Goal: Task Accomplishment & Management: Complete application form

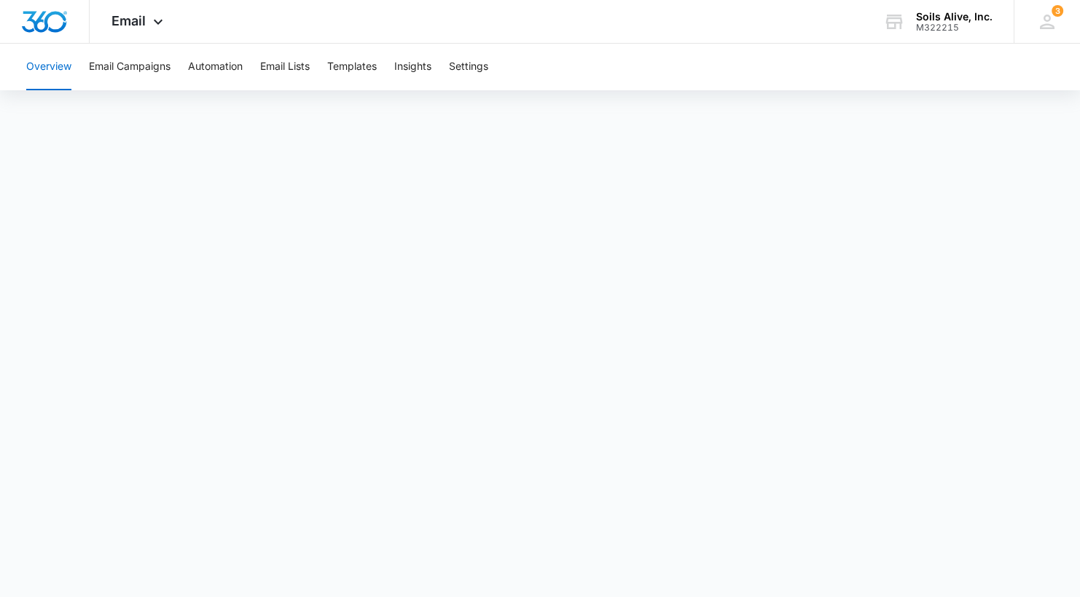
click at [140, 20] on span "Email" at bounding box center [128, 20] width 34 height 15
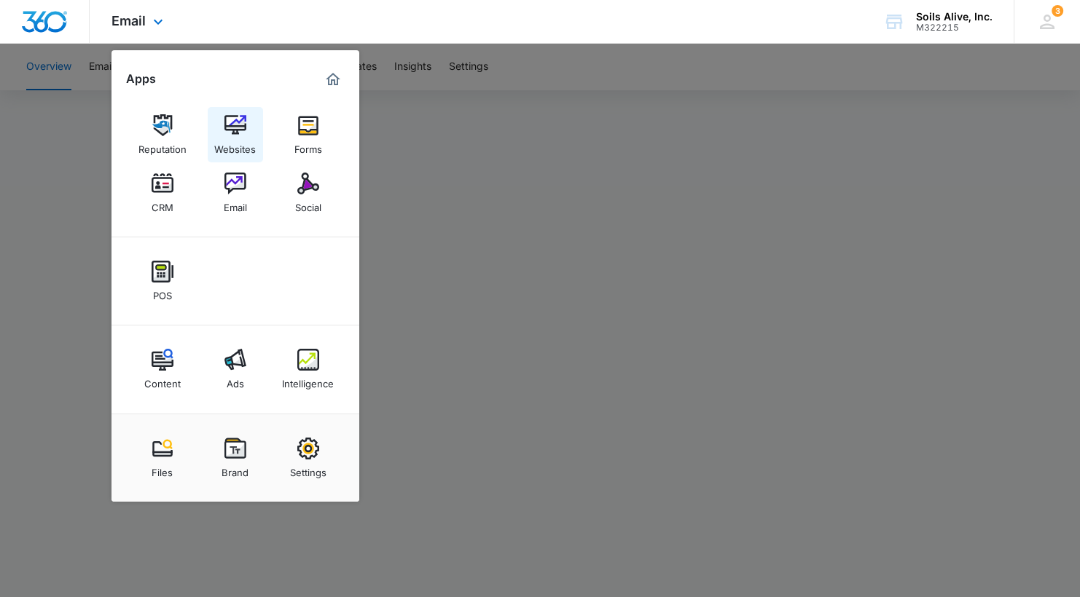
click at [240, 125] on img at bounding box center [235, 125] width 22 height 22
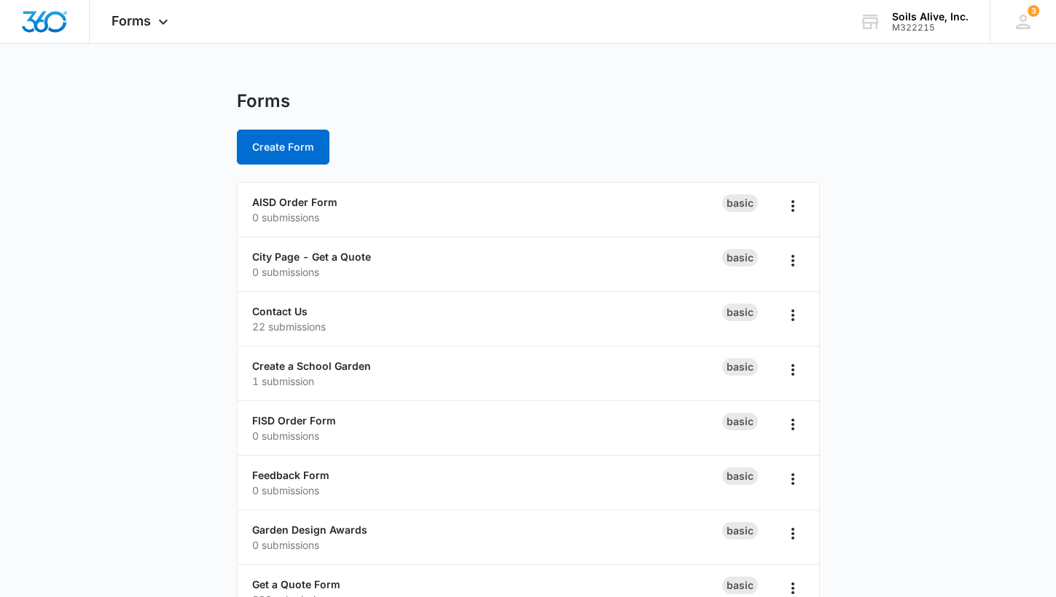
click at [919, 101] on main "Forms Create Form AISD Order Form 0 submissions Basic City Page - Get a Quote 0…" at bounding box center [528, 527] width 1056 height 875
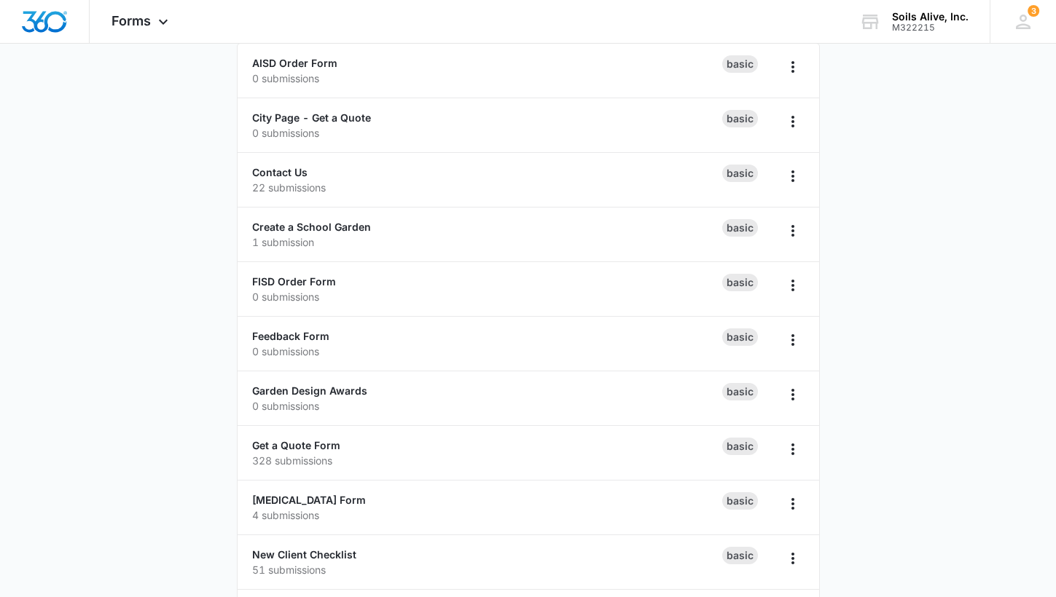
scroll to position [141, 0]
click at [353, 228] on link "Create a School Garden" at bounding box center [311, 225] width 119 height 12
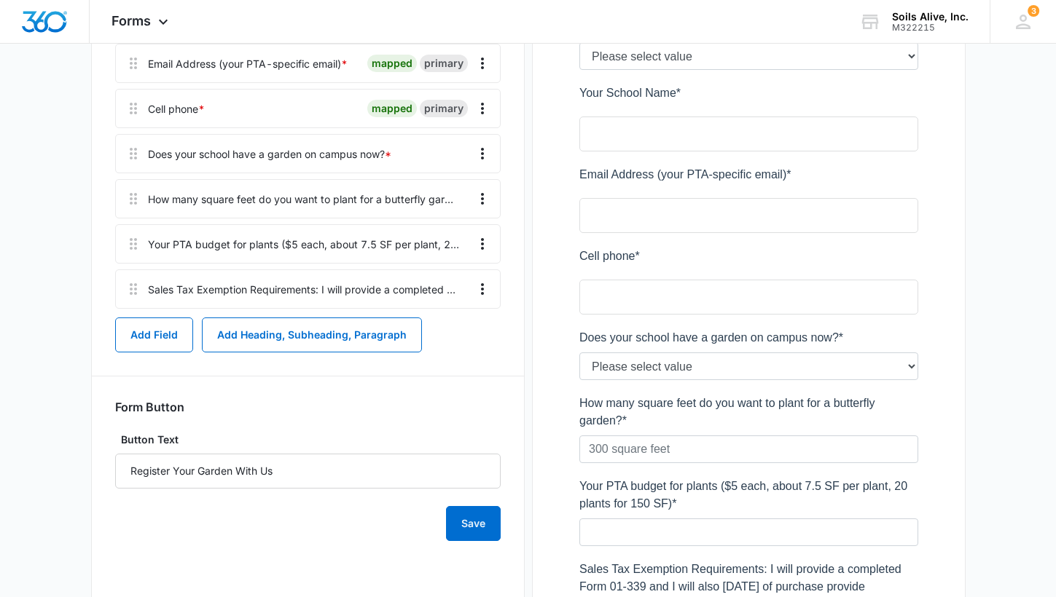
scroll to position [600, 0]
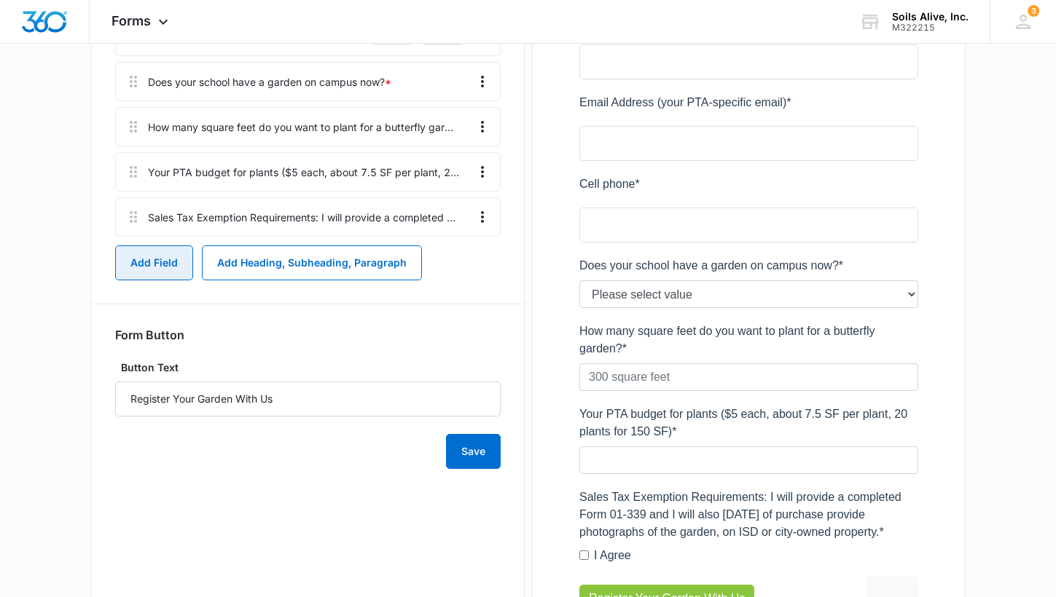
click at [144, 267] on button "Add Field" at bounding box center [154, 263] width 78 height 35
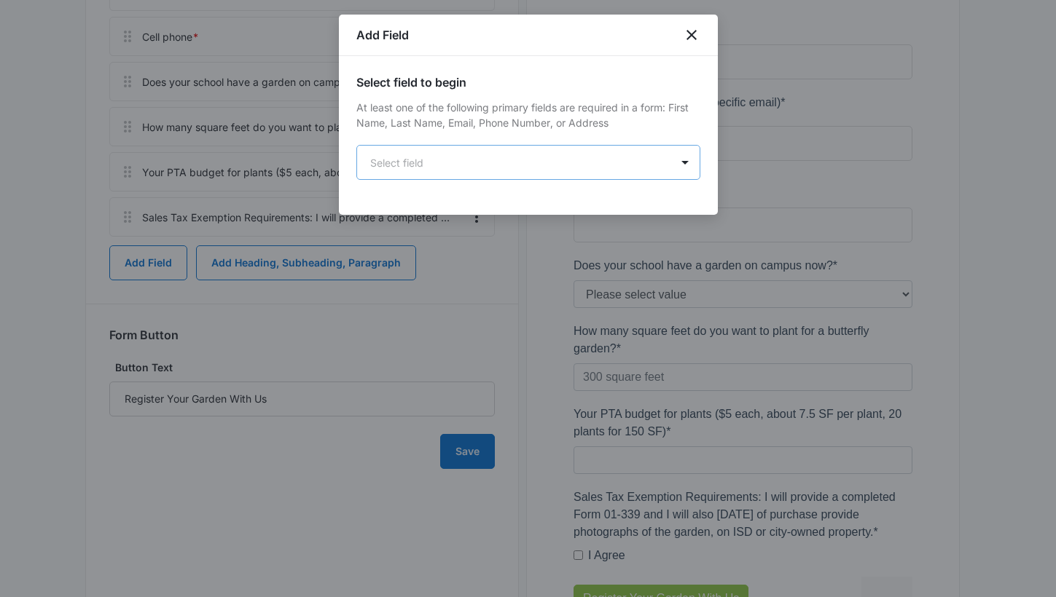
scroll to position [0, 0]
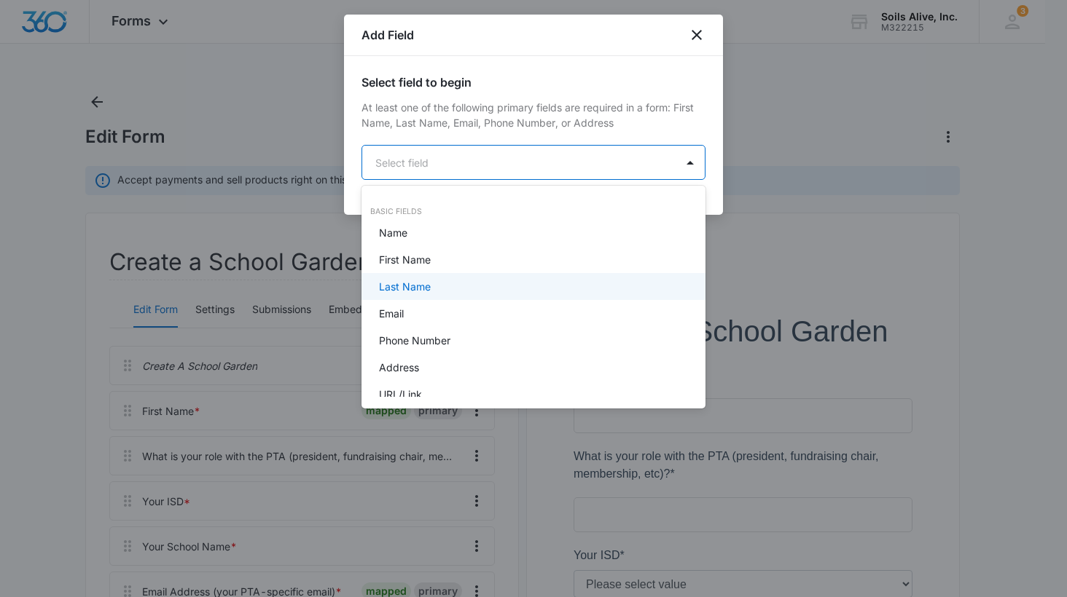
click at [533, 280] on div "Last Name" at bounding box center [532, 286] width 306 height 15
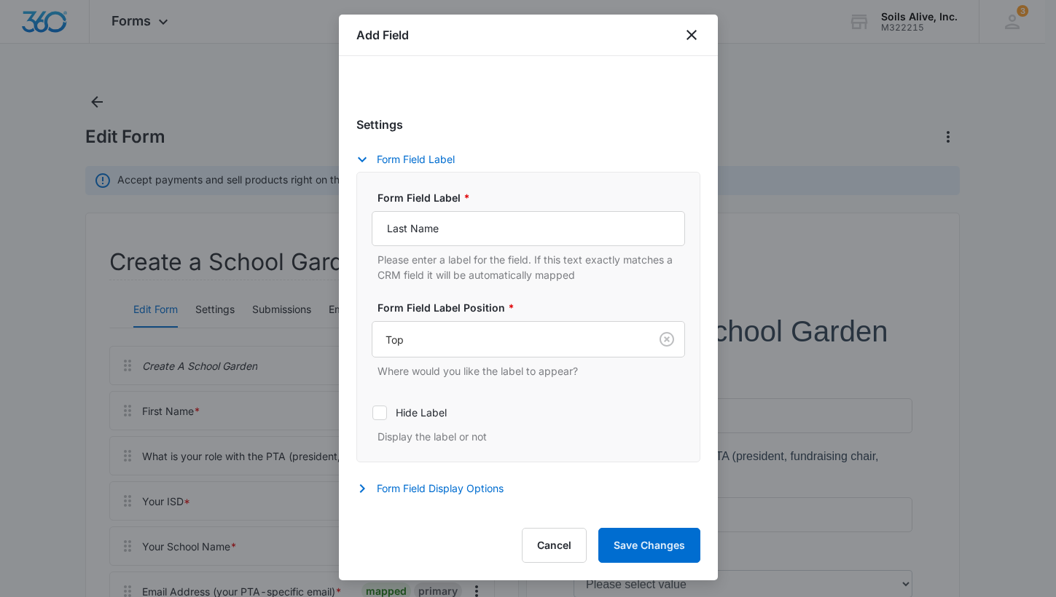
scroll to position [211, 0]
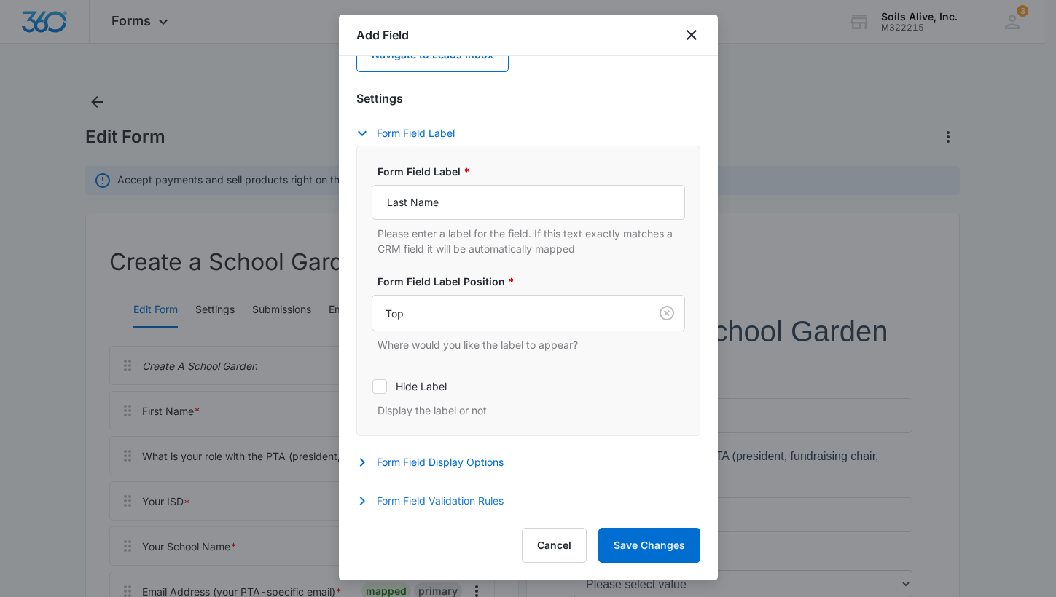
click at [456, 502] on button "Form Field Validation Rules" at bounding box center [437, 500] width 162 height 17
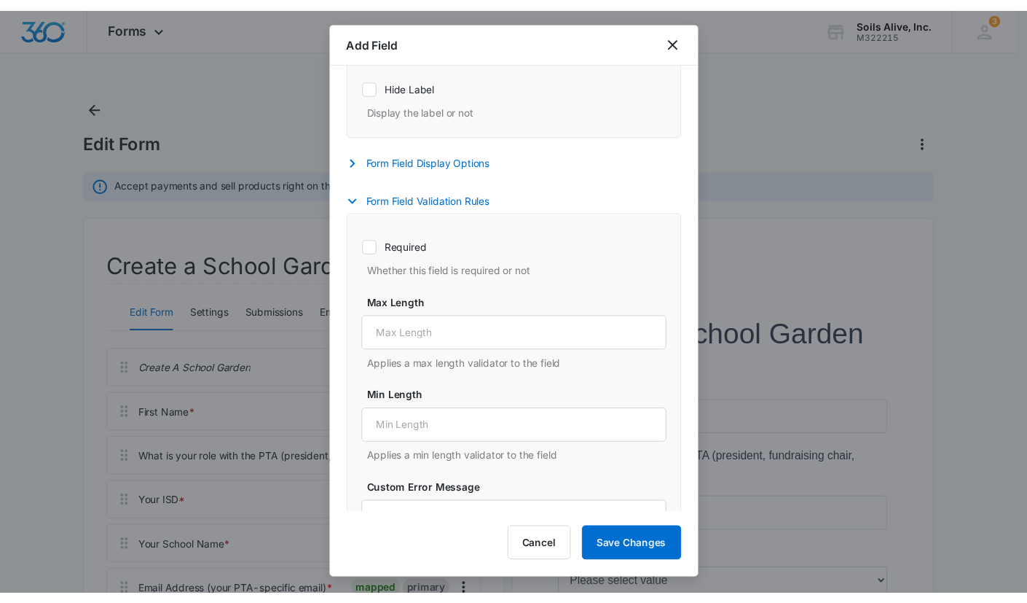
scroll to position [524, 0]
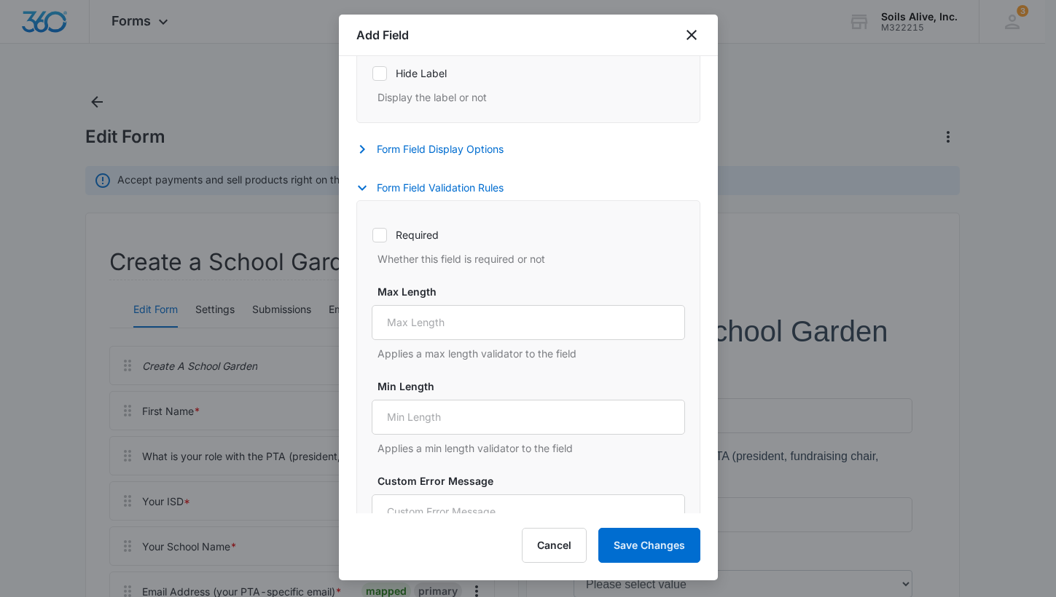
click at [396, 232] on label "Required" at bounding box center [528, 234] width 313 height 15
click at [372, 235] on input "Required" at bounding box center [372, 235] width 1 height 1
checkbox input "true"
click at [645, 542] on button "Save Changes" at bounding box center [649, 545] width 102 height 35
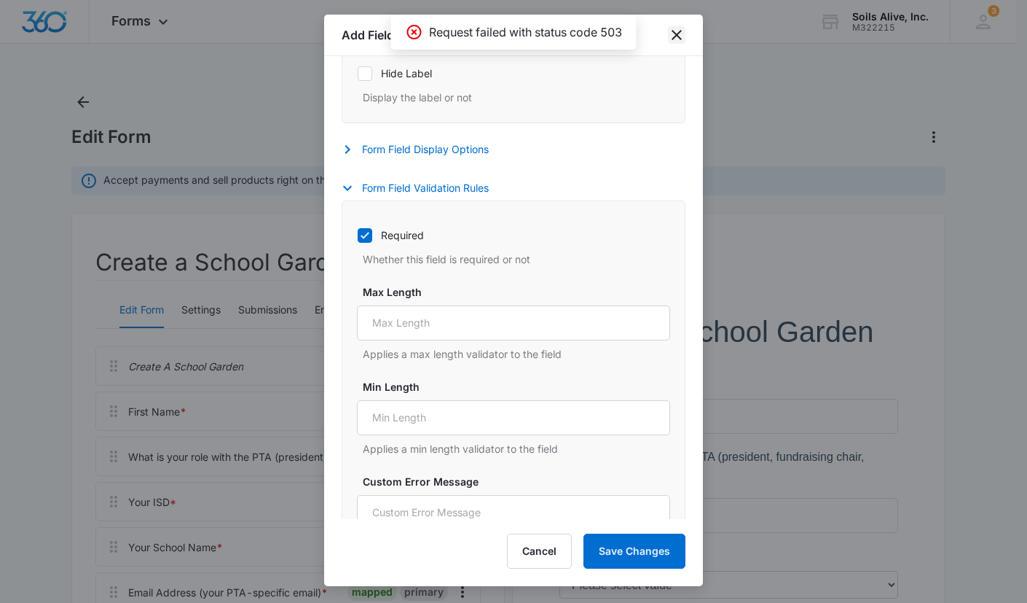
click at [677, 37] on icon "close" at bounding box center [676, 34] width 17 height 17
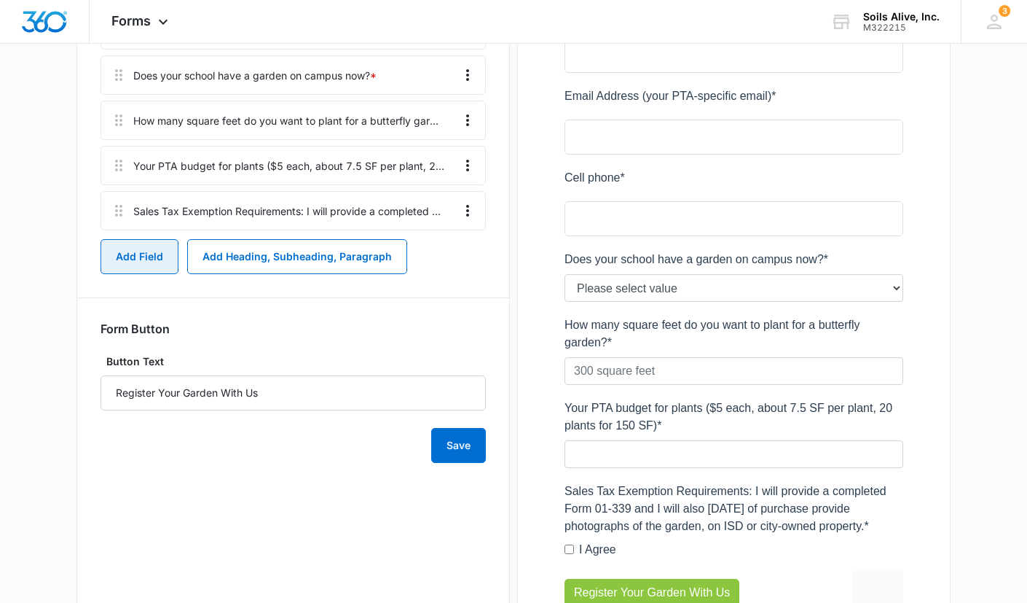
scroll to position [605, 0]
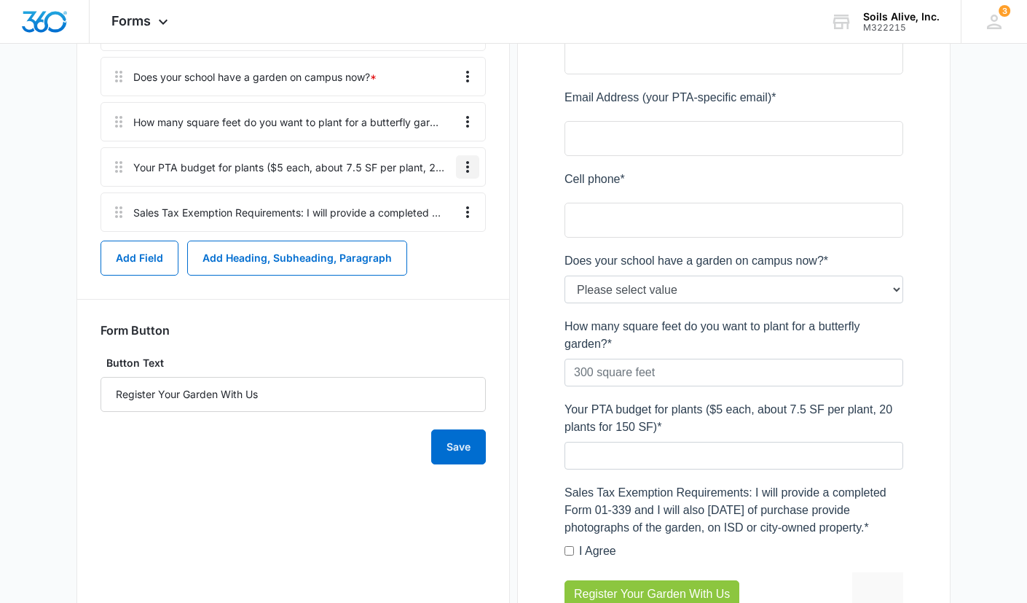
click at [467, 166] on icon "Overflow Menu" at bounding box center [467, 167] width 3 height 12
click at [433, 230] on div "Delete" at bounding box center [428, 229] width 31 height 10
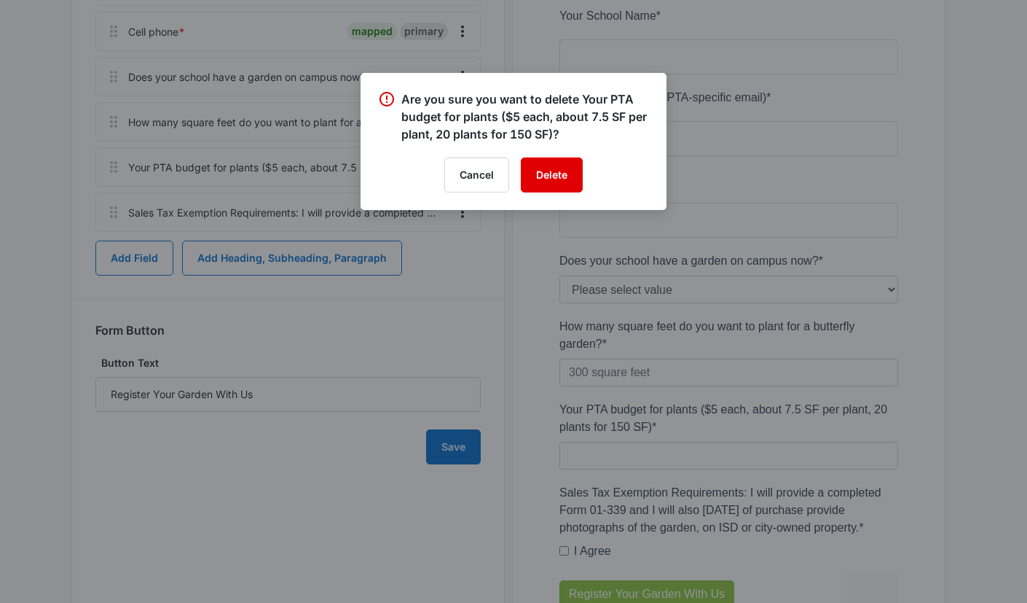
click at [552, 182] on button "Delete" at bounding box center [552, 174] width 62 height 35
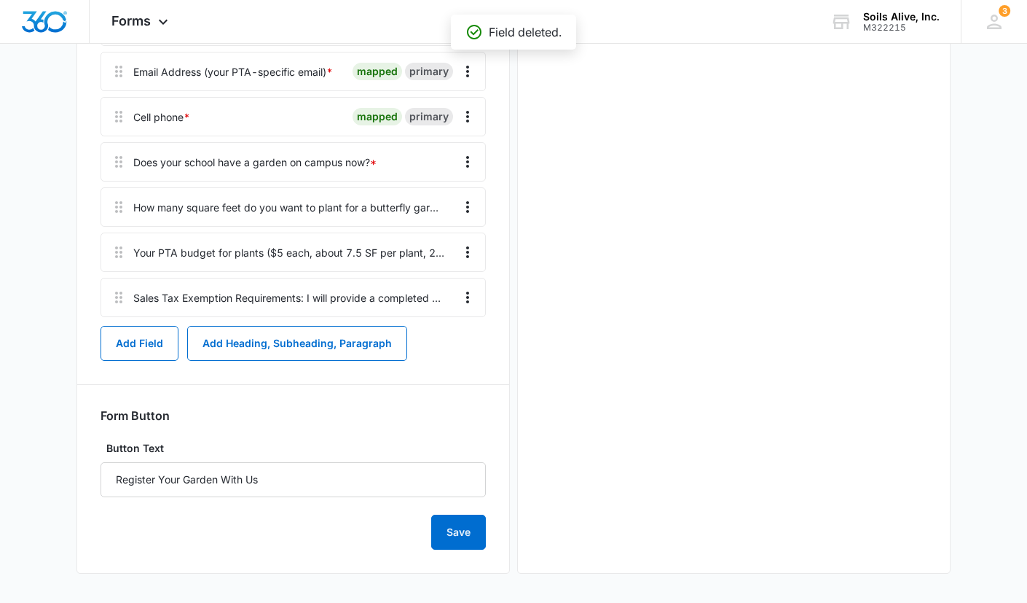
scroll to position [0, 0]
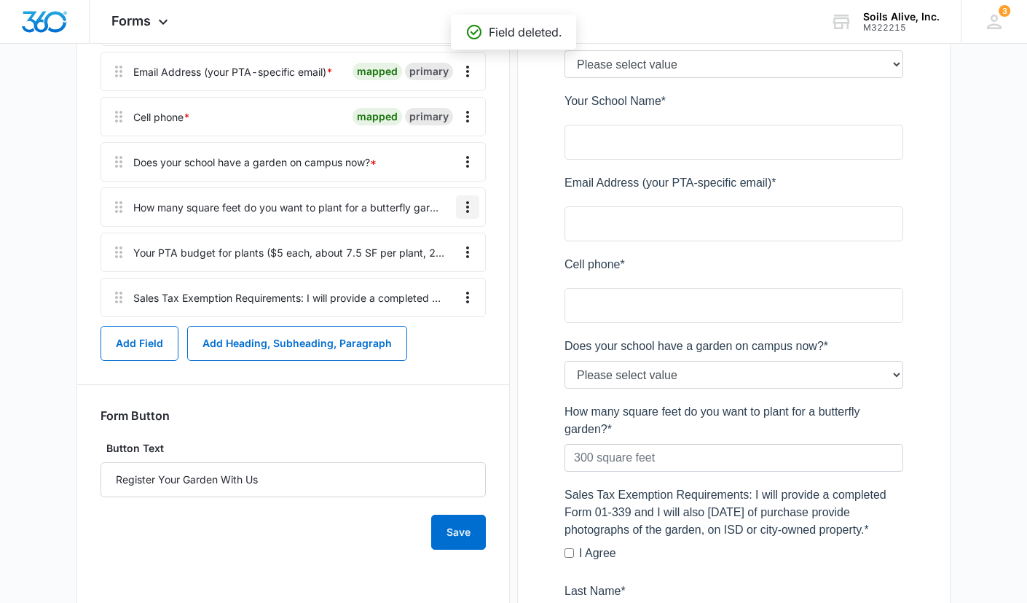
click at [463, 207] on icon "Overflow Menu" at bounding box center [467, 206] width 17 height 17
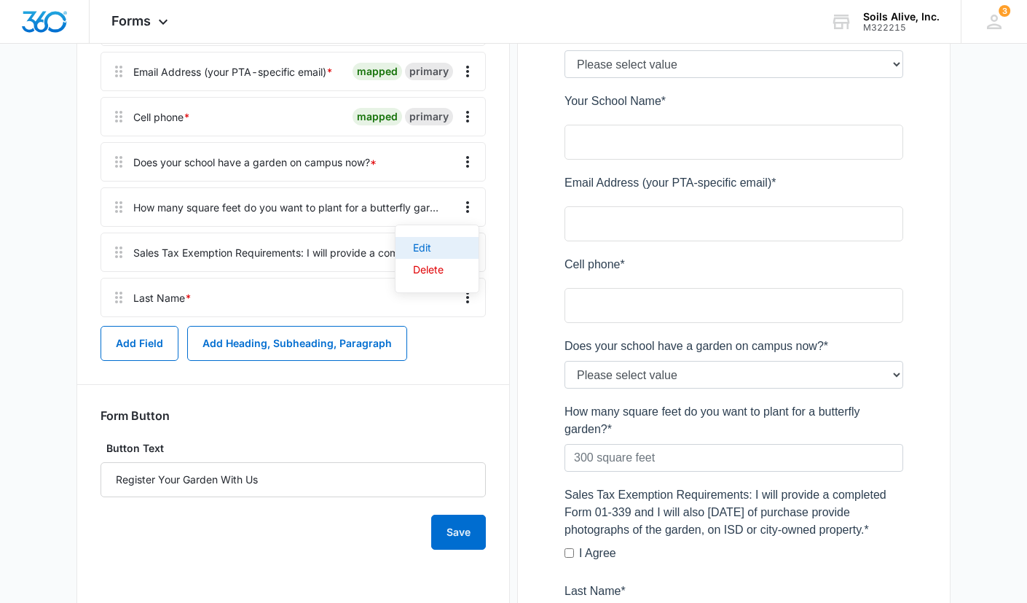
click at [426, 245] on div "Edit" at bounding box center [428, 248] width 31 height 10
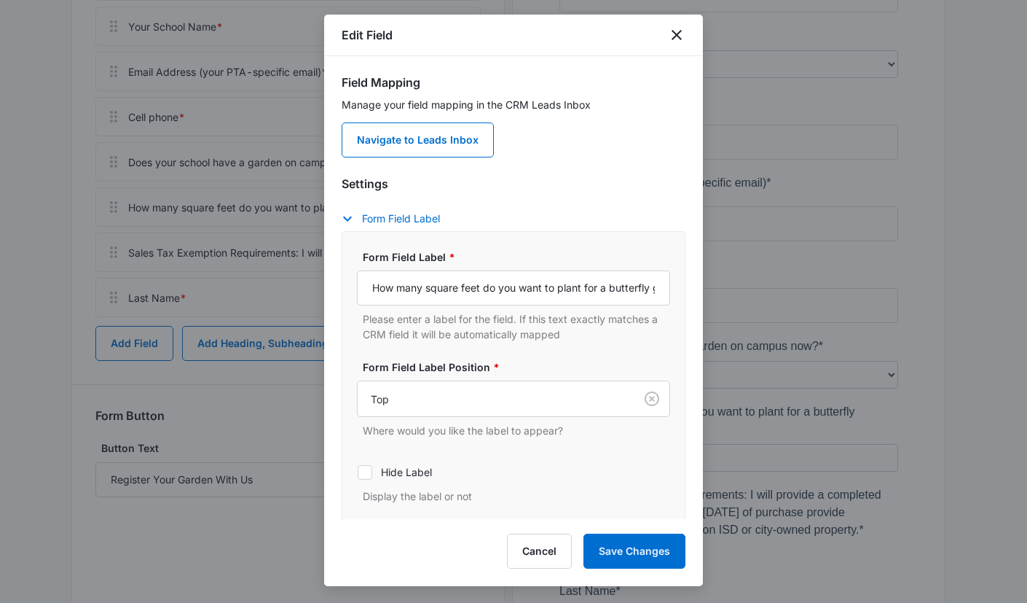
scroll to position [80, 0]
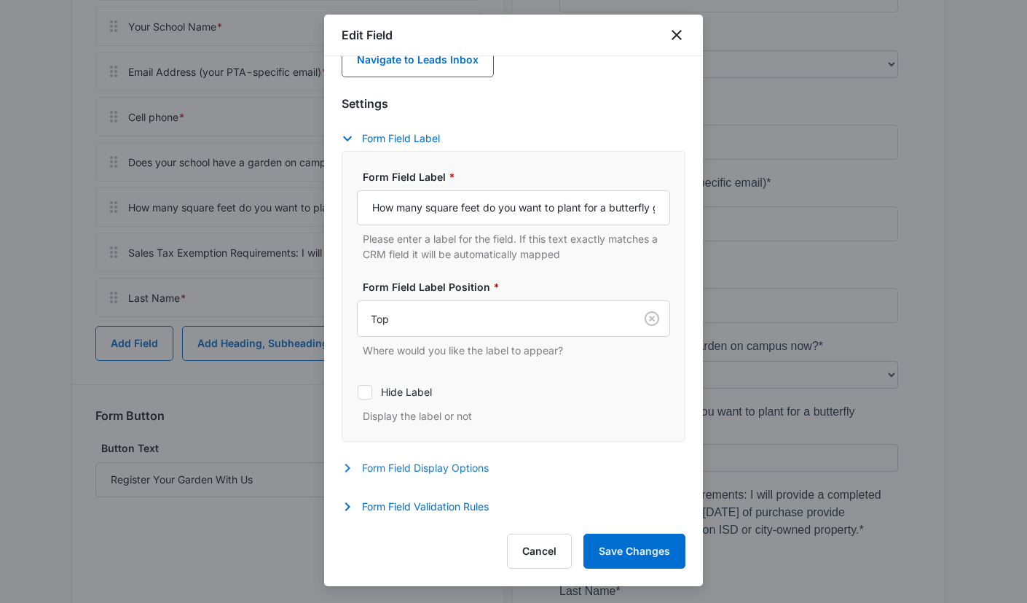
click at [455, 465] on button "Form Field Display Options" at bounding box center [423, 467] width 162 height 17
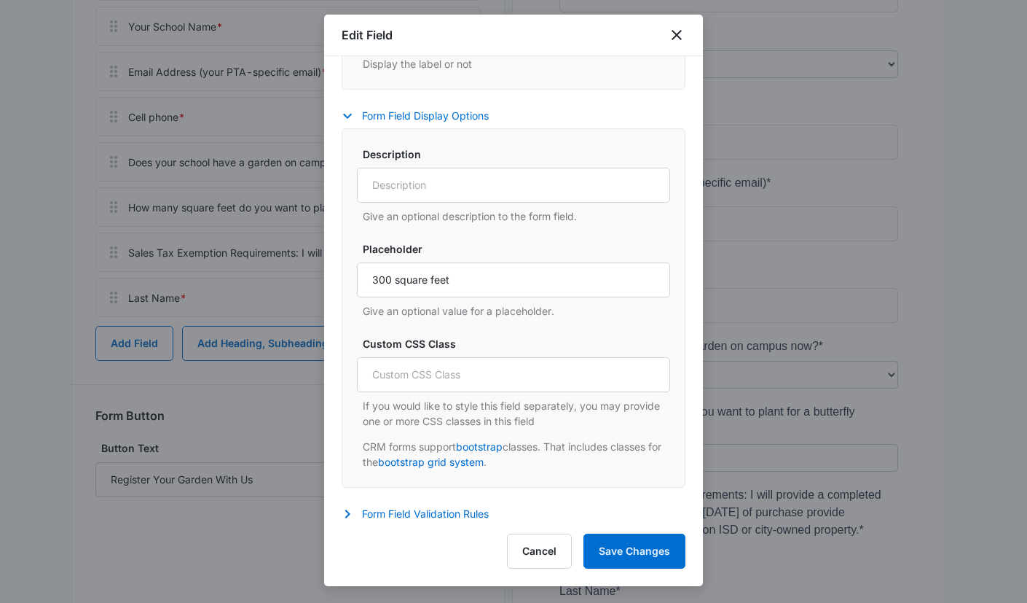
scroll to position [439, 0]
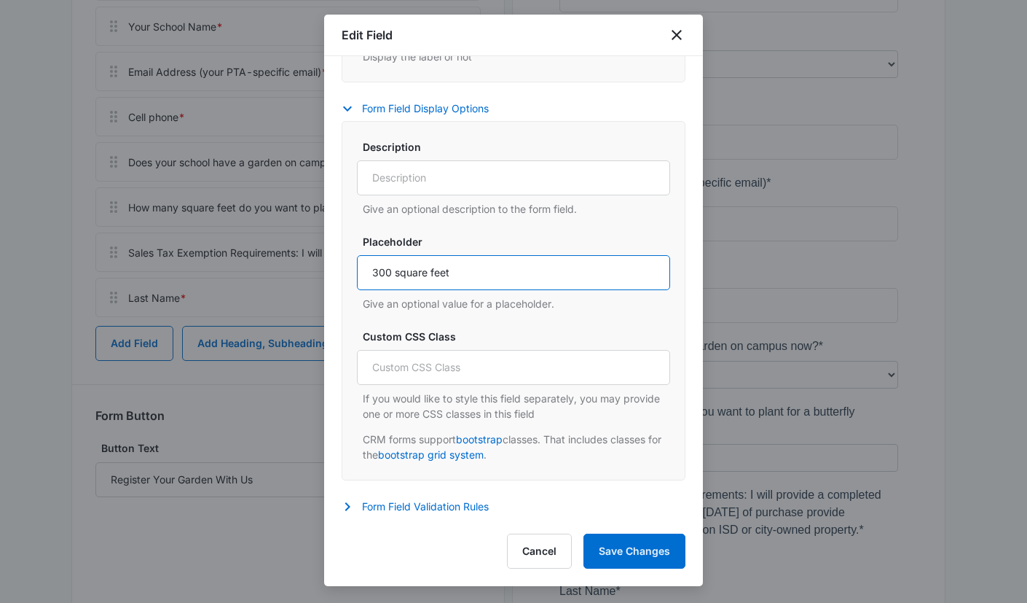
click at [388, 272] on input "300 square feet" at bounding box center [513, 272] width 313 height 35
type input "400-1000 square feet (20-40 plants)"
click at [615, 553] on button "Save Changes" at bounding box center [635, 550] width 102 height 35
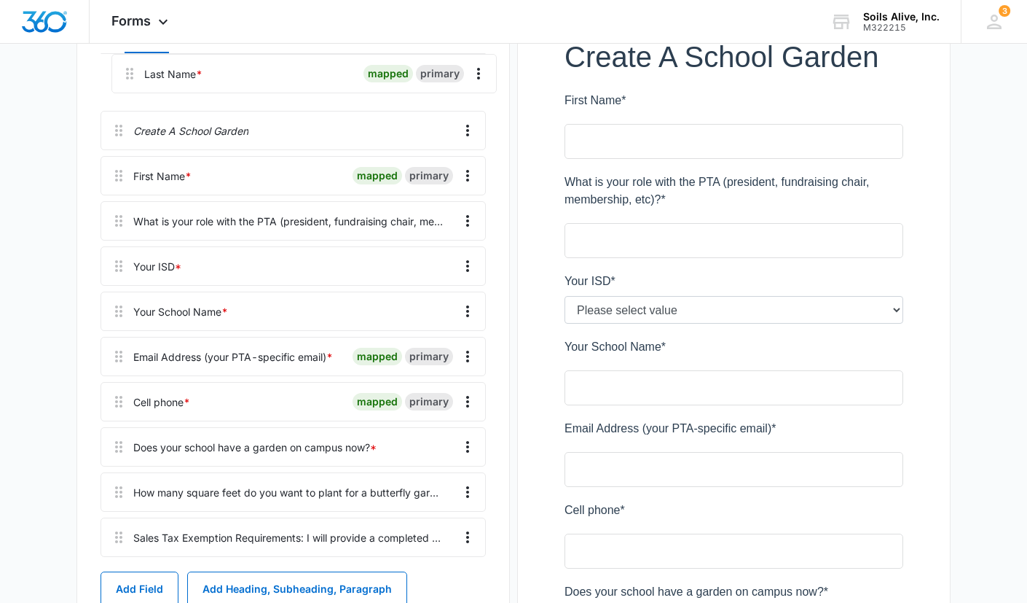
scroll to position [229, 0]
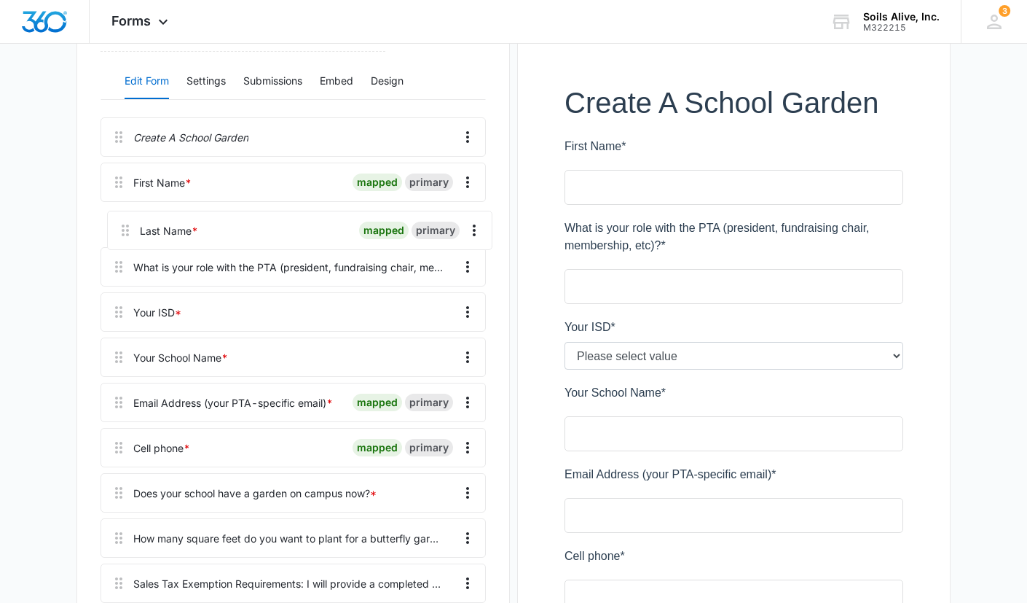
drag, startPoint x: 119, startPoint y: 342, endPoint x: 125, endPoint y: 216, distance: 126.9
click at [125, 216] on div "Create A School Garden First Name * mapped primary What is your role with the P…" at bounding box center [293, 362] width 385 height 491
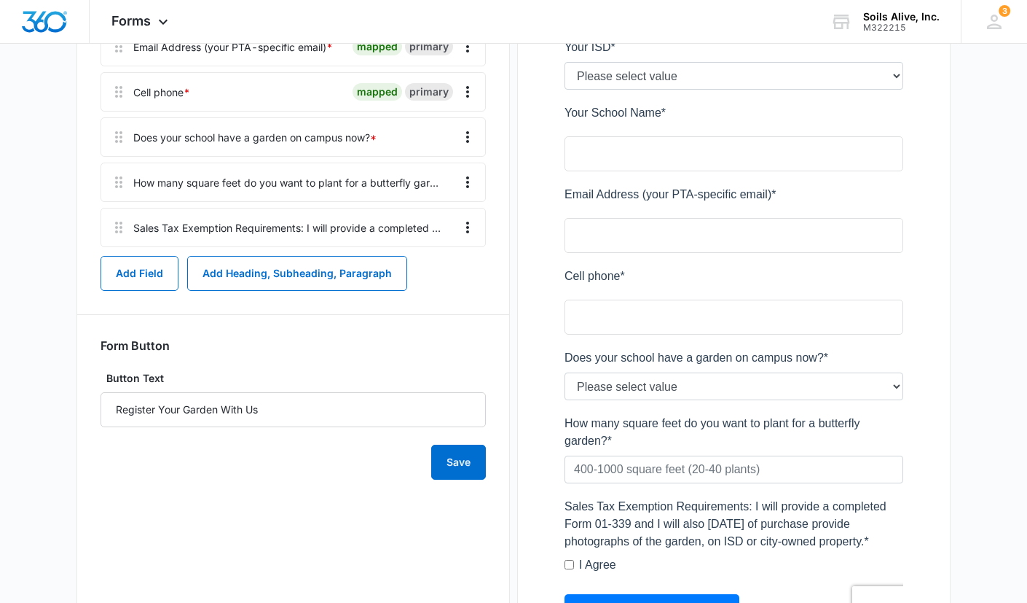
scroll to position [587, 0]
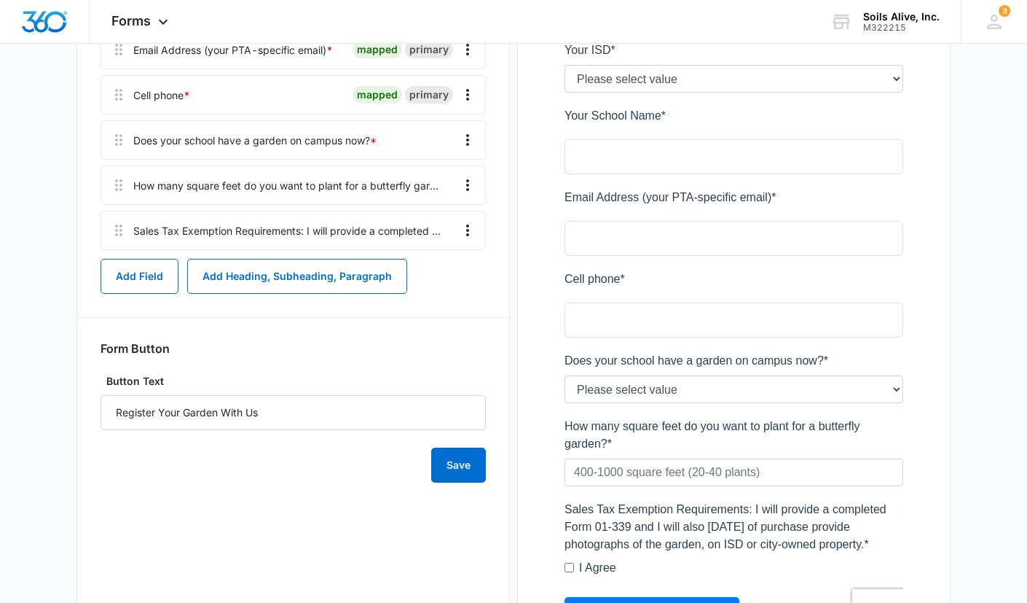
click at [930, 254] on div "Preview" at bounding box center [733, 160] width 433 height 1068
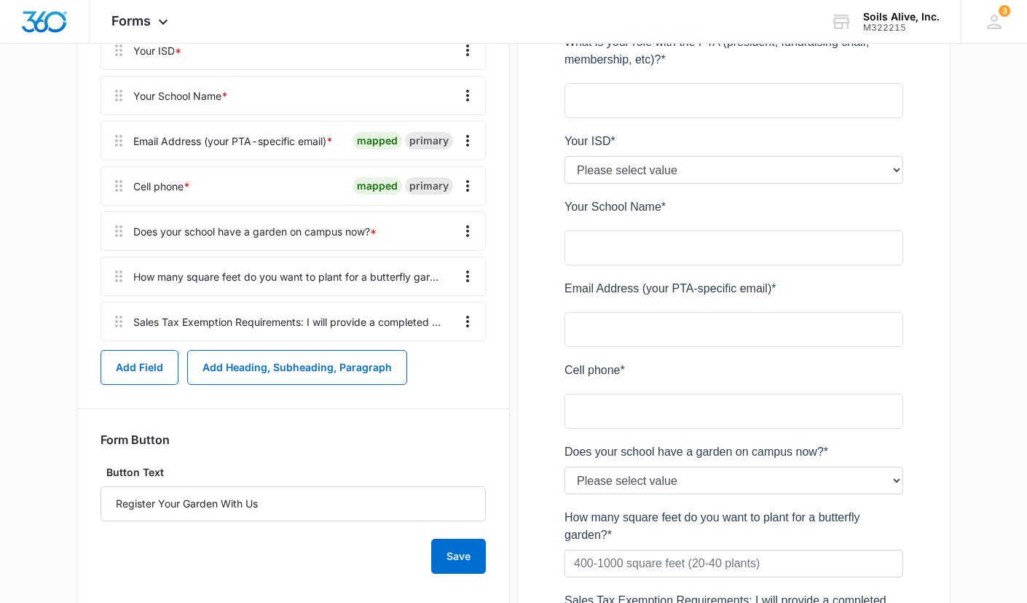
scroll to position [492, 0]
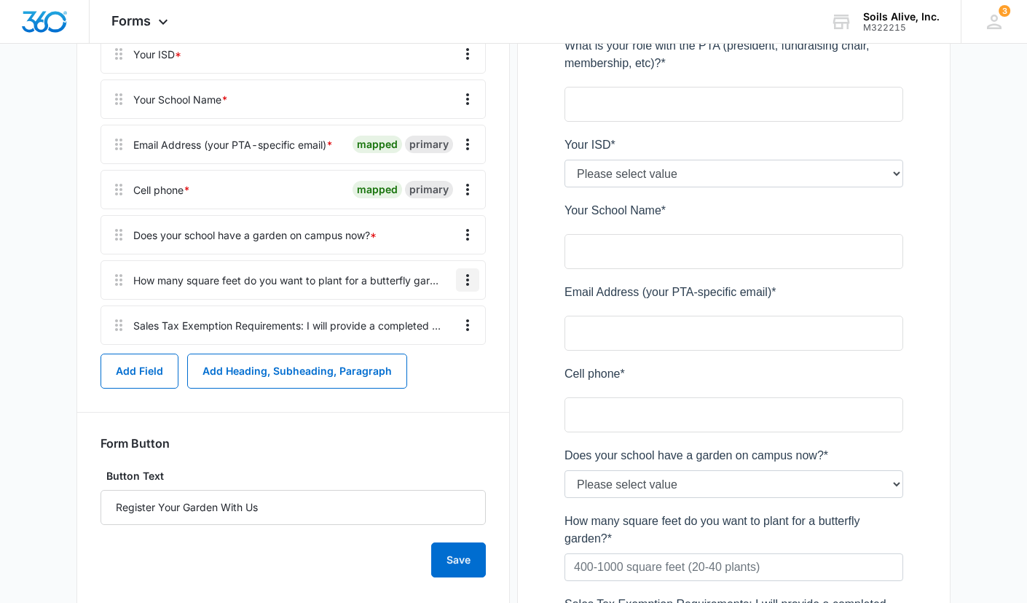
click at [468, 279] on icon "Overflow Menu" at bounding box center [467, 280] width 3 height 12
click at [434, 315] on button "Edit" at bounding box center [437, 321] width 83 height 22
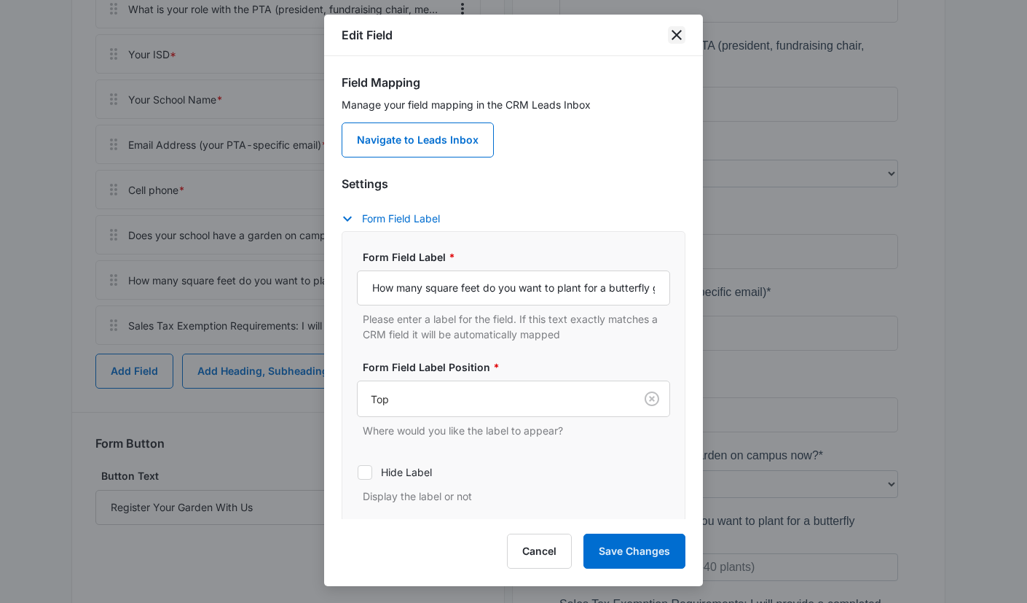
click at [679, 34] on icon "close" at bounding box center [676, 34] width 17 height 17
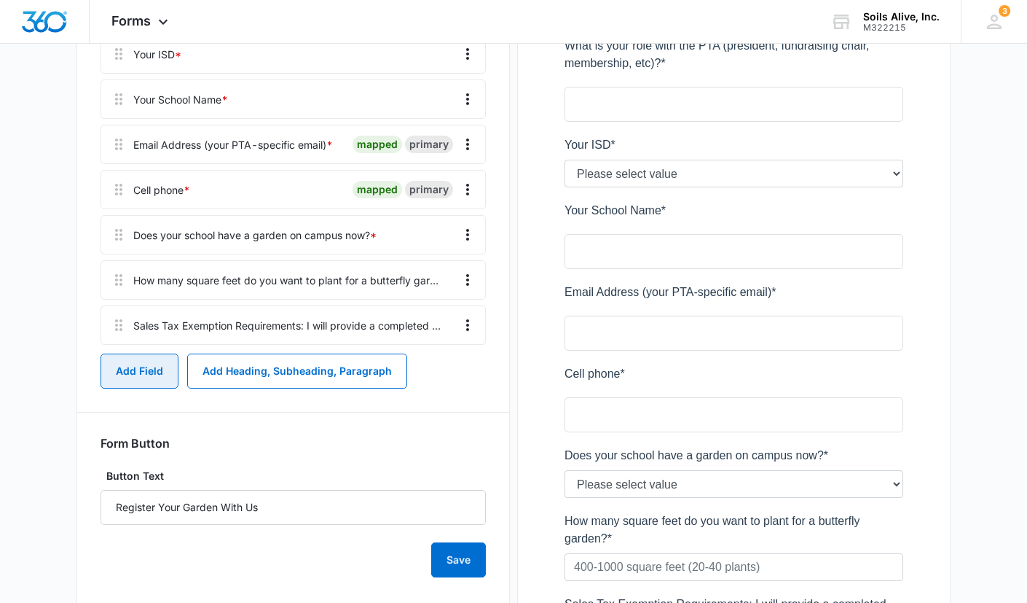
click at [131, 369] on button "Add Field" at bounding box center [140, 370] width 78 height 35
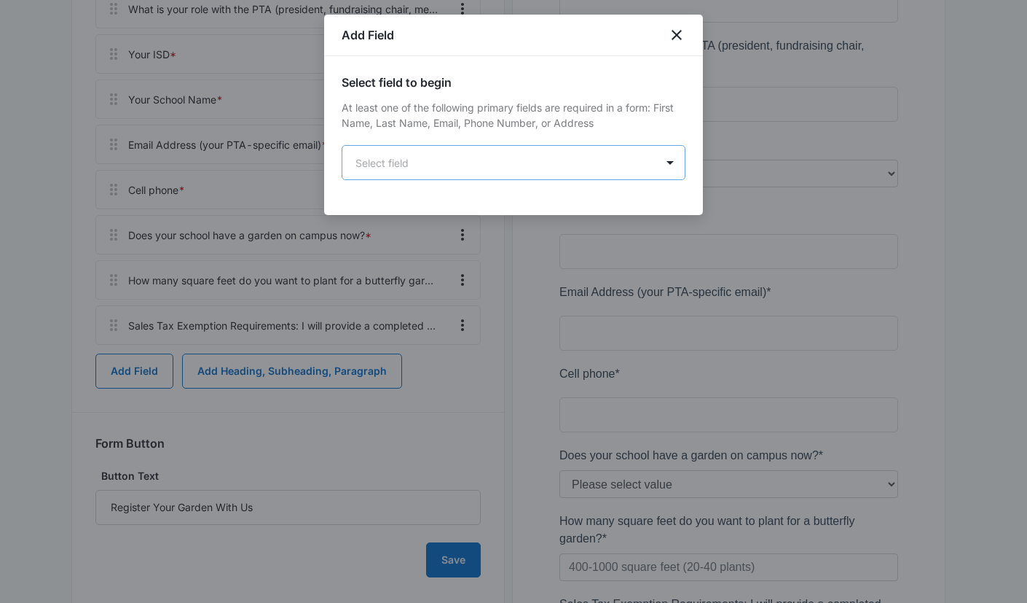
click at [622, 174] on body "Forms Apps Reputation Websites Forms CRM Email Social POS Content Ads Intellige…" at bounding box center [513, 163] width 1027 height 1310
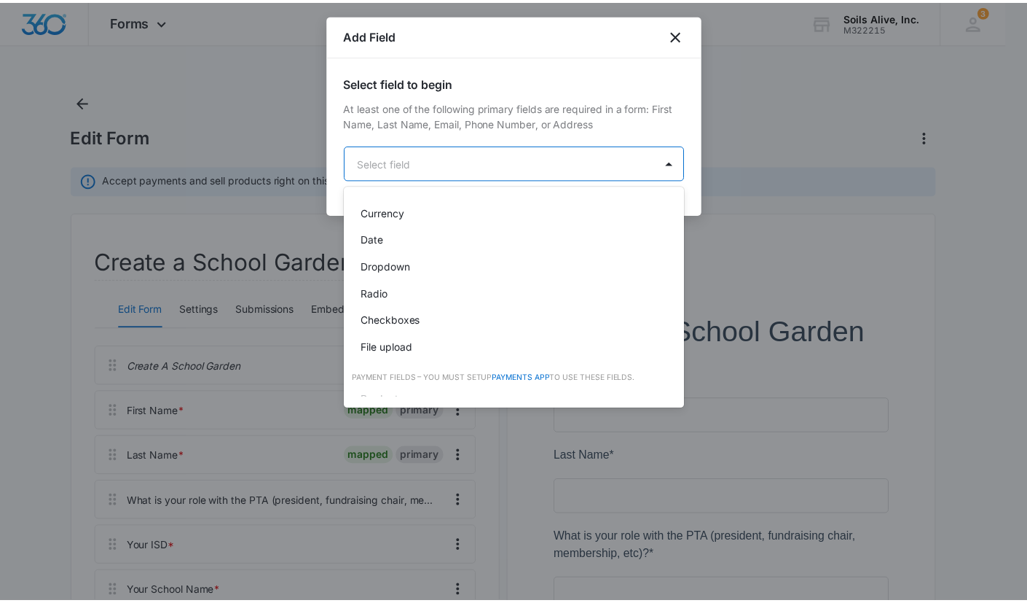
scroll to position [297, 0]
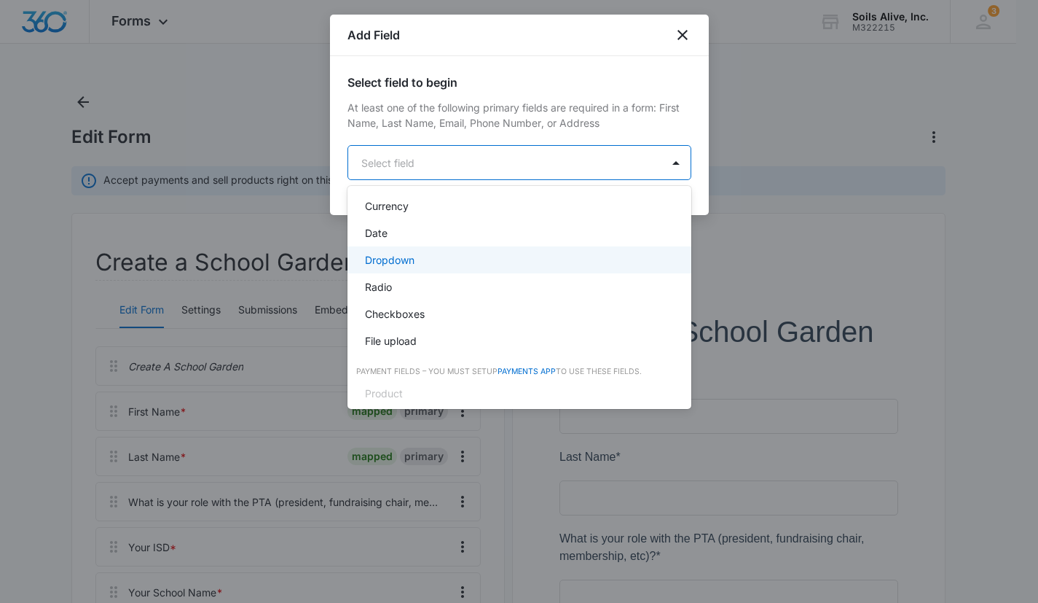
click at [476, 260] on div "Dropdown" at bounding box center [518, 259] width 306 height 15
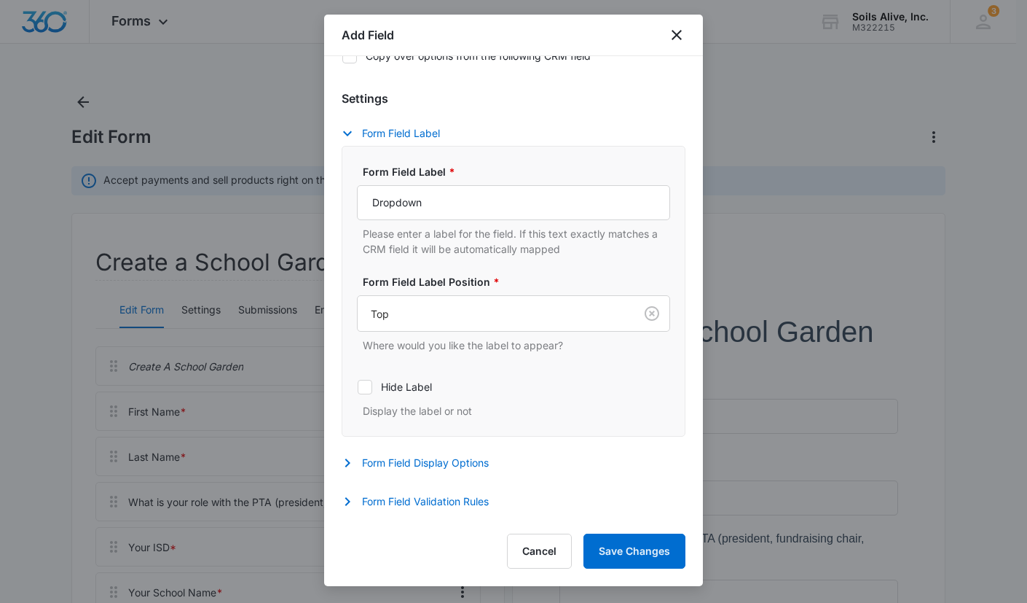
scroll to position [248, 0]
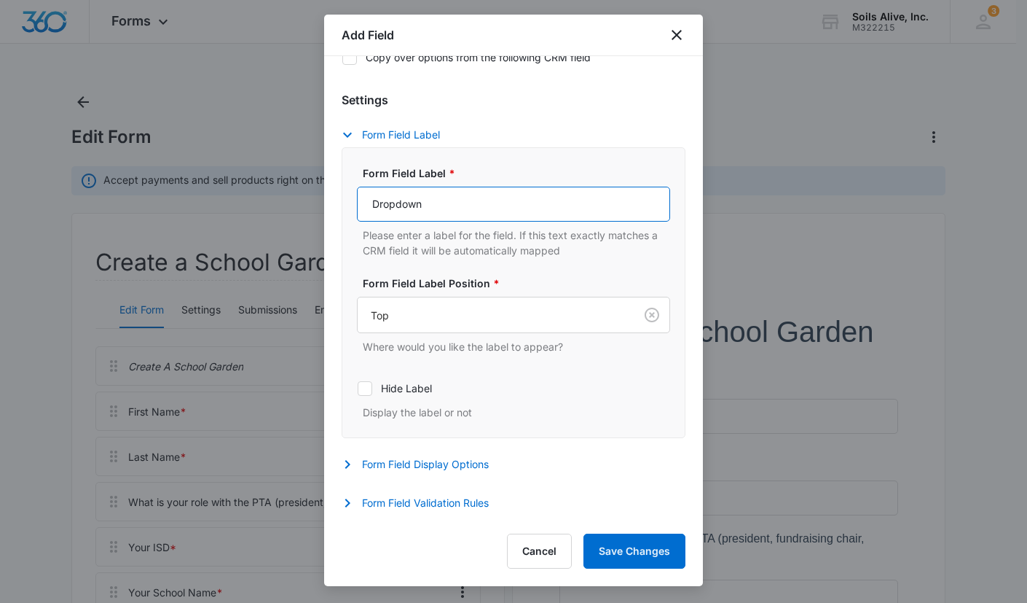
click at [626, 211] on input "Dropdown" at bounding box center [513, 204] width 313 height 35
type input "How large of a butterfly garden are you planning for your school?"
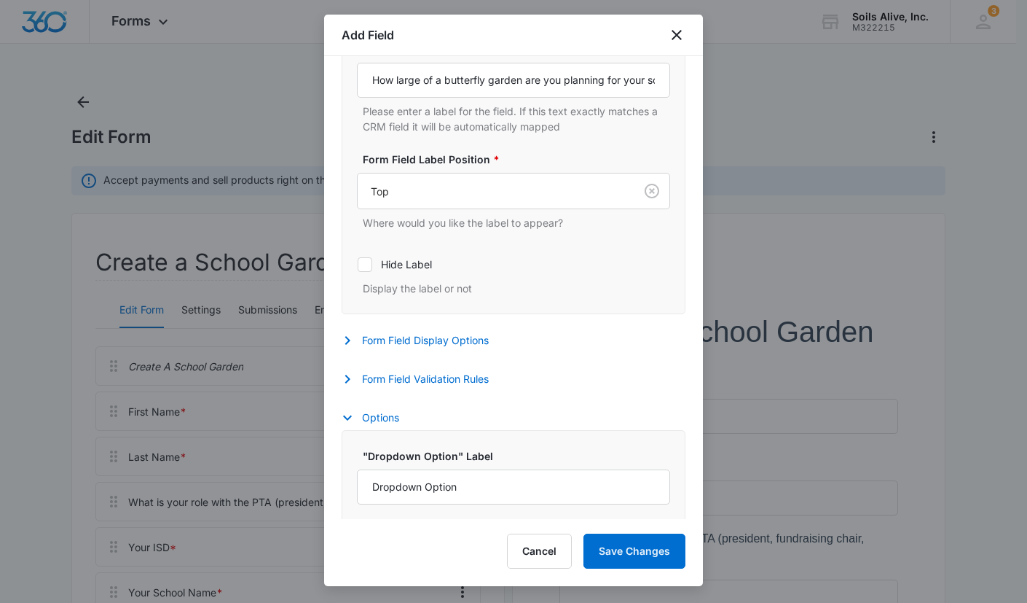
scroll to position [428, 0]
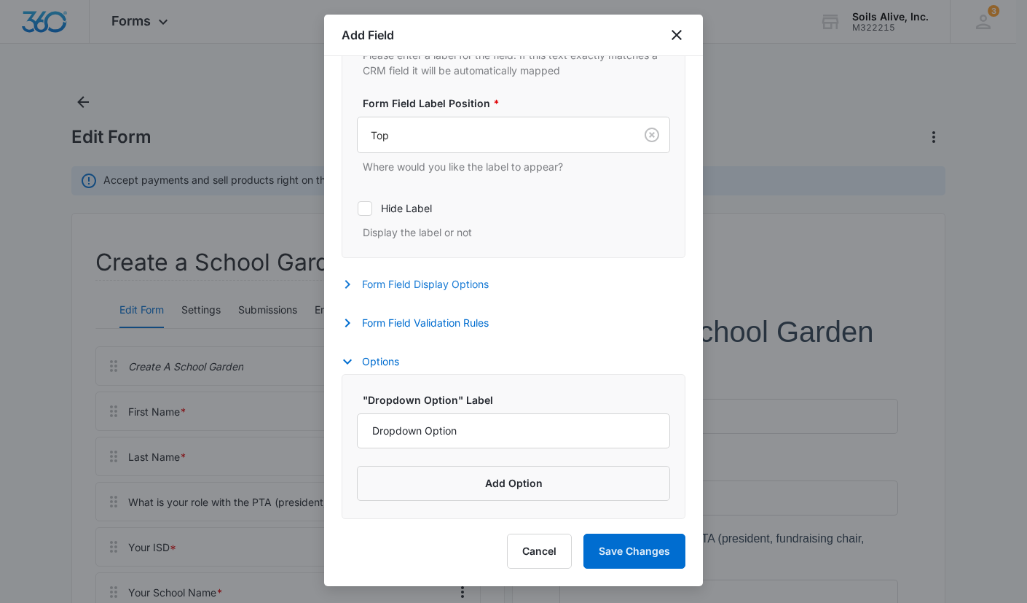
click at [454, 286] on button "Form Field Display Options" at bounding box center [423, 283] width 162 height 17
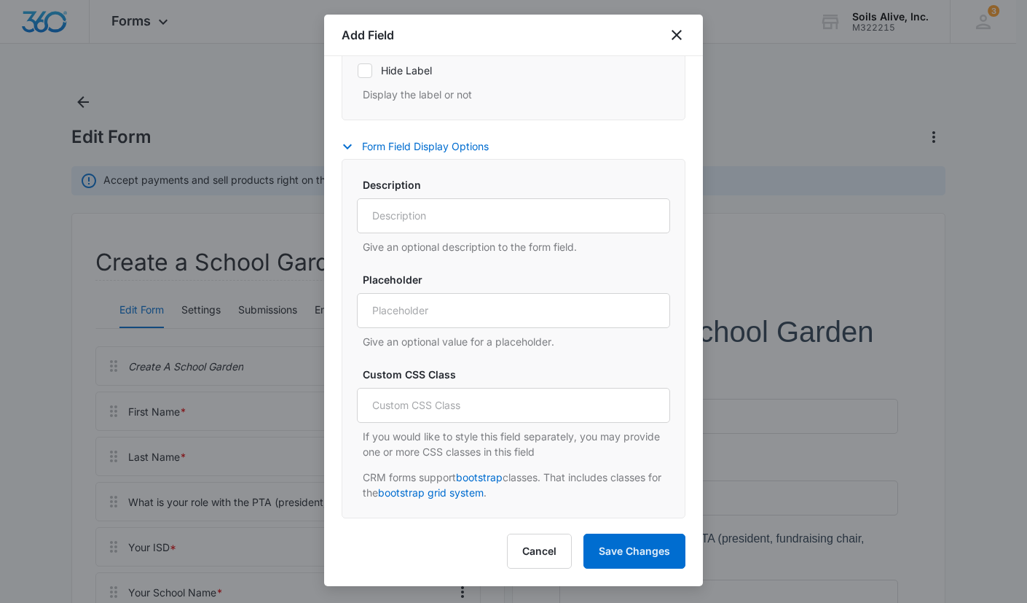
scroll to position [787, 0]
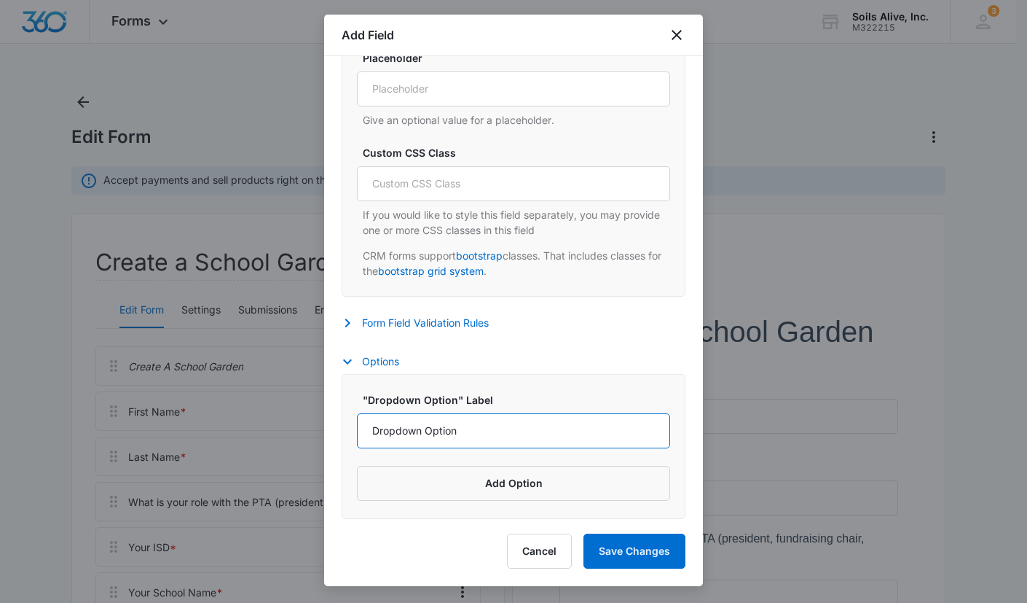
click at [608, 425] on input "Dropdown Option" at bounding box center [513, 430] width 313 height 35
type input "300-400 square feet (40 plants, $200)"
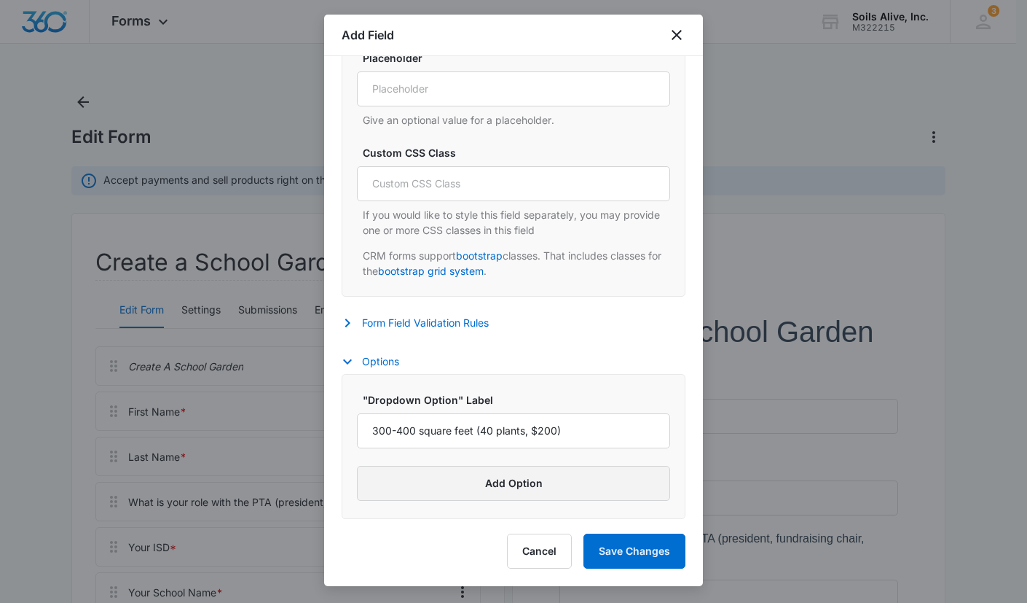
click at [527, 482] on button "Add Option" at bounding box center [513, 483] width 313 height 35
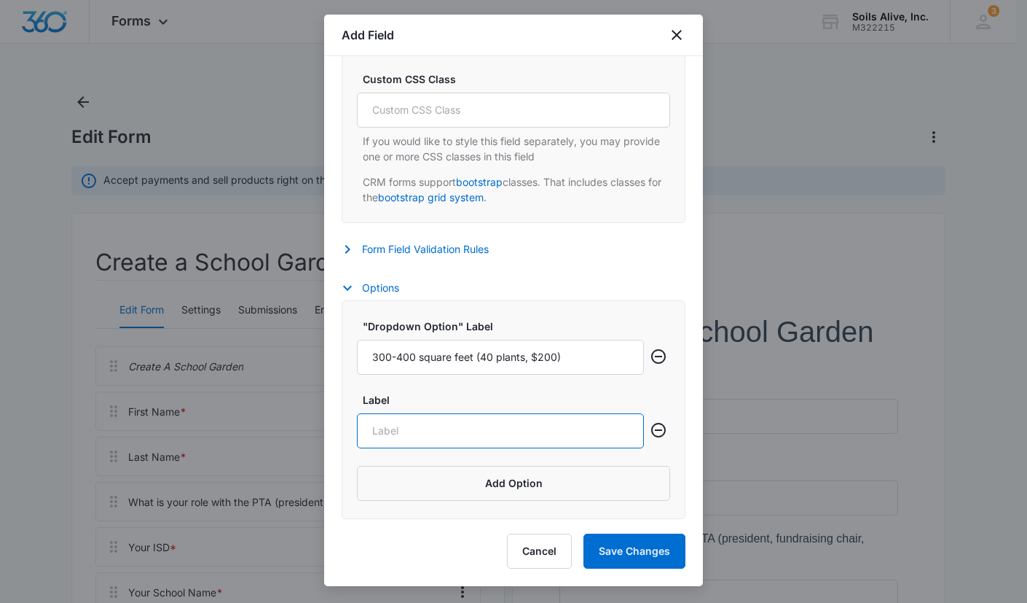
click at [565, 423] on input "Label" at bounding box center [500, 430] width 287 height 35
type input "700-1000 square feet (80 plants, $400)"
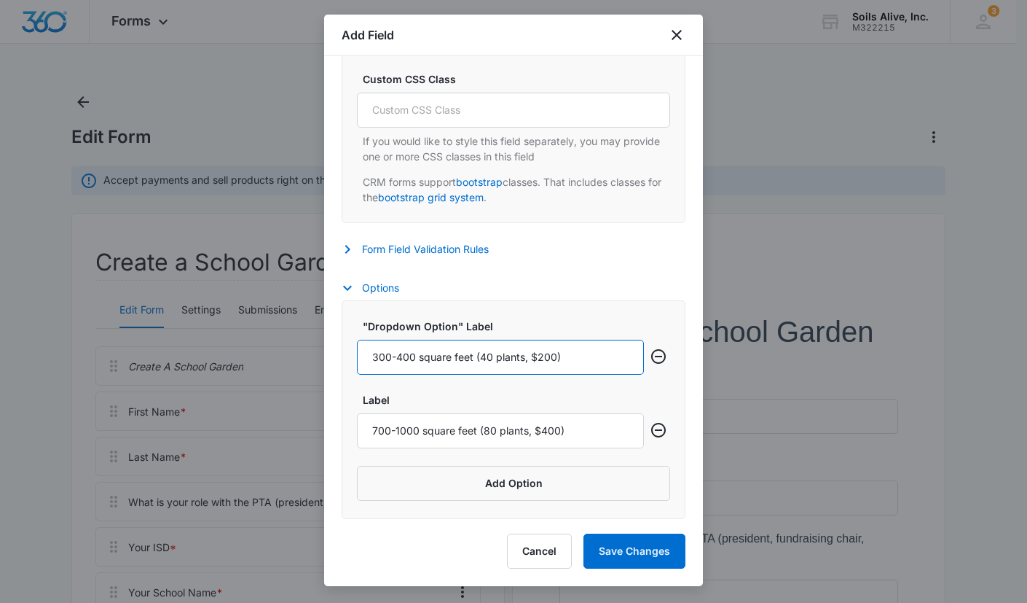
click at [578, 358] on input "300-400 square feet (40 plants, $200)" at bounding box center [500, 356] width 287 height 35
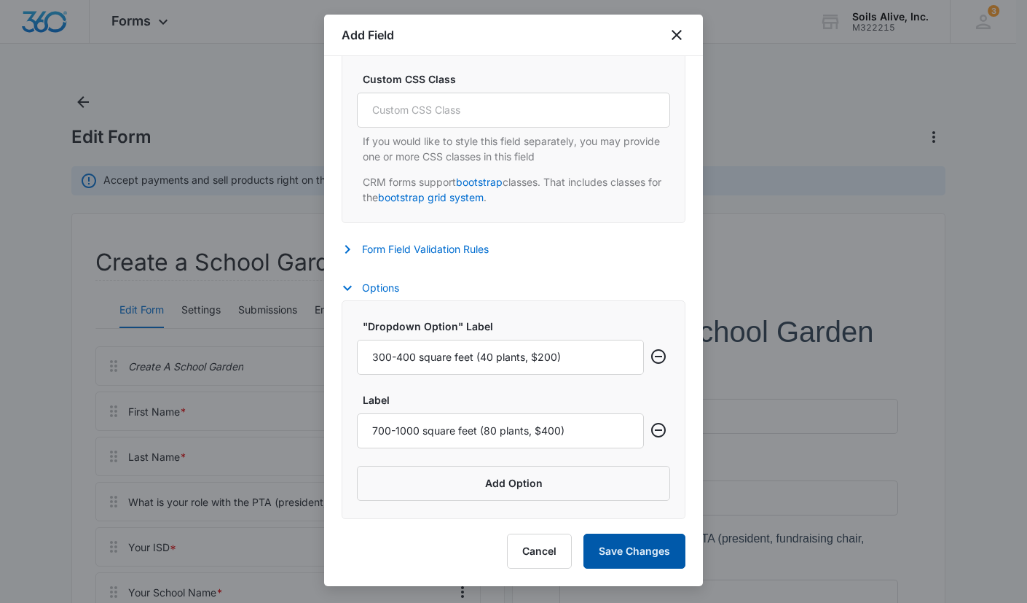
click at [619, 546] on button "Save Changes" at bounding box center [635, 550] width 102 height 35
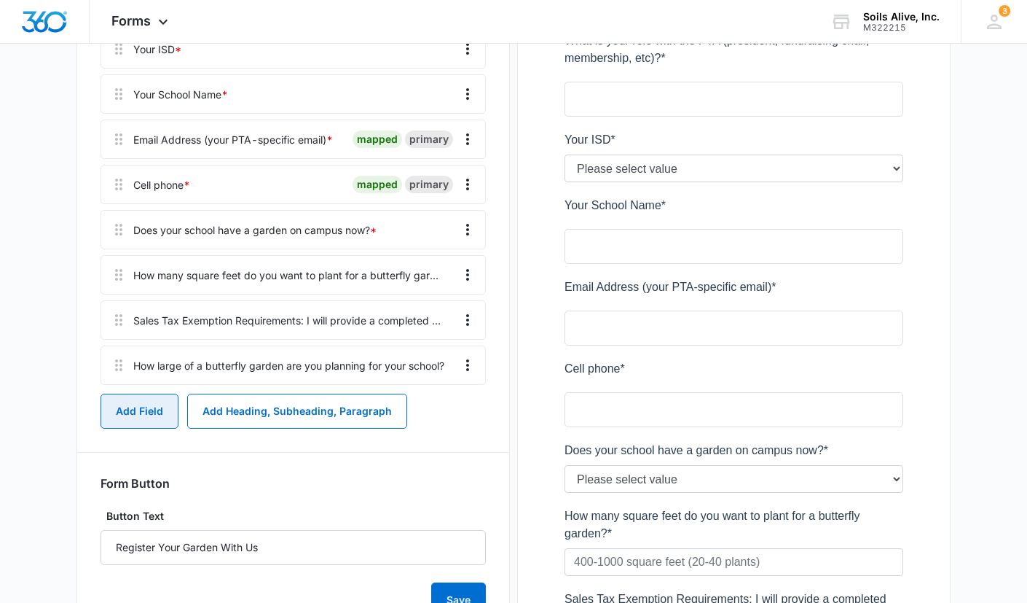
scroll to position [484, 0]
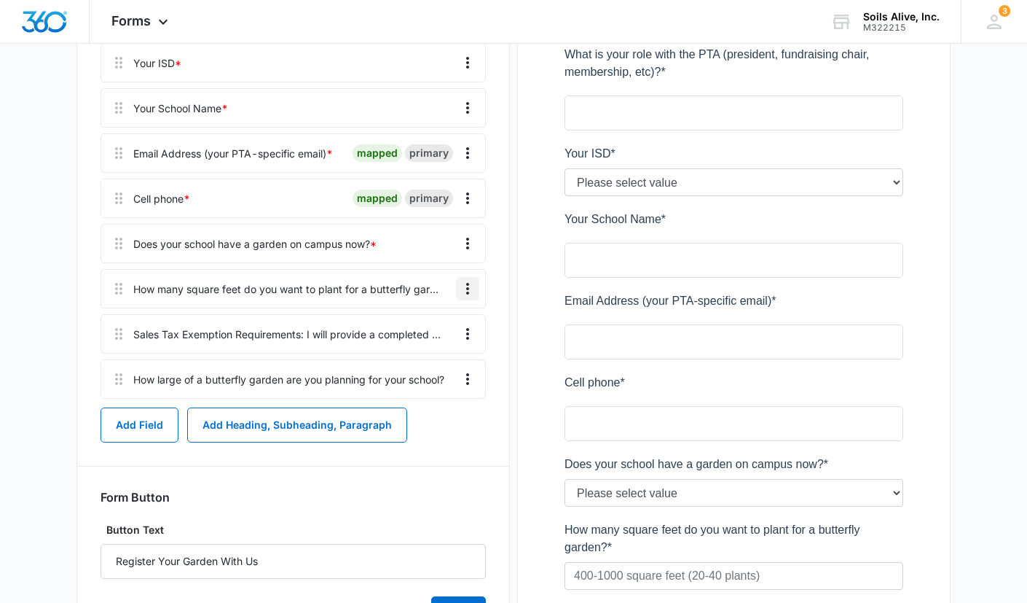
click at [465, 284] on icon "Overflow Menu" at bounding box center [467, 288] width 17 height 17
click at [442, 354] on div "Delete" at bounding box center [428, 351] width 31 height 10
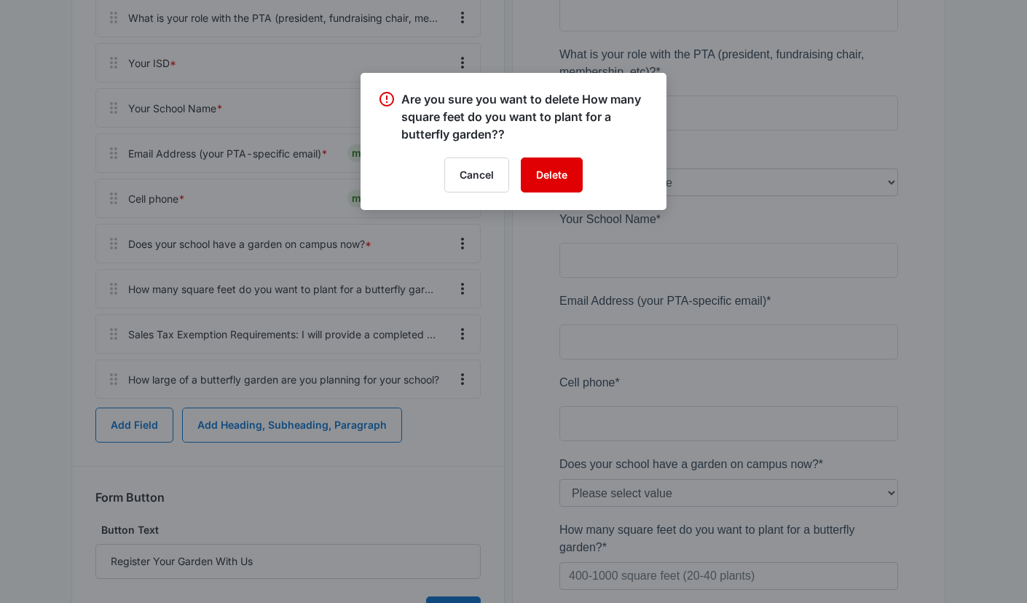
click at [546, 172] on button "Delete" at bounding box center [552, 174] width 62 height 35
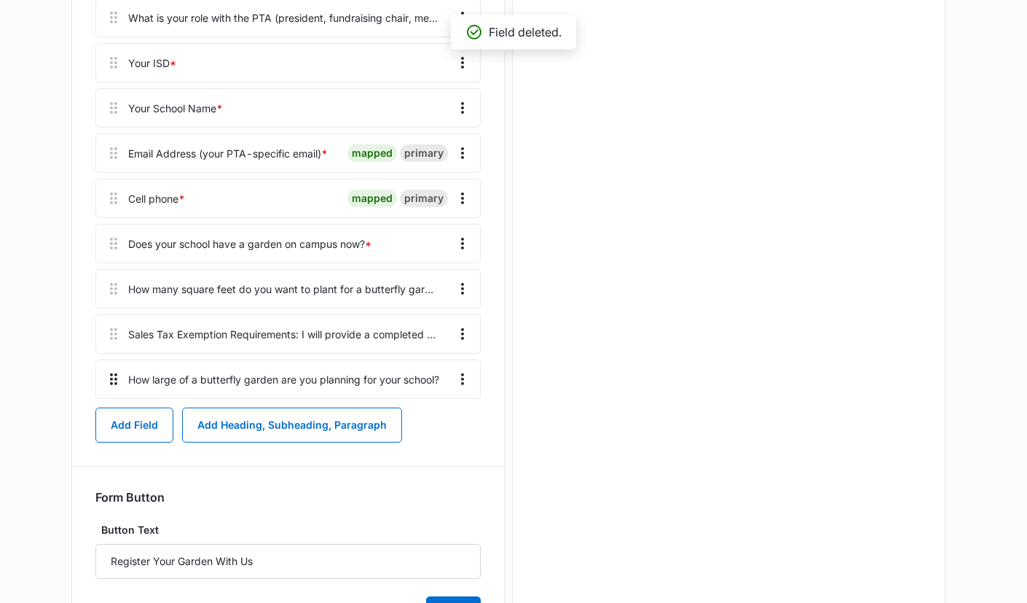
scroll to position [0, 0]
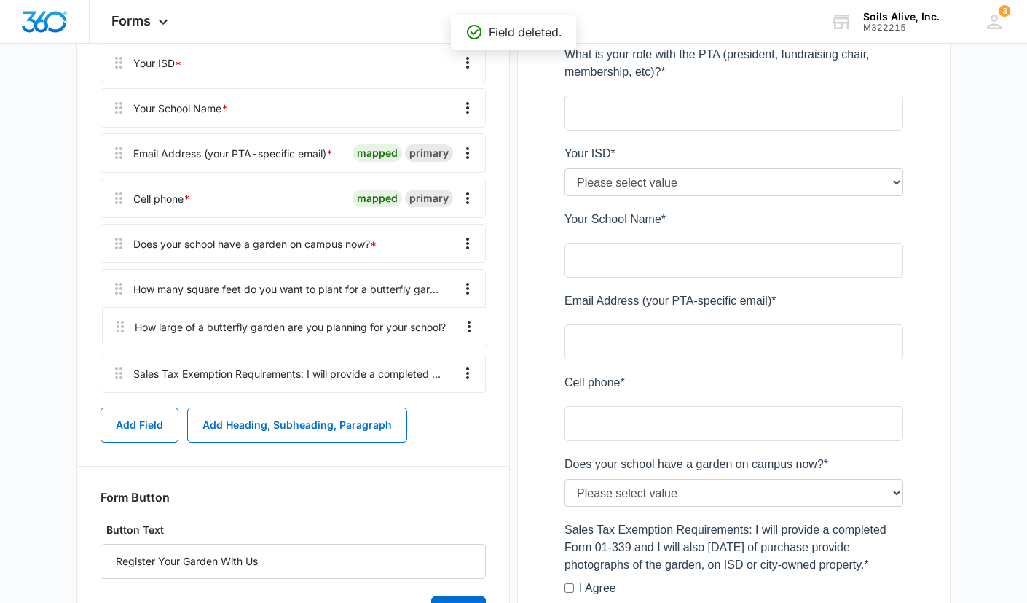
drag, startPoint x: 117, startPoint y: 377, endPoint x: 117, endPoint y: 310, distance: 67.8
click at [117, 310] on div "Create A School Garden First Name * mapped primary Last Name * mapped primary W…" at bounding box center [293, 130] width 385 height 536
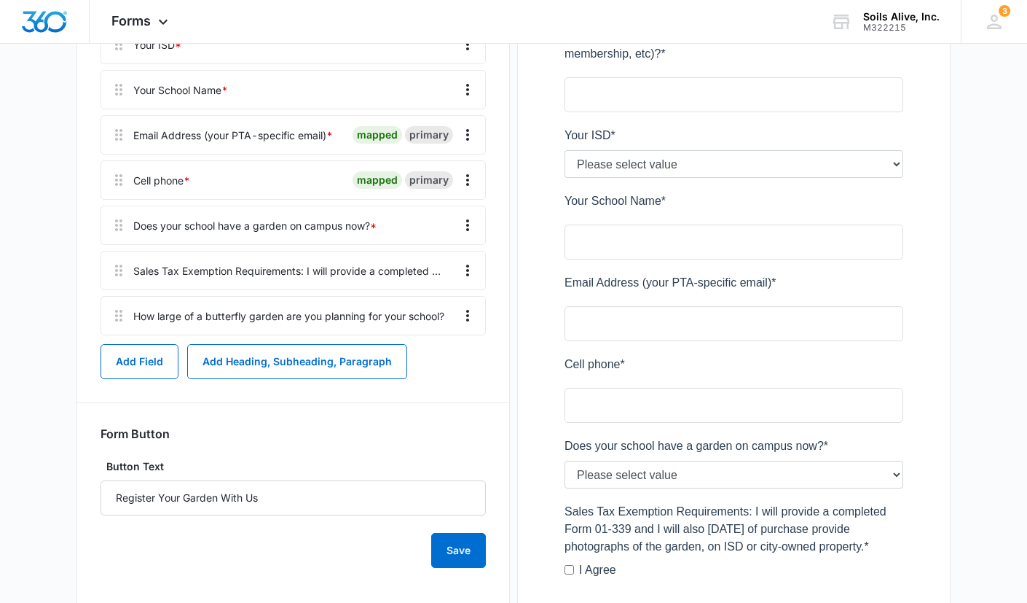
scroll to position [494, 0]
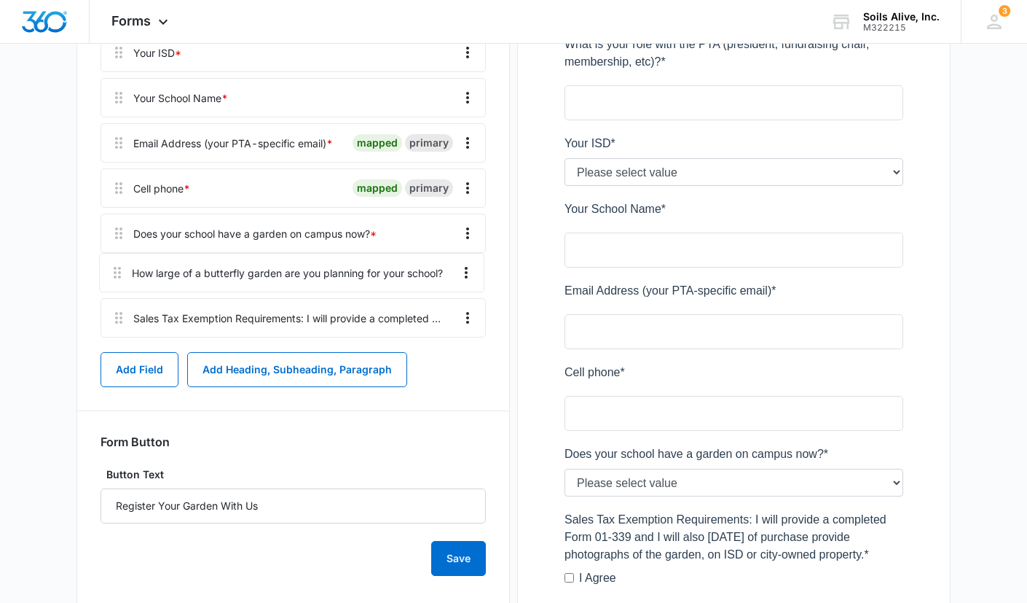
drag, startPoint x: 117, startPoint y: 323, endPoint x: 115, endPoint y: 256, distance: 67.1
click at [115, 256] on div "Create A School Garden First Name * mapped primary Last Name * mapped primary W…" at bounding box center [293, 97] width 385 height 491
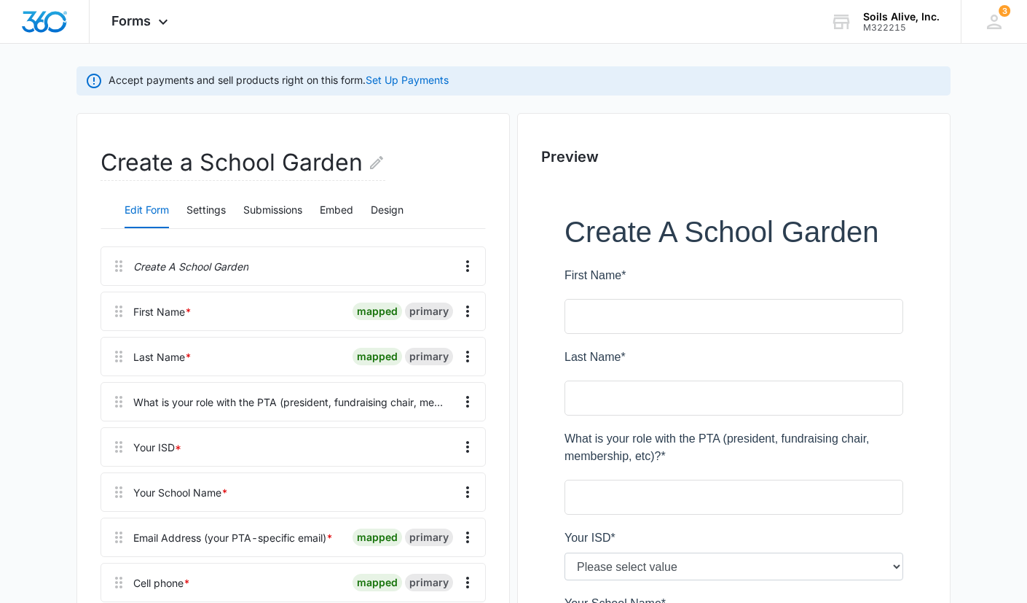
scroll to position [118, 0]
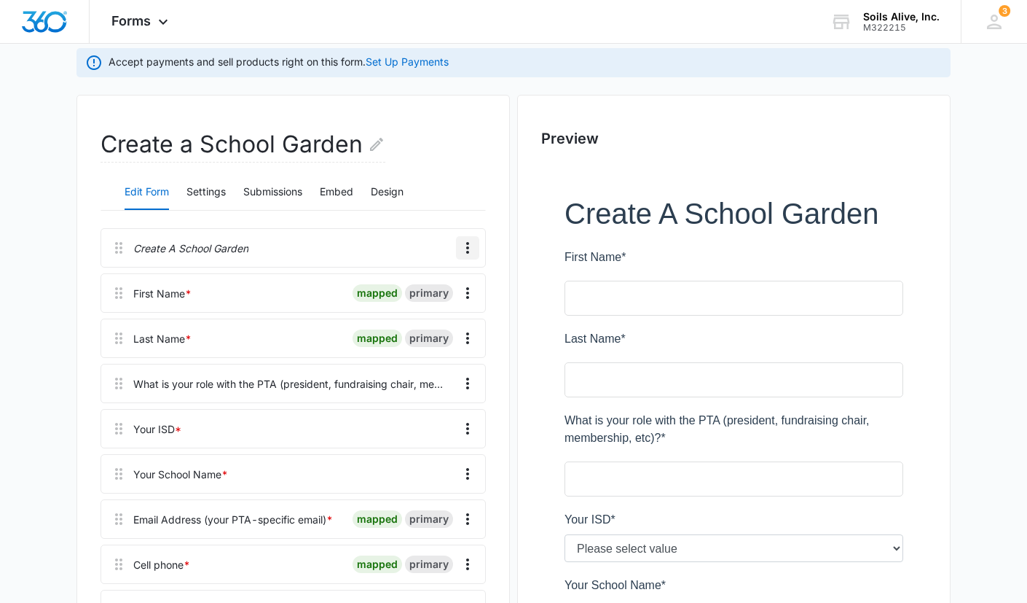
click at [468, 251] on icon "Overflow Menu" at bounding box center [467, 247] width 17 height 17
click at [435, 286] on div "Edit" at bounding box center [428, 288] width 31 height 10
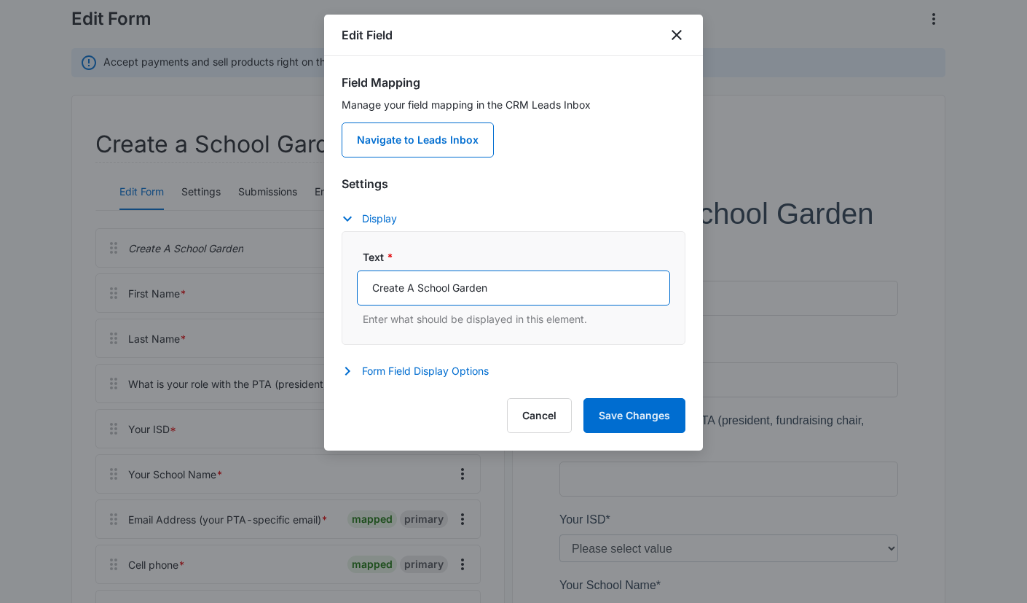
click at [416, 283] on input "Create A School Garden" at bounding box center [513, 287] width 313 height 35
type input "Create Your School Garden"
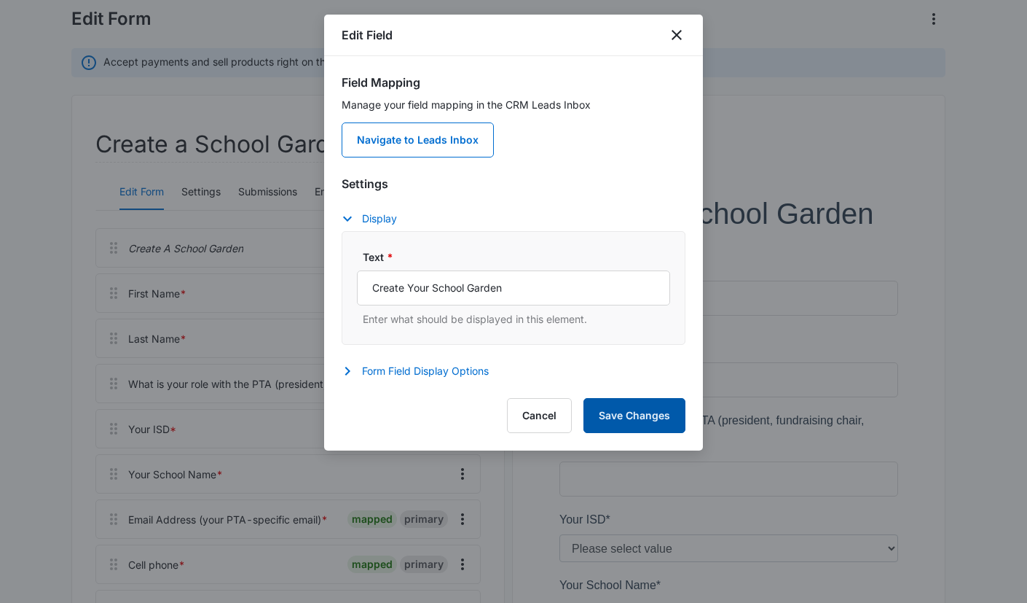
click at [654, 408] on button "Save Changes" at bounding box center [635, 415] width 102 height 35
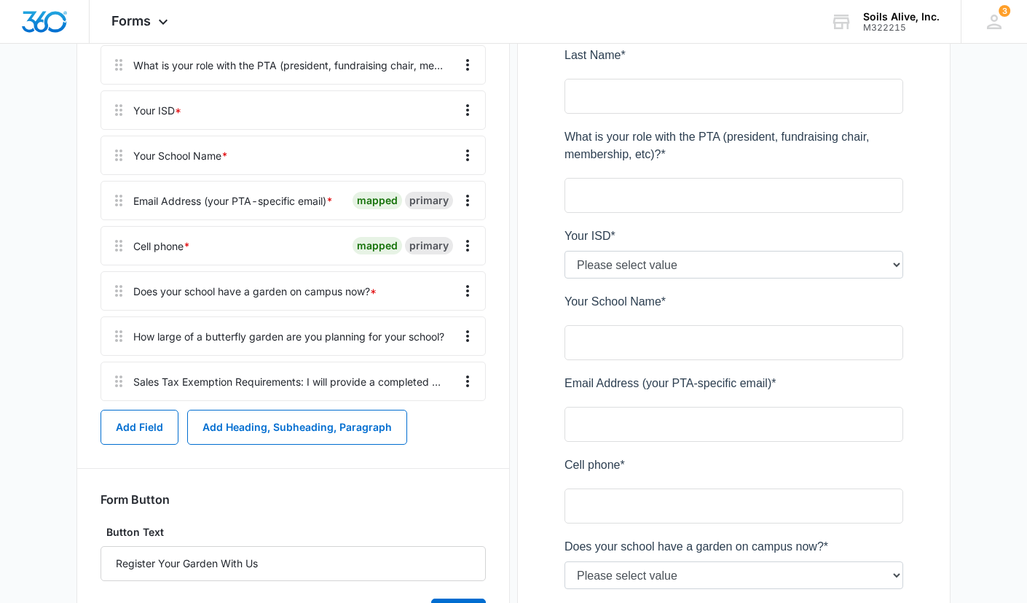
scroll to position [421, 0]
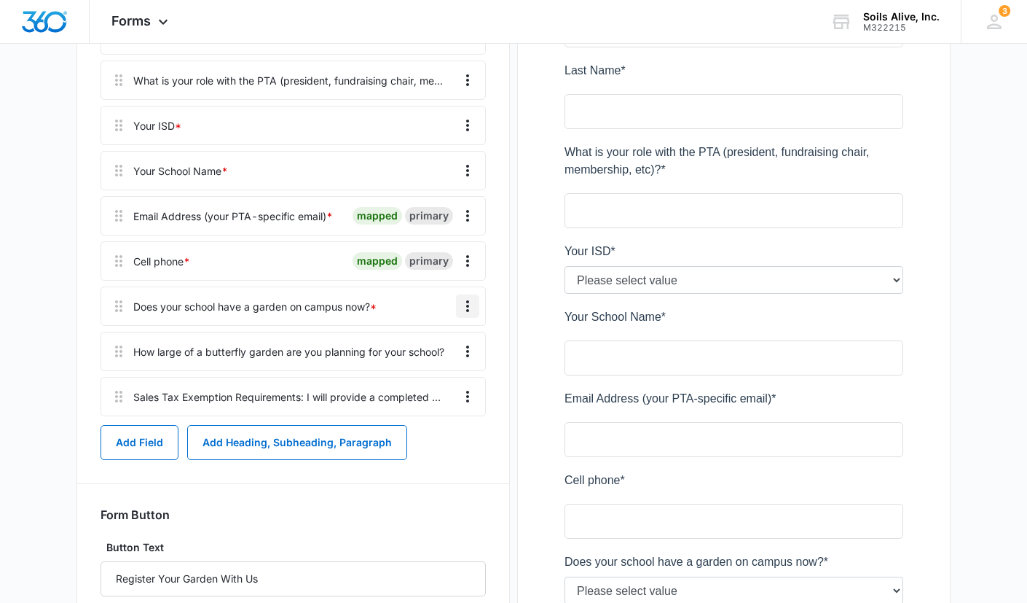
click at [465, 305] on icon "Overflow Menu" at bounding box center [467, 305] width 17 height 17
click at [442, 345] on div "Edit" at bounding box center [428, 347] width 31 height 10
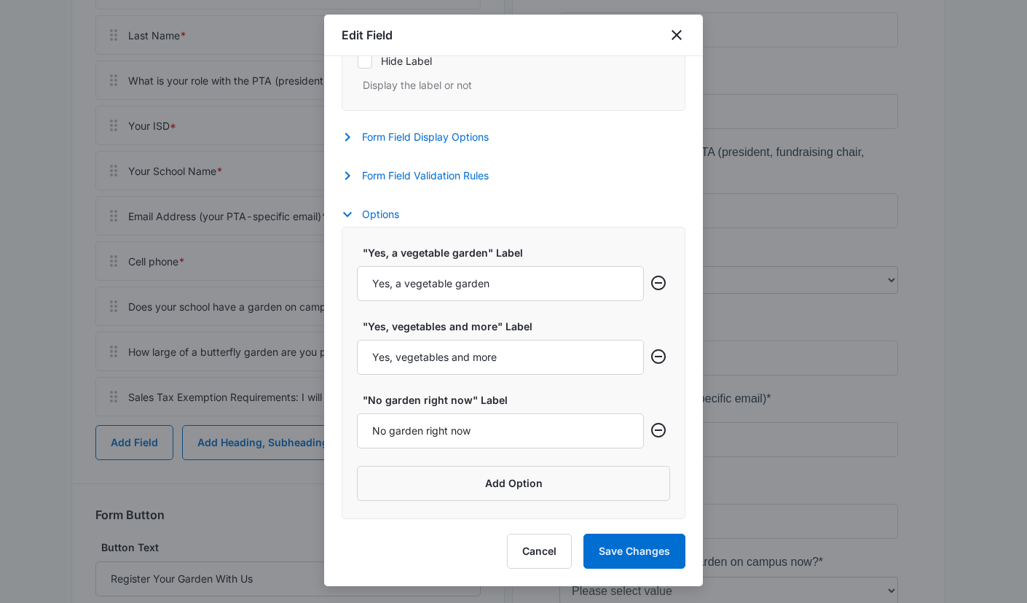
scroll to position [450, 0]
drag, startPoint x: 508, startPoint y: 358, endPoint x: 402, endPoint y: 355, distance: 105.7
click at [402, 355] on input "Yes, vegetables and more" at bounding box center [500, 356] width 287 height 35
click at [554, 358] on input "Yes, we have a garden (not vegetables)" at bounding box center [500, 356] width 287 height 35
type input "Yes, we have a garden (not vegetables)"
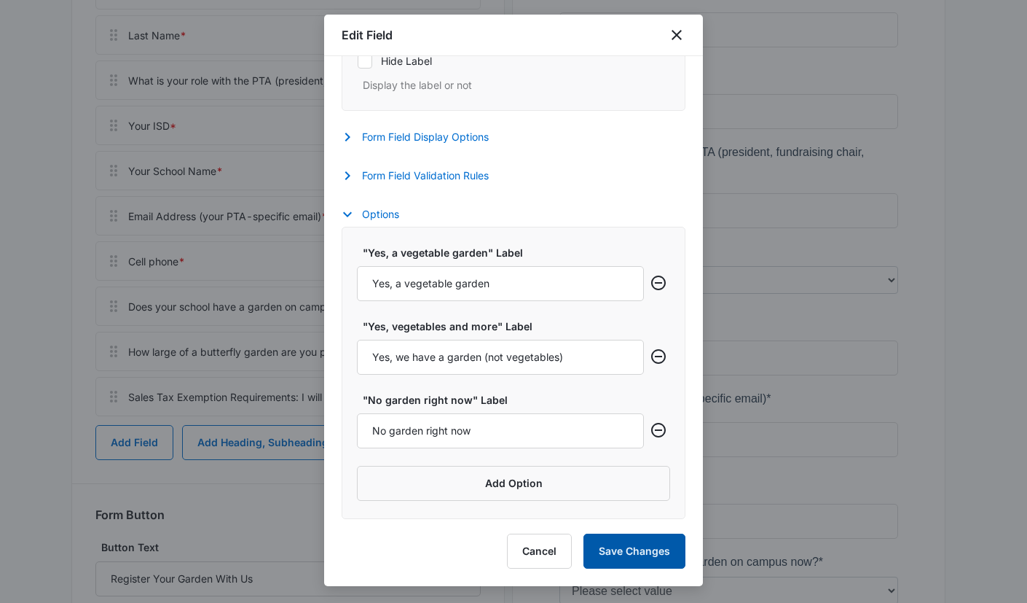
click at [629, 545] on button "Save Changes" at bounding box center [635, 550] width 102 height 35
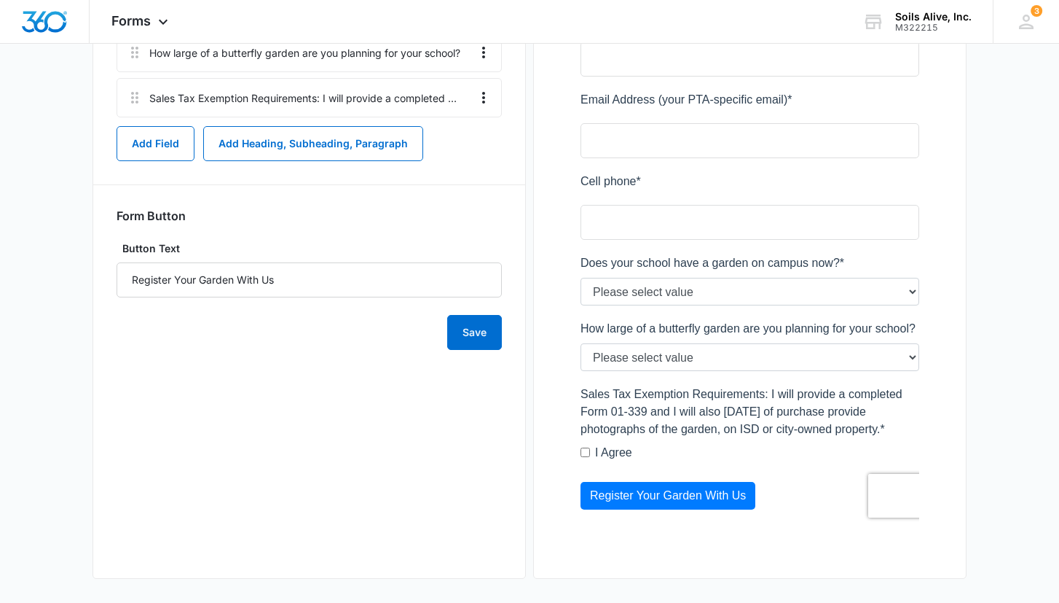
scroll to position [721, 0]
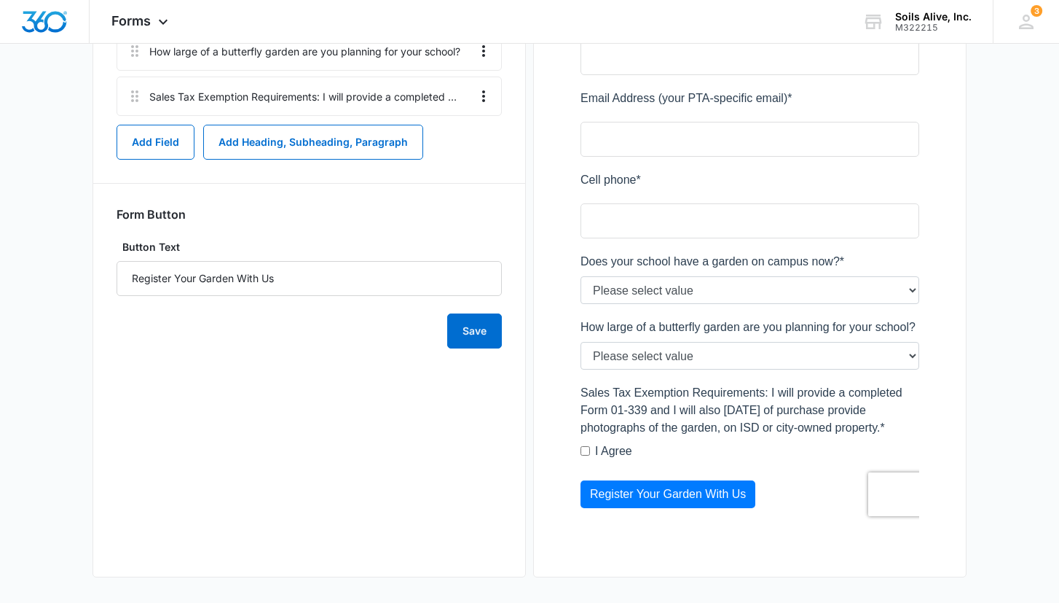
click at [937, 183] on div at bounding box center [749, 57] width 385 height 992
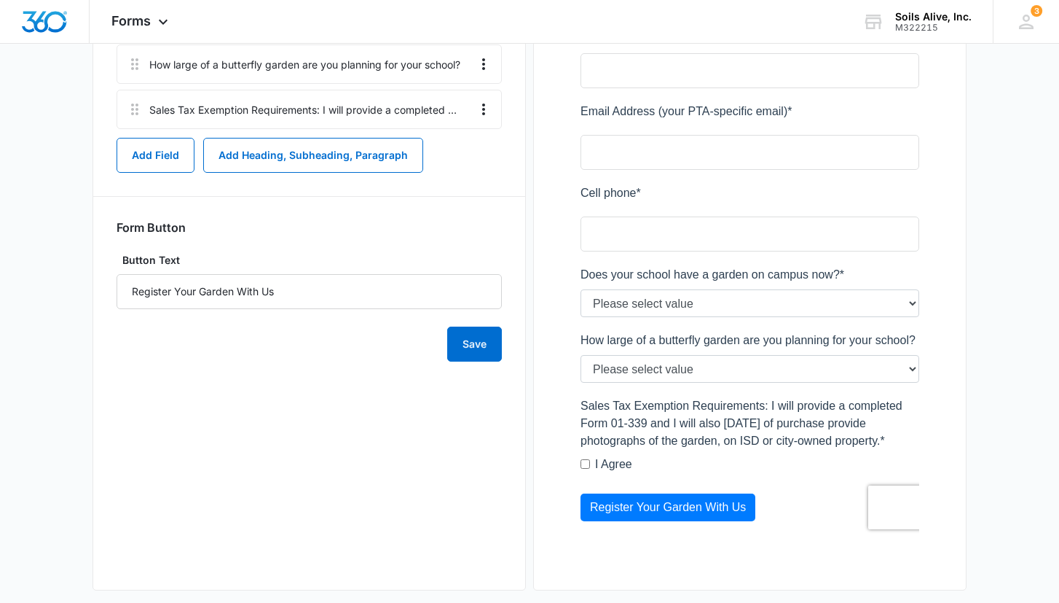
scroll to position [725, 0]
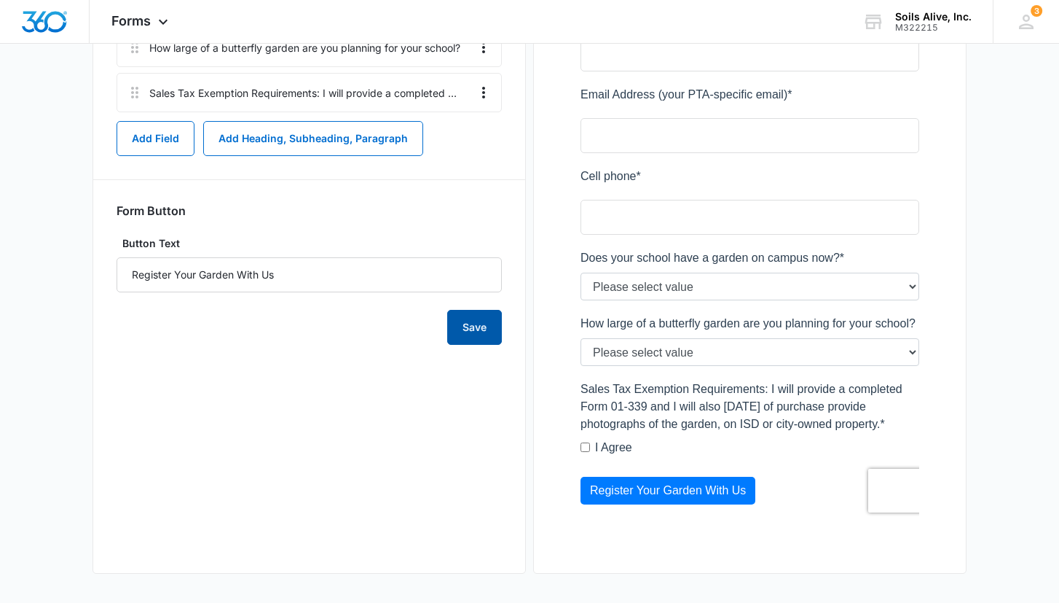
click at [460, 329] on button "Save" at bounding box center [474, 327] width 55 height 35
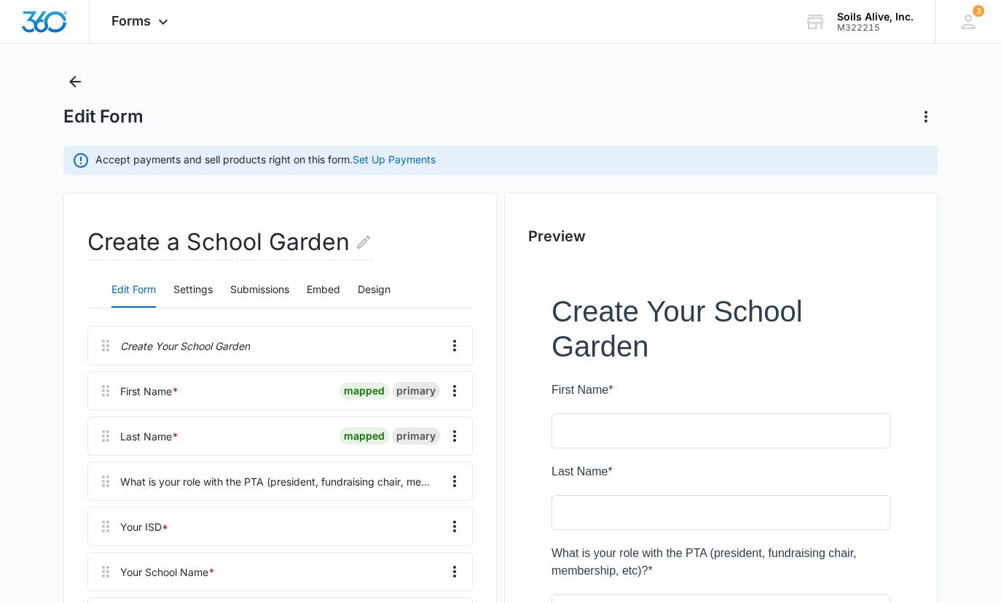
scroll to position [0, 0]
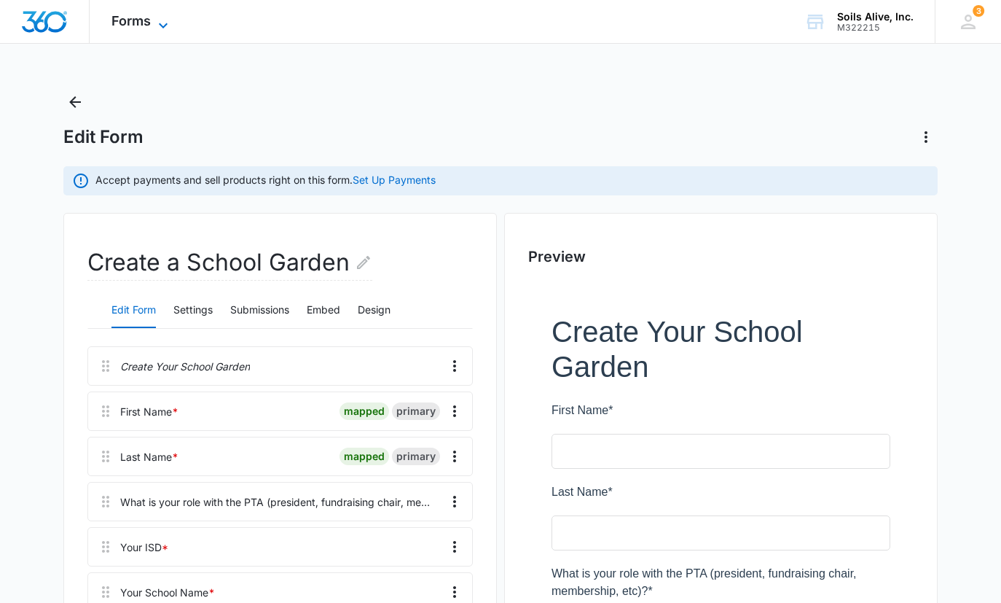
click at [158, 24] on icon at bounding box center [162, 25] width 17 height 17
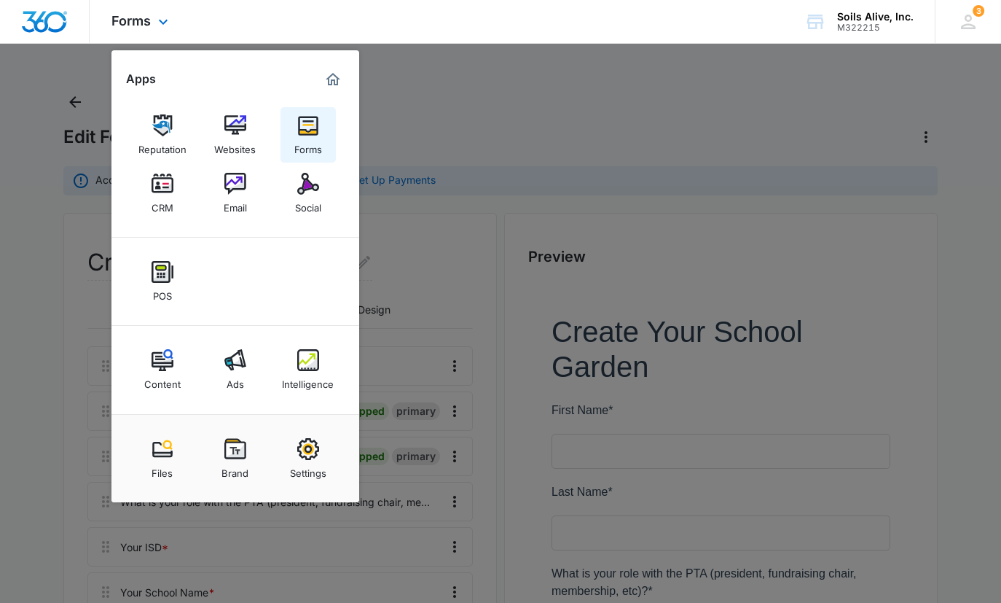
click at [310, 123] on img at bounding box center [308, 125] width 22 height 22
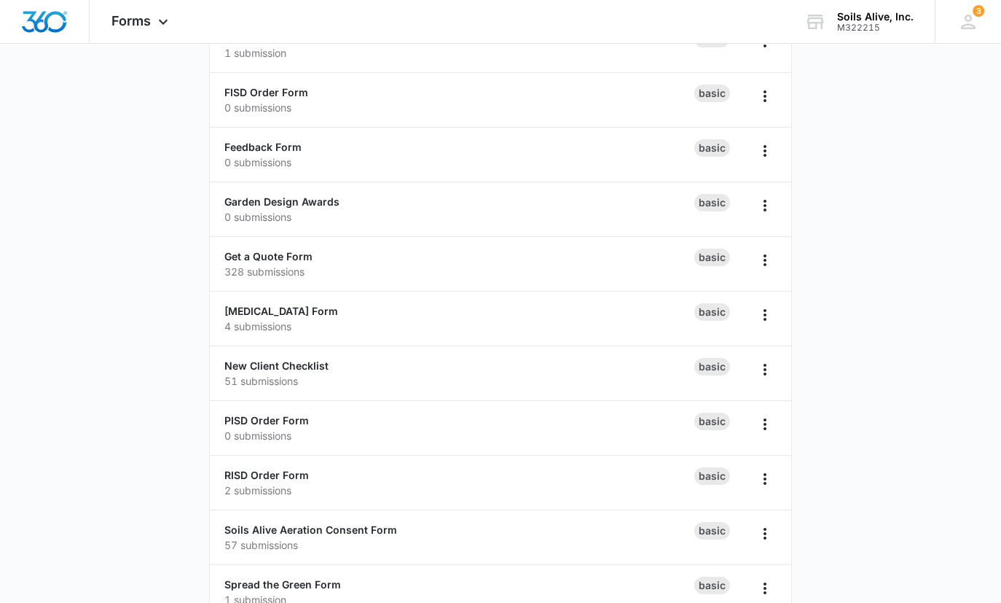
scroll to position [363, 0]
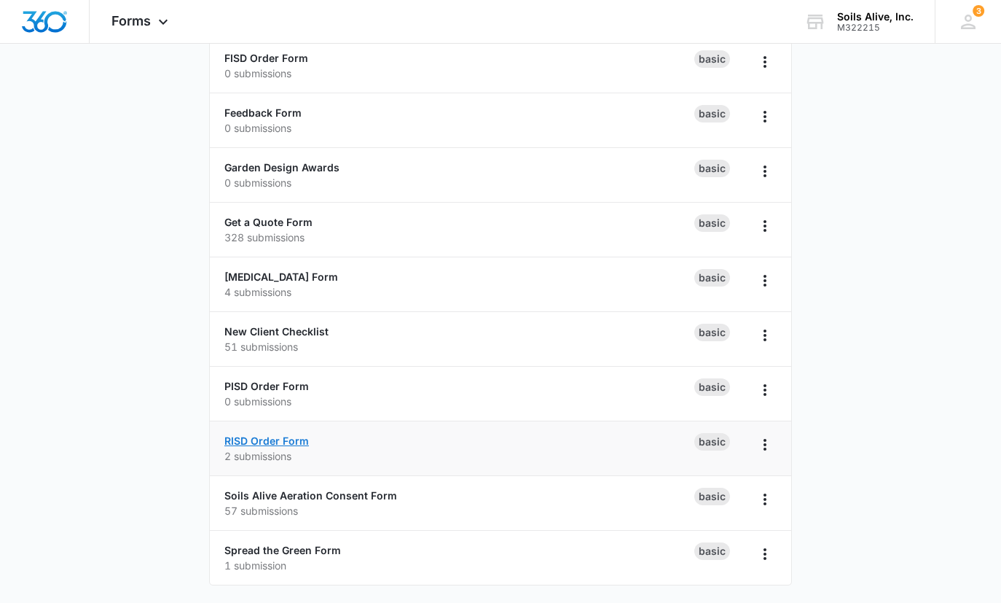
click at [275, 439] on link "RISD Order Form" at bounding box center [266, 440] width 85 height 12
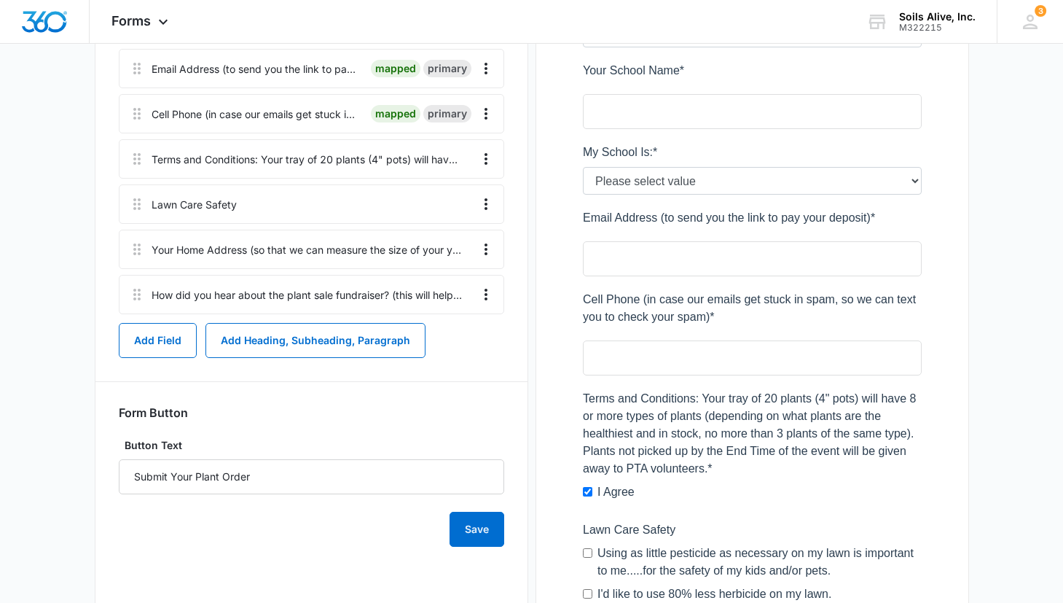
scroll to position [580, 0]
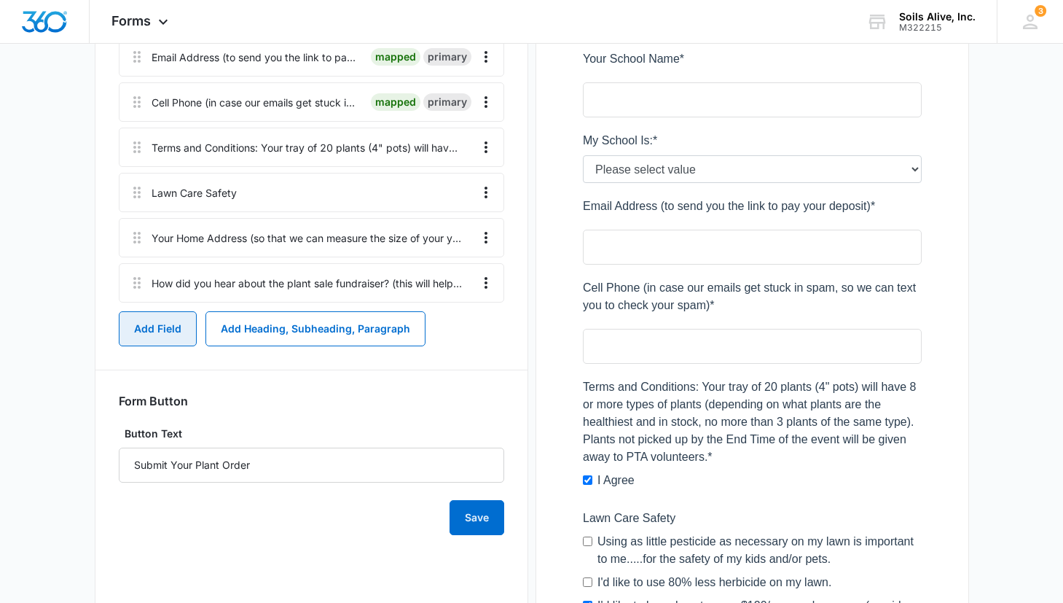
click at [154, 334] on button "Add Field" at bounding box center [158, 328] width 78 height 35
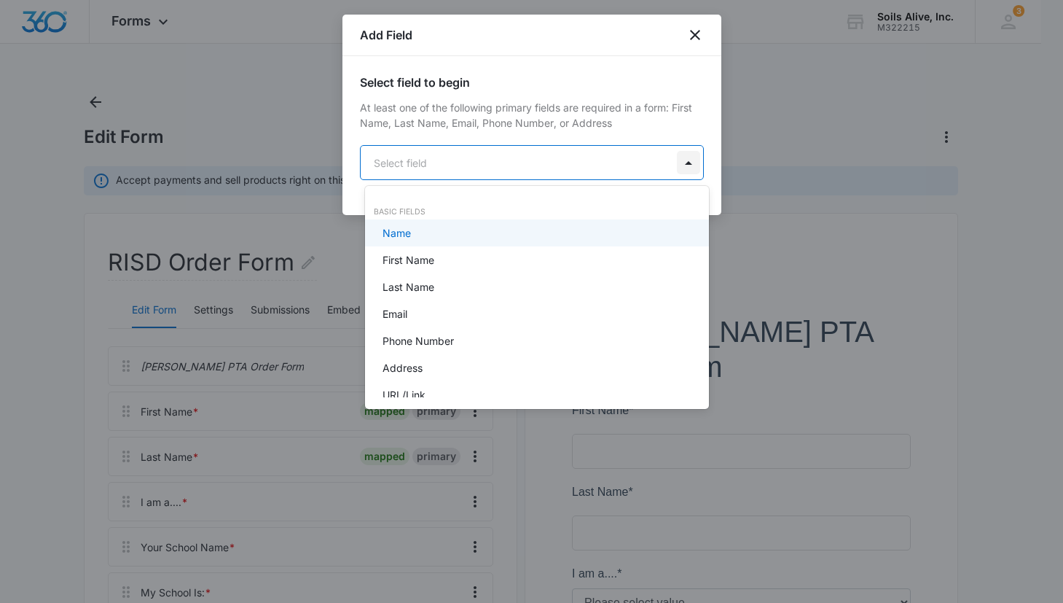
click at [694, 160] on body "Forms Apps Reputation Websites Forms CRM Email Social POS Content Ads Intellige…" at bounding box center [531, 301] width 1063 height 603
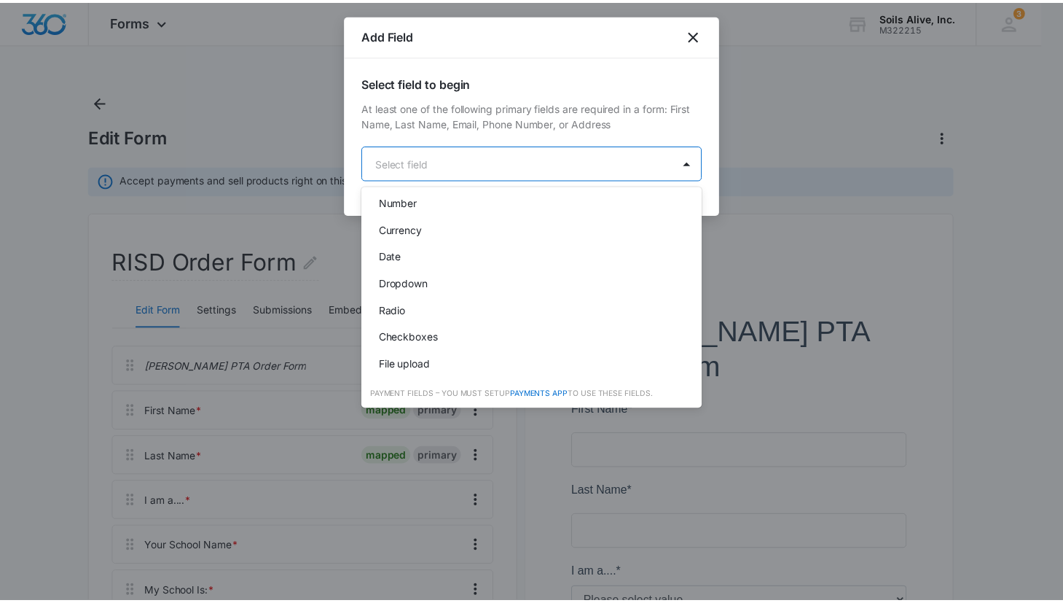
scroll to position [240, 0]
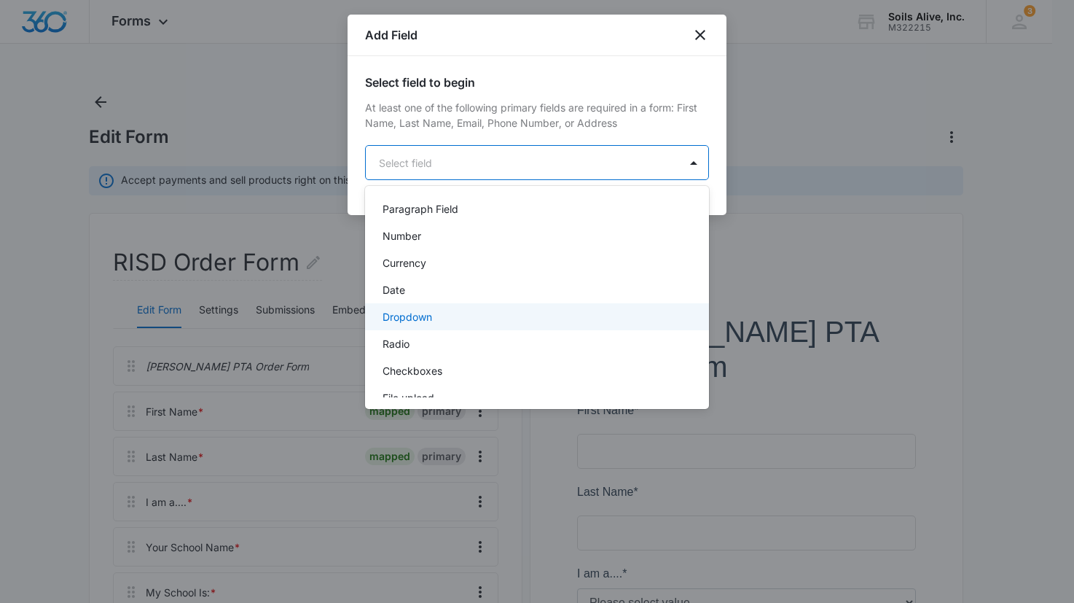
click at [637, 321] on div "Dropdown" at bounding box center [535, 316] width 306 height 15
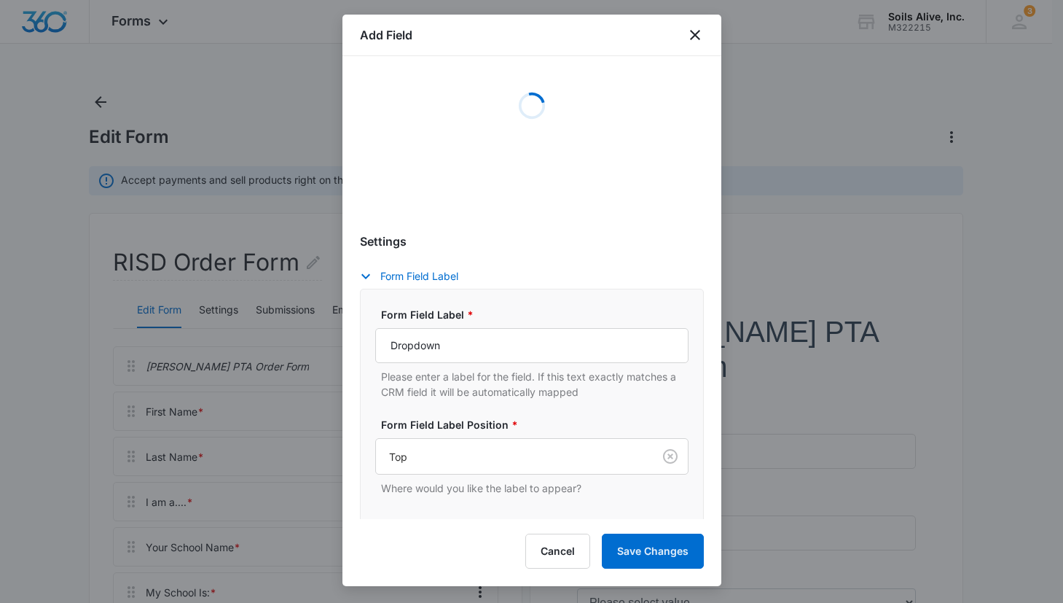
scroll to position [229, 0]
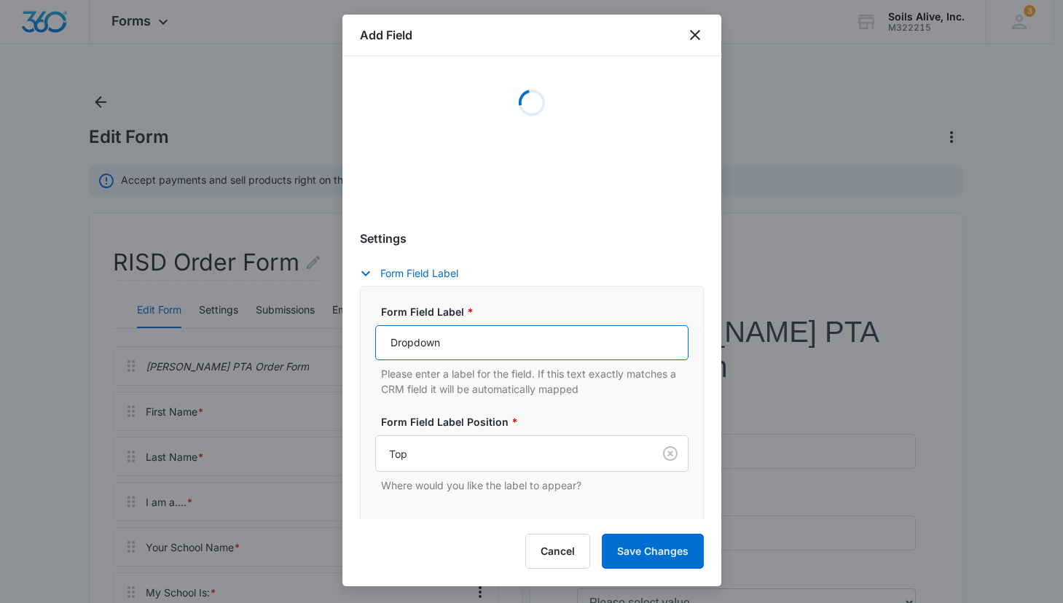
click at [550, 347] on input "Dropdown" at bounding box center [531, 342] width 313 height 35
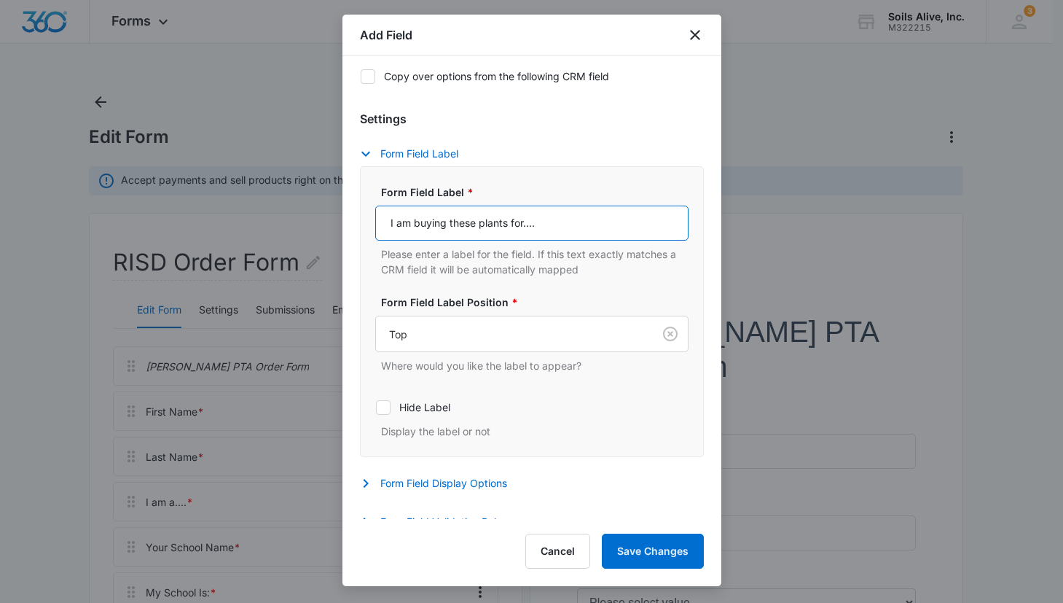
type input "I am buying these plants for...."
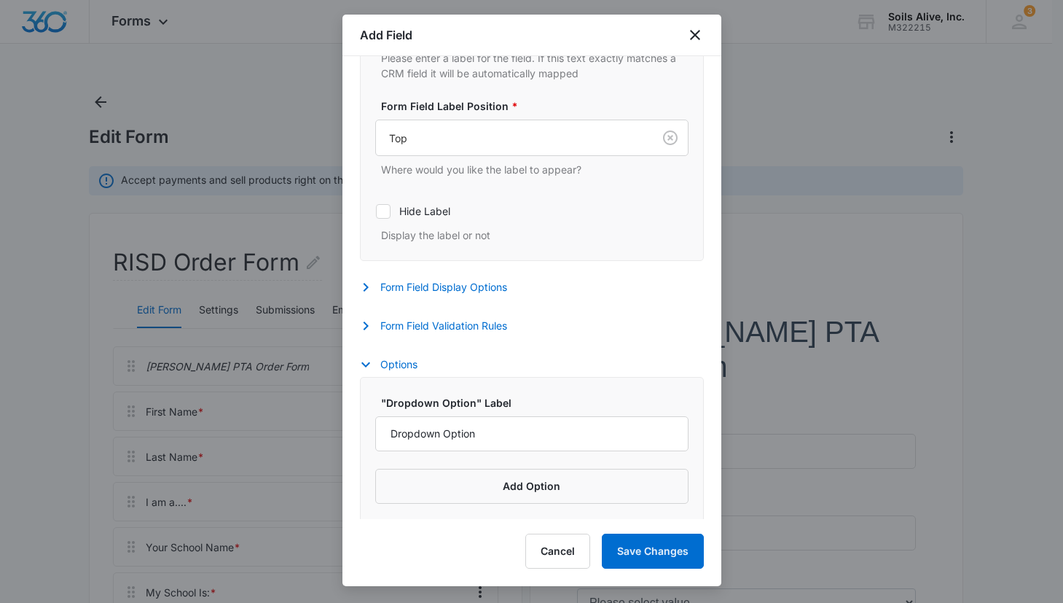
scroll to position [428, 0]
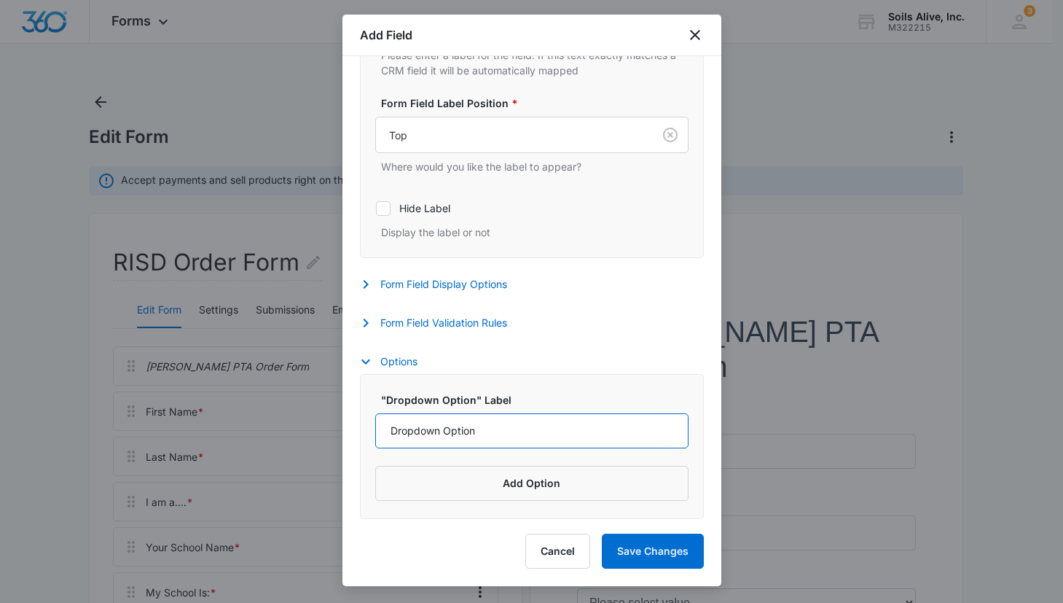
click at [508, 430] on input "Dropdown Option" at bounding box center [531, 430] width 313 height 35
type input "M"
type input "A garden at my home"
click at [508, 479] on button "Add Option" at bounding box center [531, 483] width 313 height 35
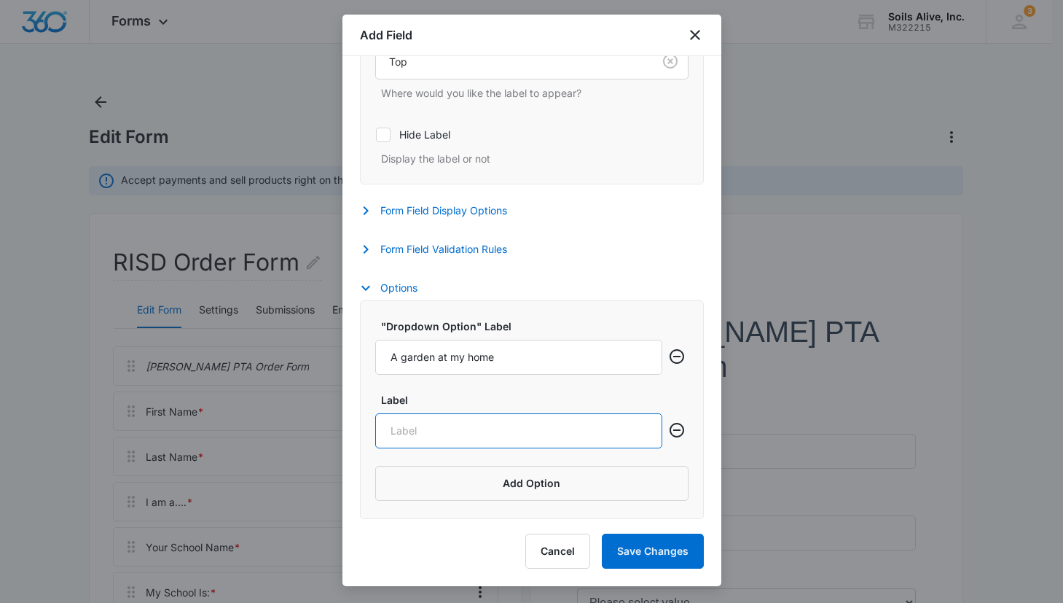
click at [532, 430] on input "Label" at bounding box center [518, 430] width 287 height 35
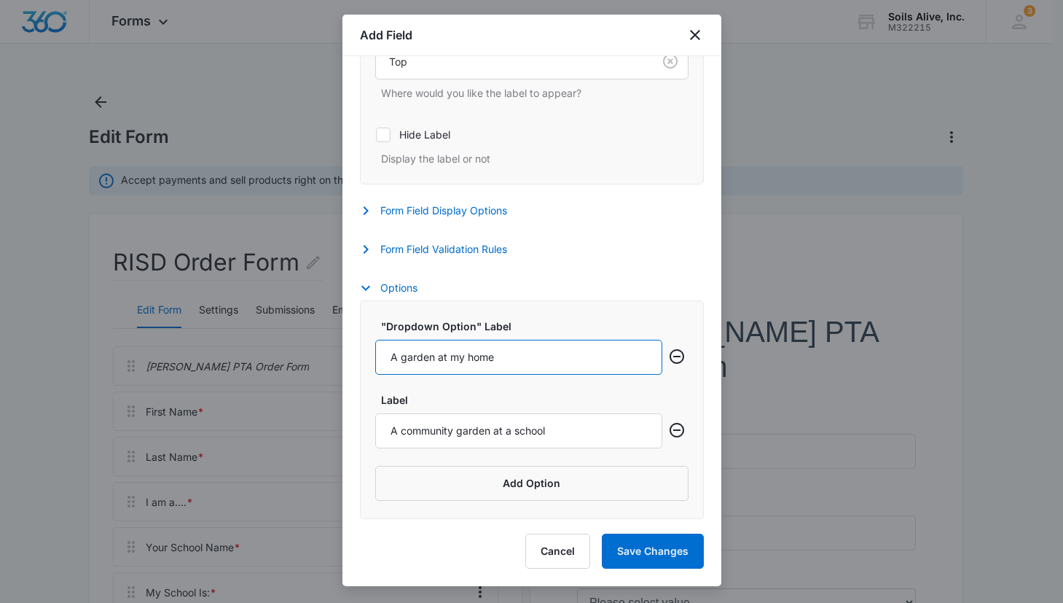
click at [532, 348] on input "A garden at my home" at bounding box center [518, 356] width 287 height 35
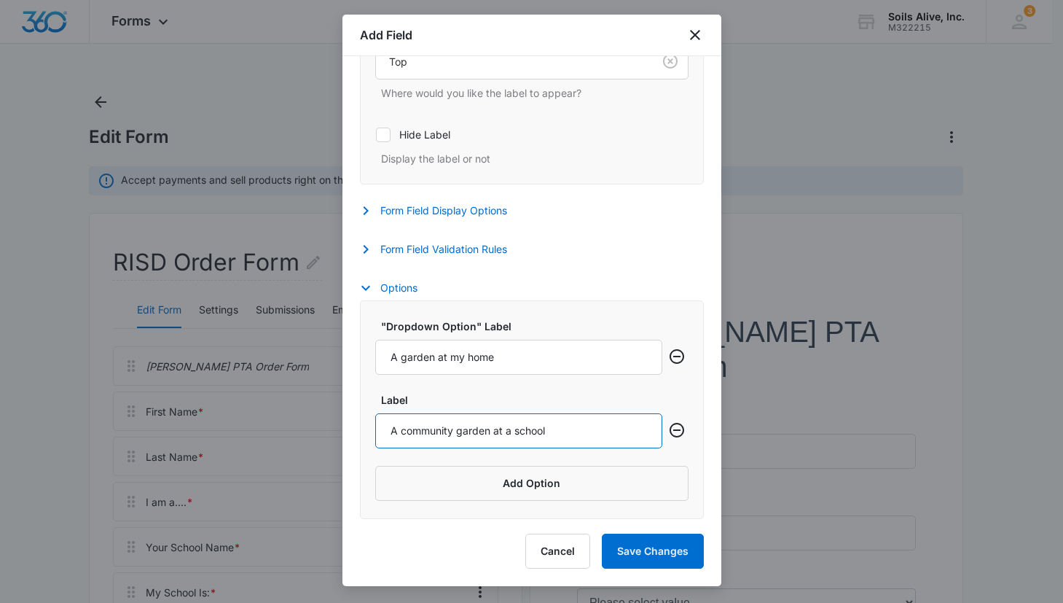
click at [574, 435] on input "A community garden at a school" at bounding box center [518, 430] width 287 height 35
click at [542, 431] on input "A community garden at a school (tax-exempt)" at bounding box center [518, 430] width 287 height 35
type input "A community garden at a school (tax-exempt)"
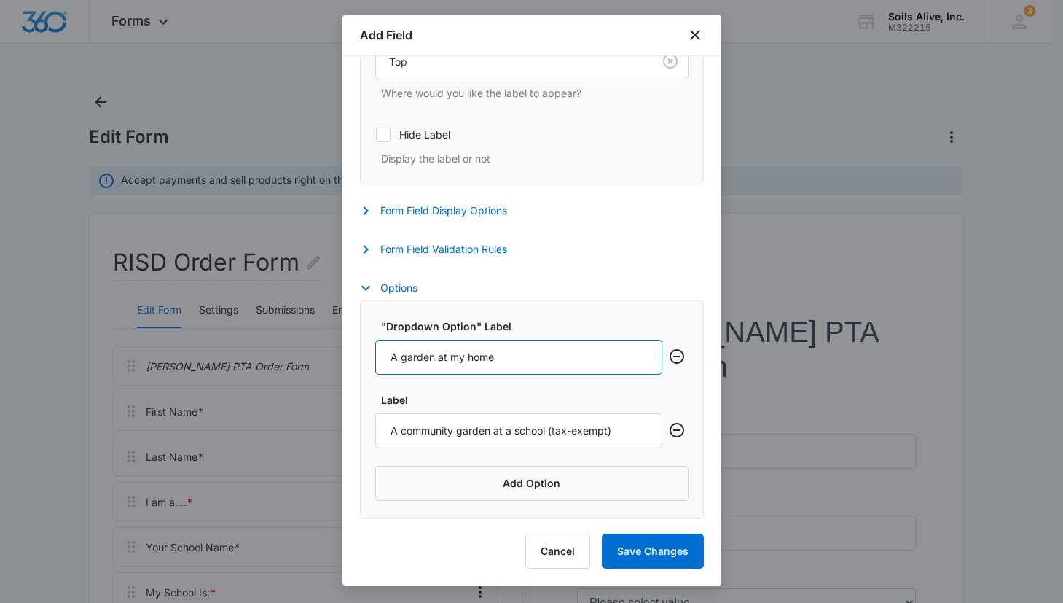
click at [541, 365] on input "A garden at my home" at bounding box center [518, 356] width 287 height 35
type input "A garden at my home (with sales tax)"
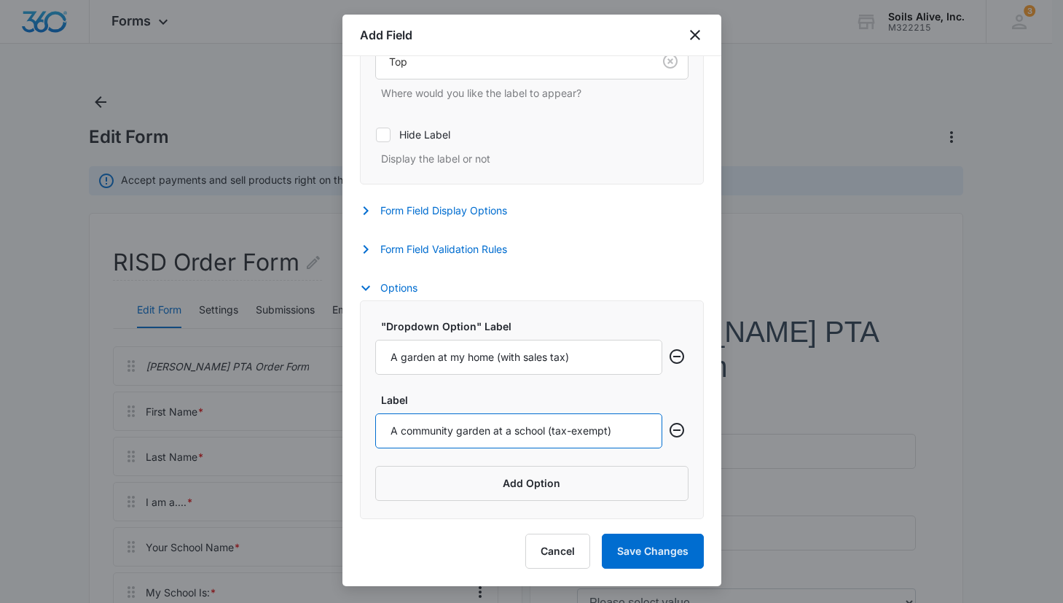
click at [557, 429] on input "A community garden at a school (tax-exempt)" at bounding box center [518, 430] width 287 height 35
type input "A community garden at a school (sales tax exempt)"
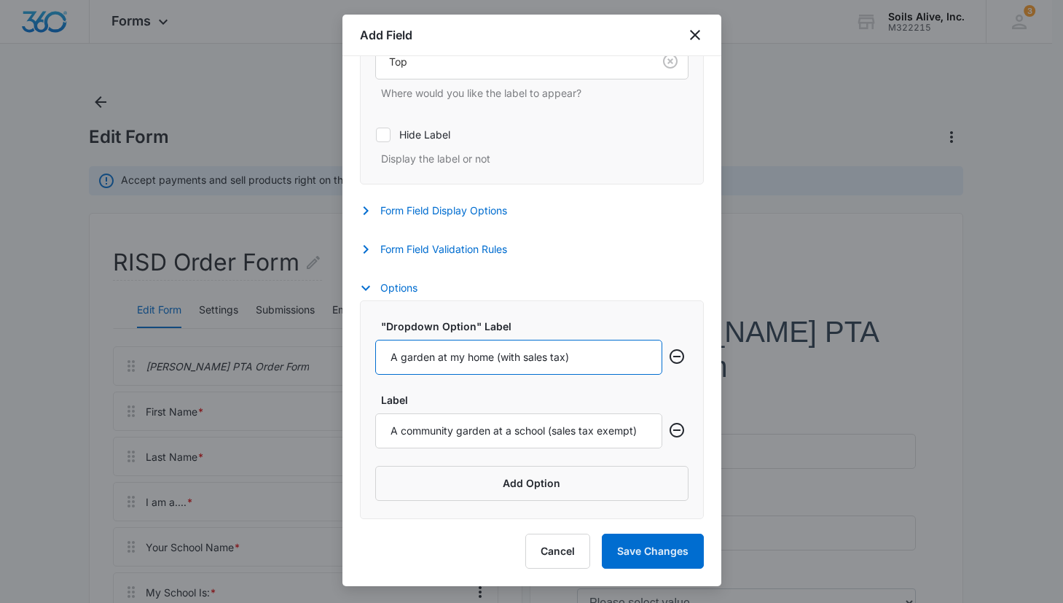
click at [583, 358] on input "A garden at my home (with sales tax)" at bounding box center [518, 356] width 287 height 35
type input "A garden at my home (with sales tax 8.25%)"
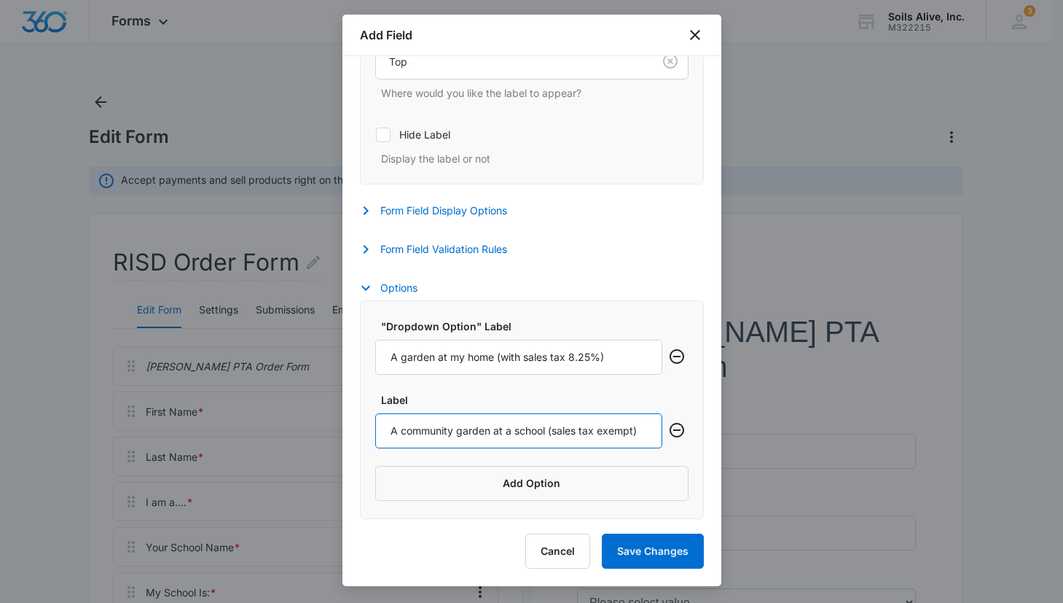
click at [593, 417] on input "A community garden at a school (sales tax exempt)" at bounding box center [518, 430] width 287 height 35
click at [643, 552] on button "Save Changes" at bounding box center [653, 550] width 102 height 35
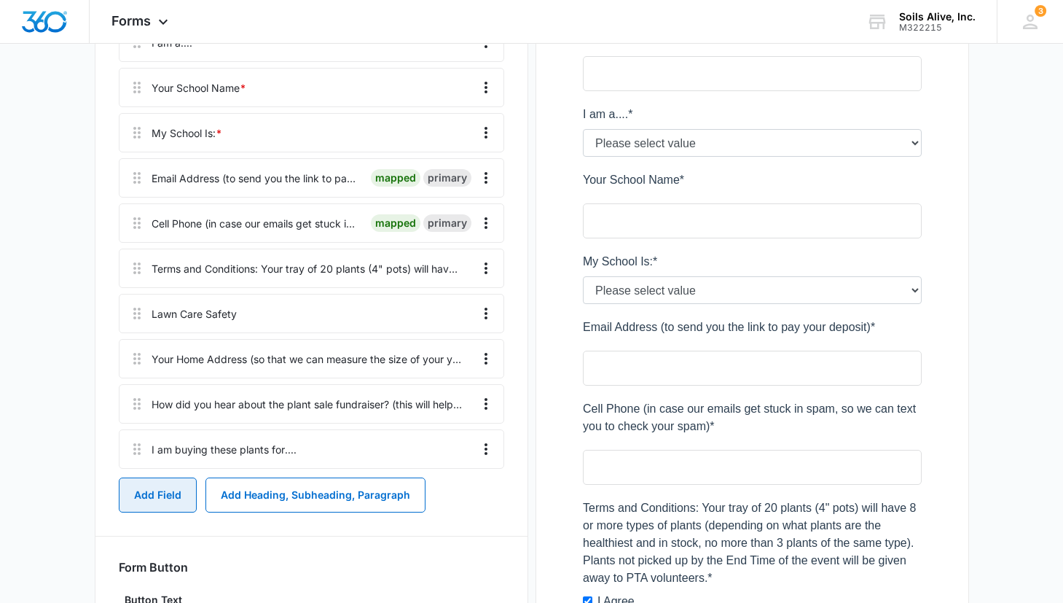
scroll to position [504, 0]
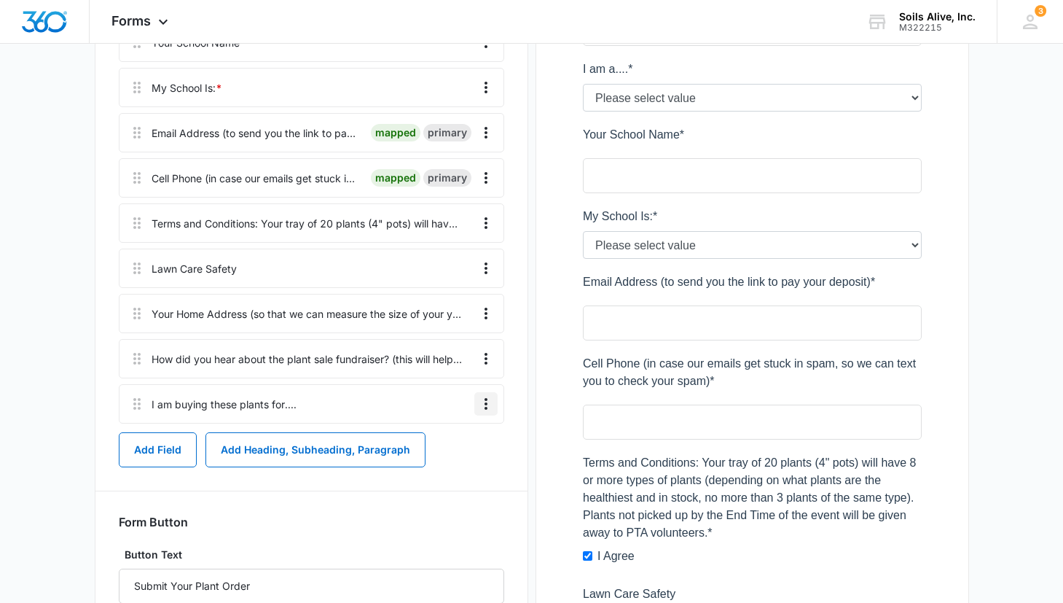
click at [490, 400] on icon "Overflow Menu" at bounding box center [485, 403] width 17 height 17
click at [458, 436] on button "Edit" at bounding box center [455, 444] width 83 height 22
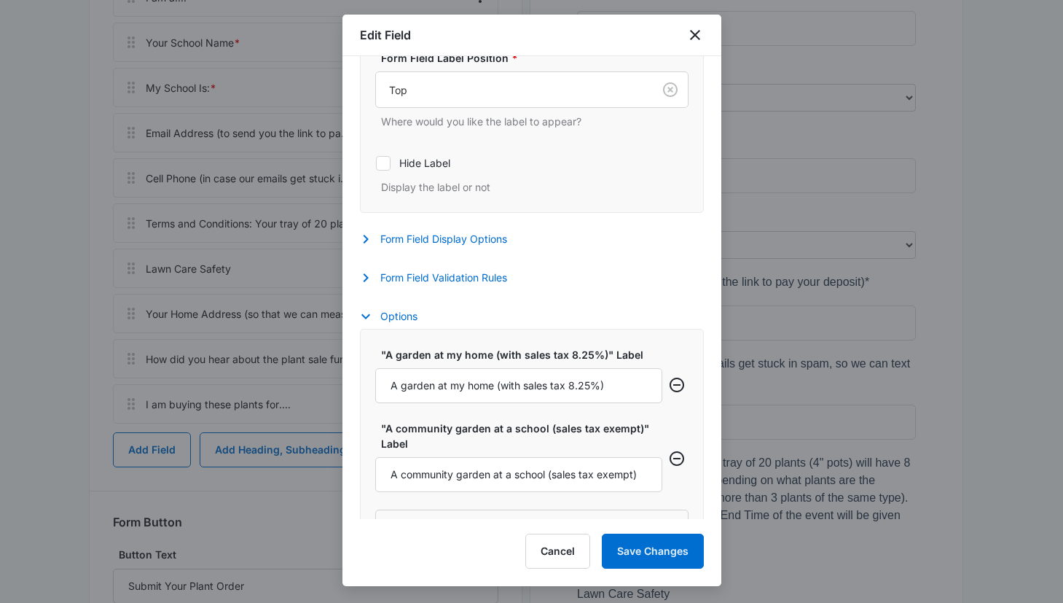
scroll to position [343, 0]
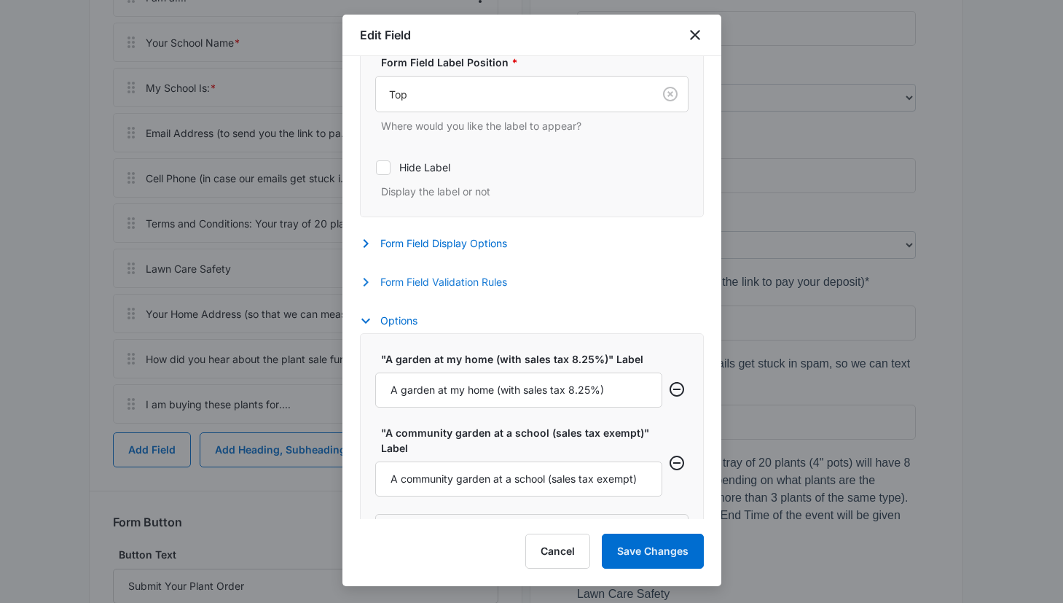
click at [466, 283] on button "Form Field Validation Rules" at bounding box center [441, 281] width 162 height 17
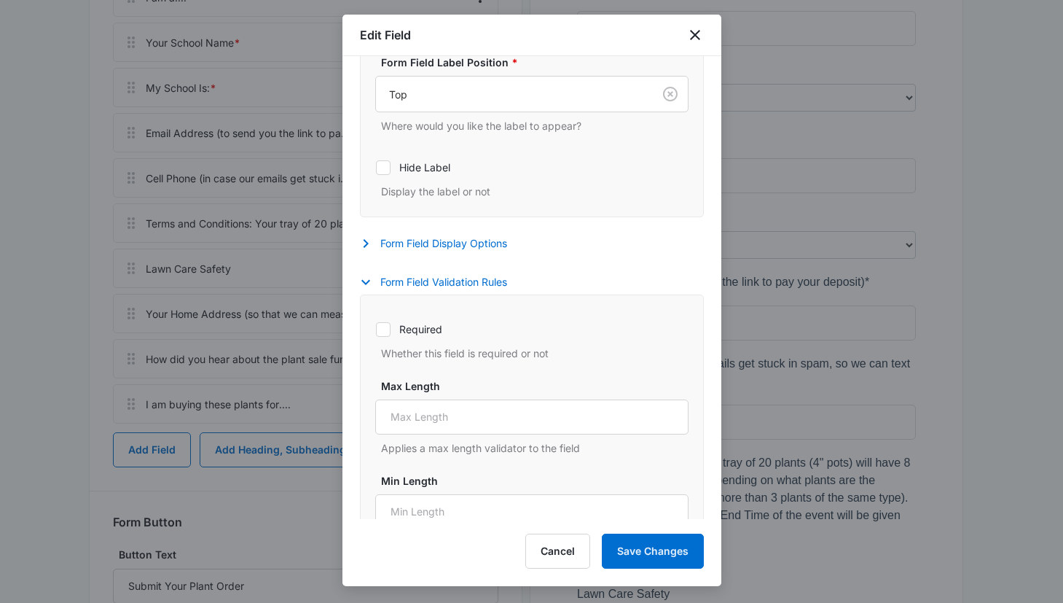
click at [434, 334] on label "Required" at bounding box center [531, 328] width 313 height 15
click at [376, 329] on input "Required" at bounding box center [375, 329] width 1 height 1
checkbox input "true"
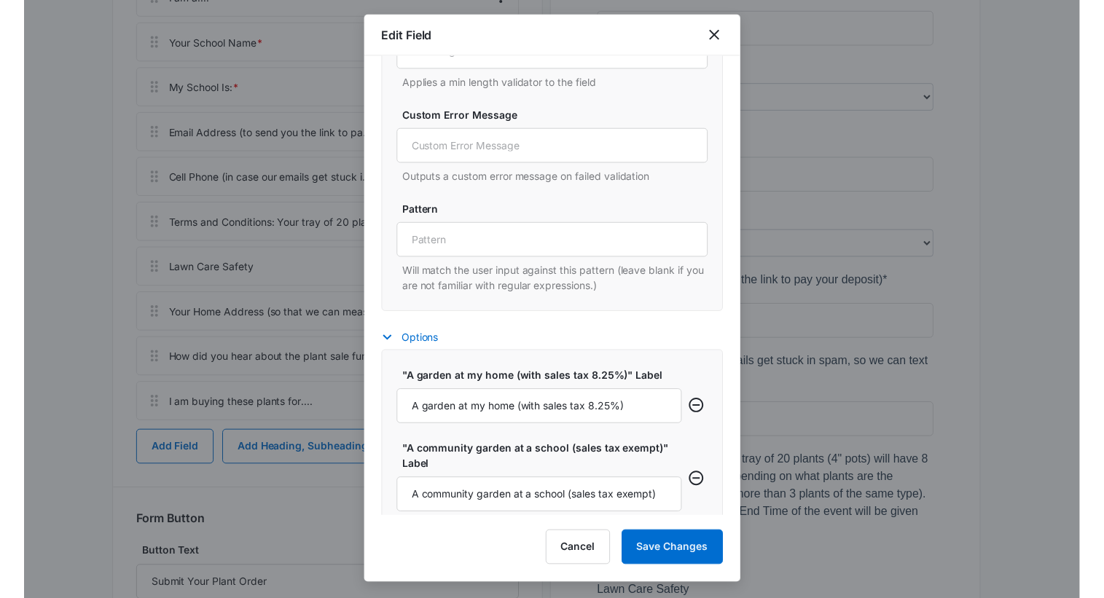
scroll to position [870, 0]
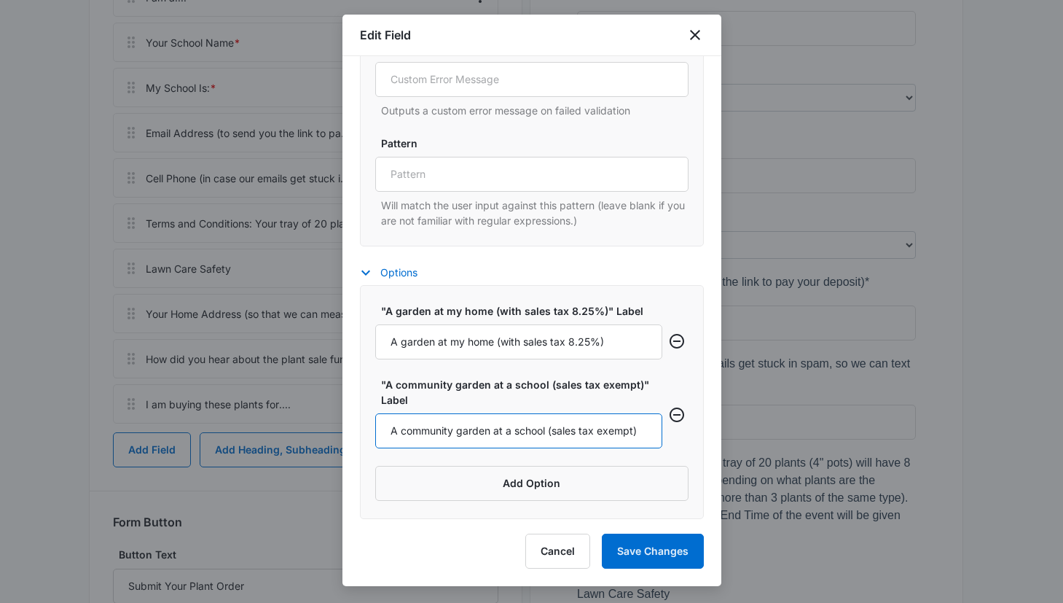
click at [508, 431] on input "A community garden at a school (sales tax exempt)" at bounding box center [518, 430] width 287 height 35
click at [541, 430] on input "A community garden for a public school (sales tax exempt)" at bounding box center [518, 430] width 287 height 35
type input "A community garden for a public school (sales tax exempt)"
click at [650, 549] on button "Save Changes" at bounding box center [653, 550] width 102 height 35
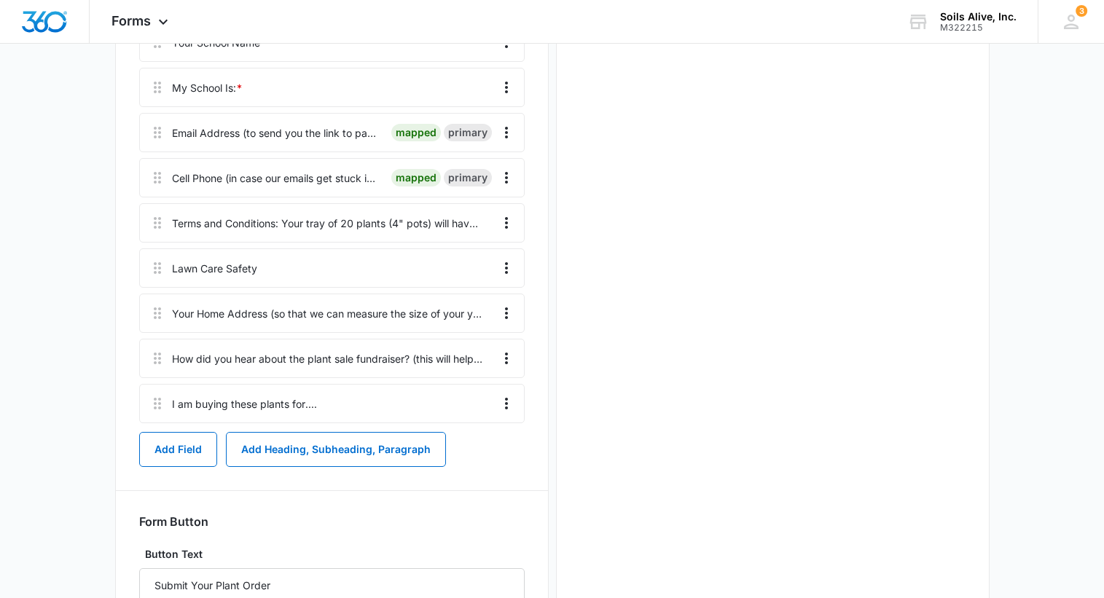
scroll to position [0, 0]
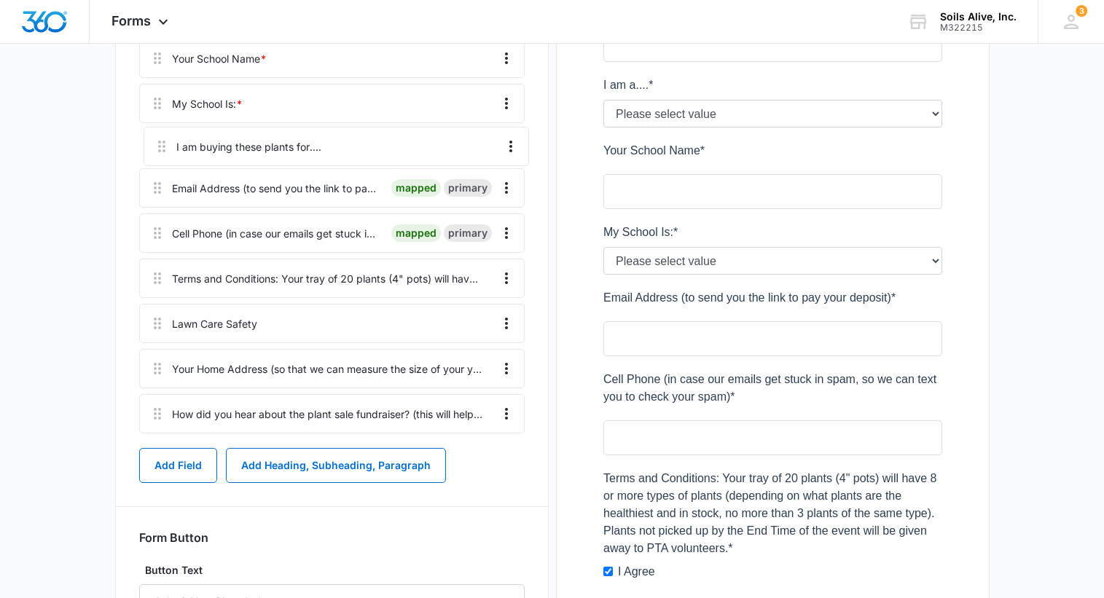
drag, startPoint x: 152, startPoint y: 404, endPoint x: 154, endPoint y: 132, distance: 271.8
click at [154, 132] on div "[PERSON_NAME] PTA Order Form First Name * mapped primary Last Name * mapped pri…" at bounding box center [331, 148] width 385 height 581
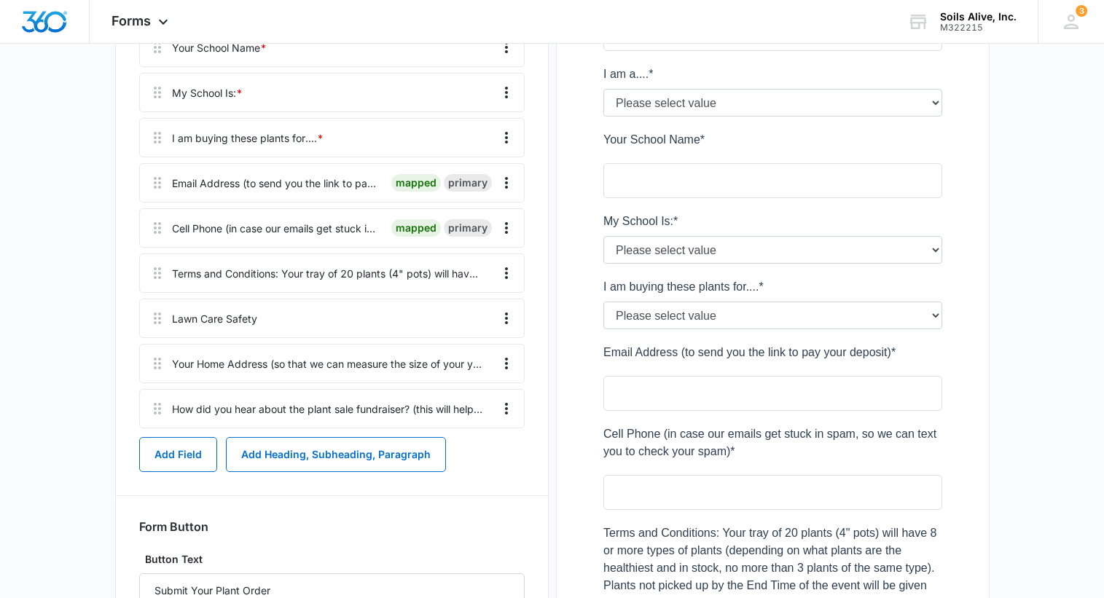
scroll to position [483, 0]
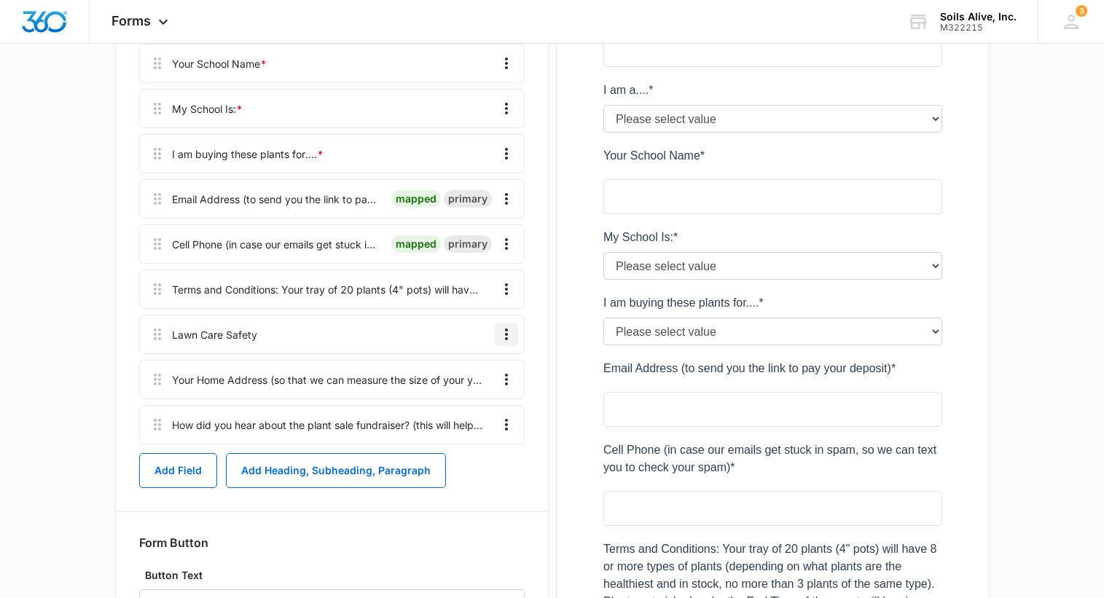
click at [505, 333] on icon "Overflow Menu" at bounding box center [506, 334] width 17 height 17
click at [459, 378] on div "Edit" at bounding box center [467, 375] width 31 height 10
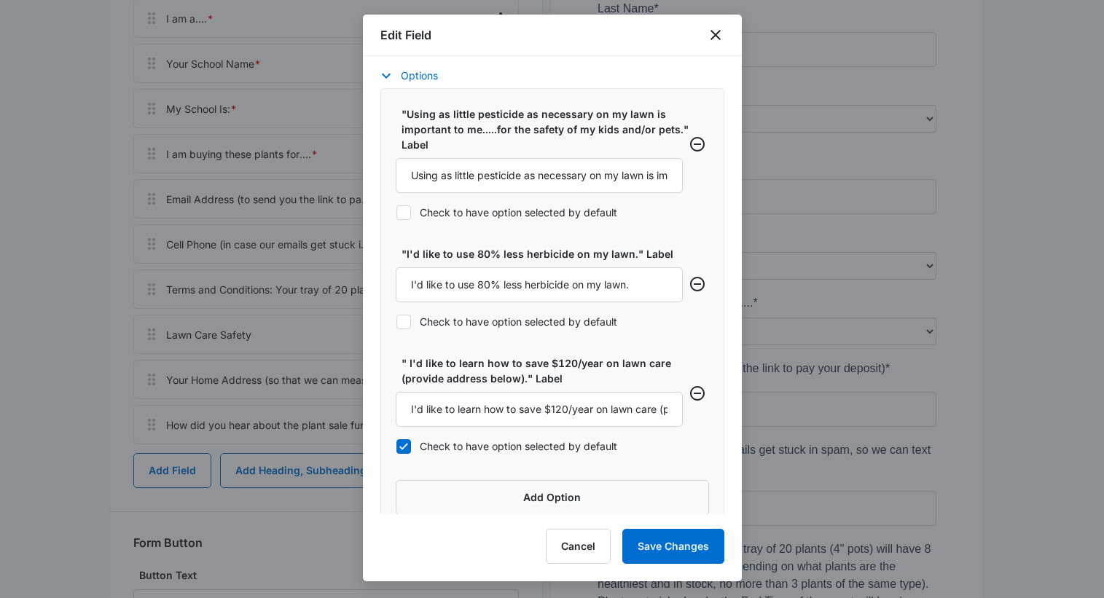
scroll to position [607, 0]
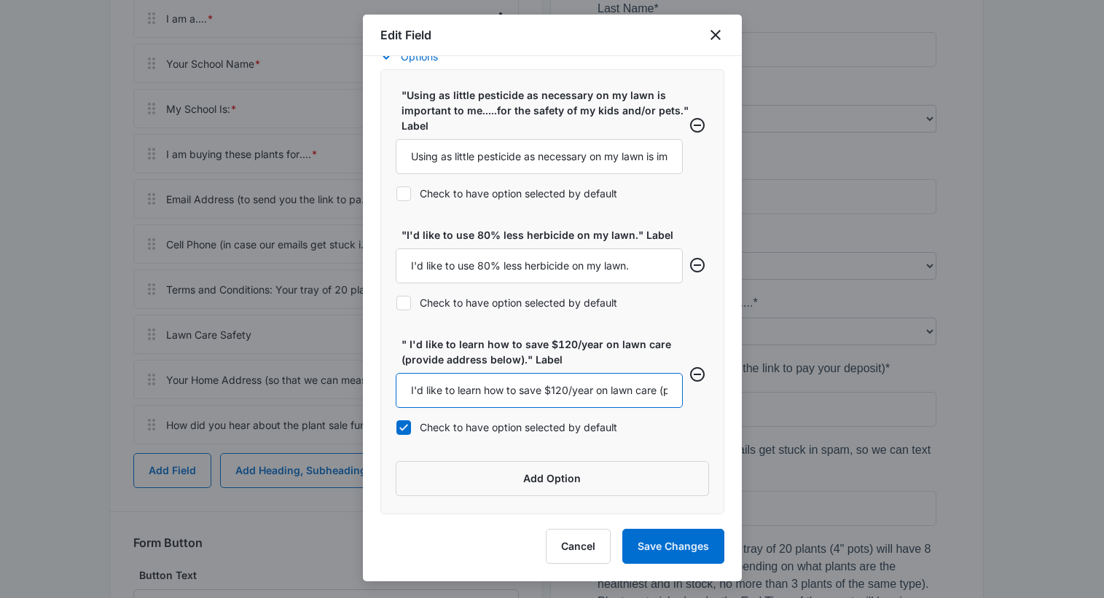
click at [418, 390] on input "I'd like to learn how to save $120/year on lawn care (provide address below)." at bounding box center [539, 390] width 287 height 35
click at [441, 390] on input "I'd like to volunteer 5+ hours a year at a school garden, and join/renew my PTA…" at bounding box center [539, 390] width 287 height 35
click at [539, 387] on input "I'd be interested in volunteering 5+ hours a year at a school garden, and join/…" at bounding box center [539, 390] width 287 height 35
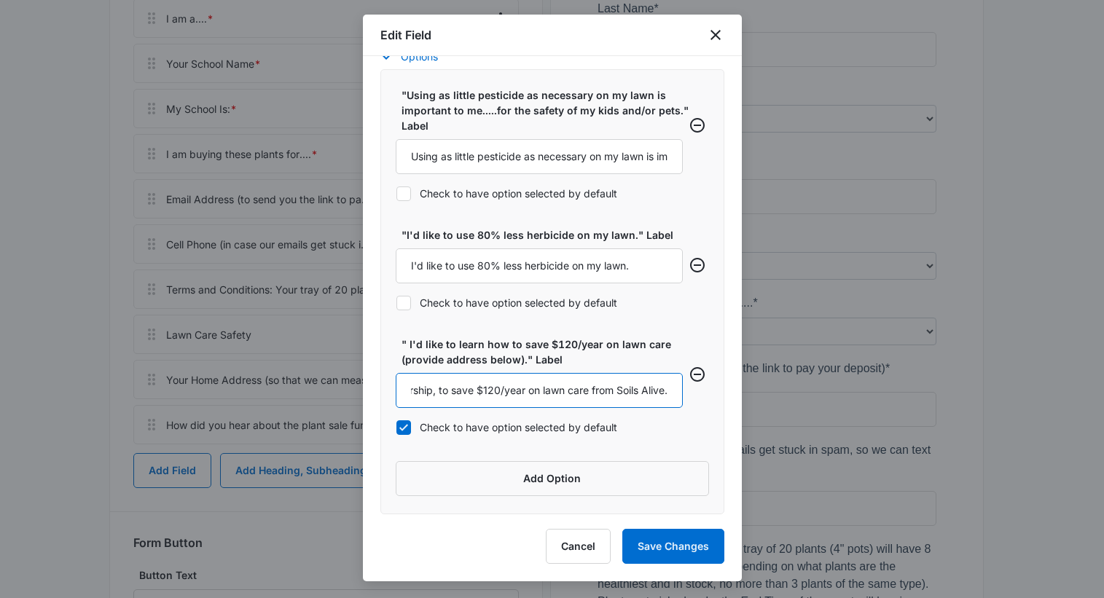
scroll to position [0, 523]
type input "I'd be interested in volunteering 5+ hours a year at a school garden, and joini…"
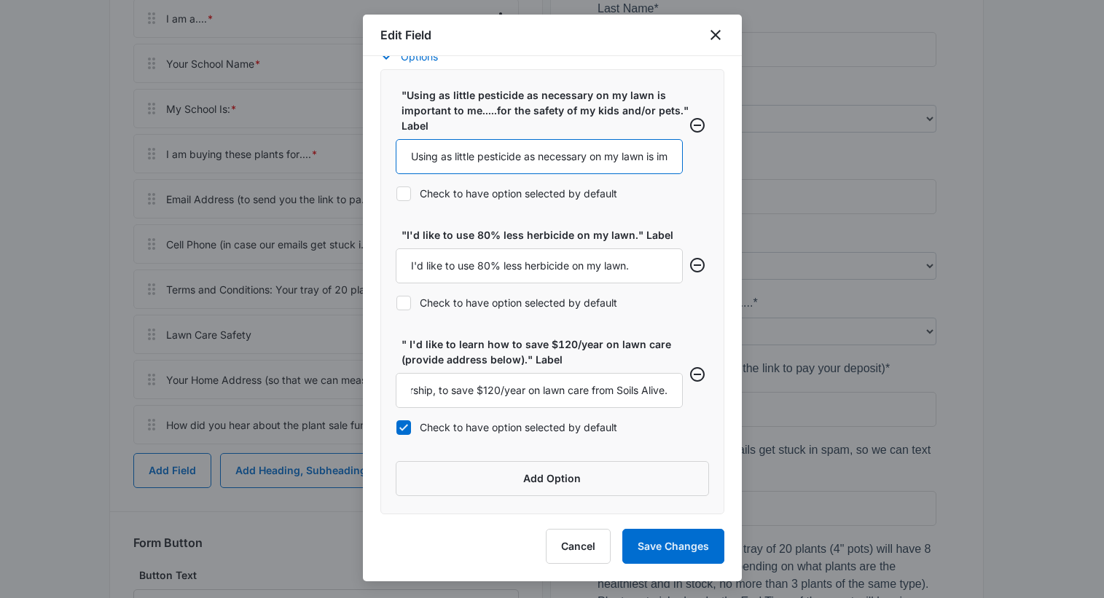
click at [569, 160] on input "Using as little pesticide as necessary on my lawn is important to me.....for th…" at bounding box center [539, 156] width 287 height 35
click at [552, 154] on input "Using as little pesticide as necessary on my lawn is important to me.....for th…" at bounding box center [539, 156] width 287 height 35
type input "Using as little pesticide as necessary on my lawn is important to me.....for th…"
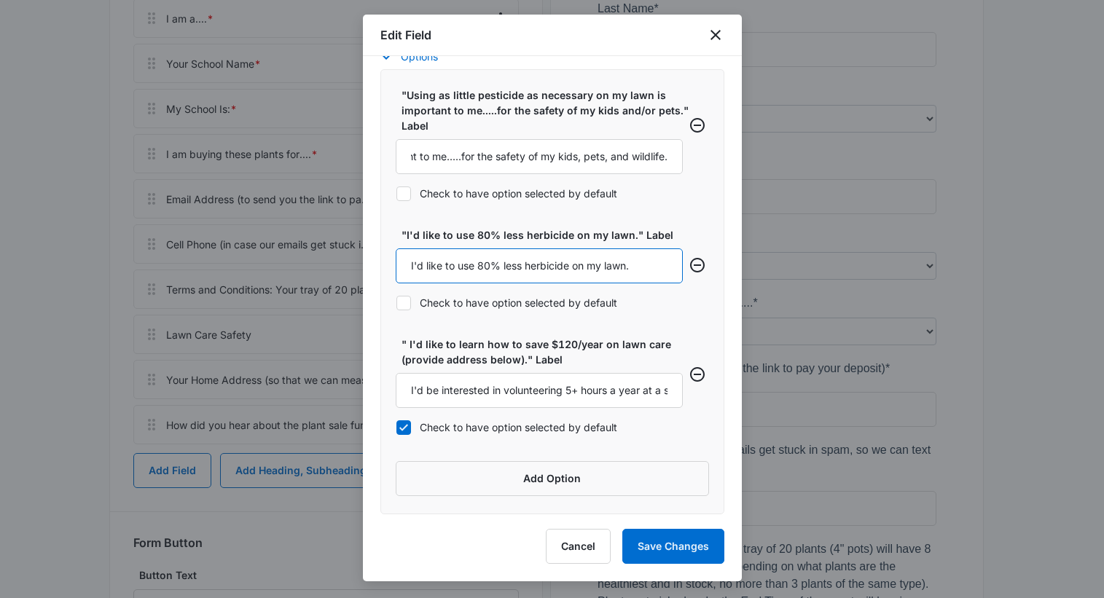
click at [472, 273] on input "I'd like to use 80% less herbicide on my lawn." at bounding box center [539, 265] width 287 height 35
click at [452, 262] on input "I'd like to use 80% less herbicide on my lawn." at bounding box center [539, 265] width 287 height 35
type input "If possible, it would be nice to use 80% less herbicide on my lawn."
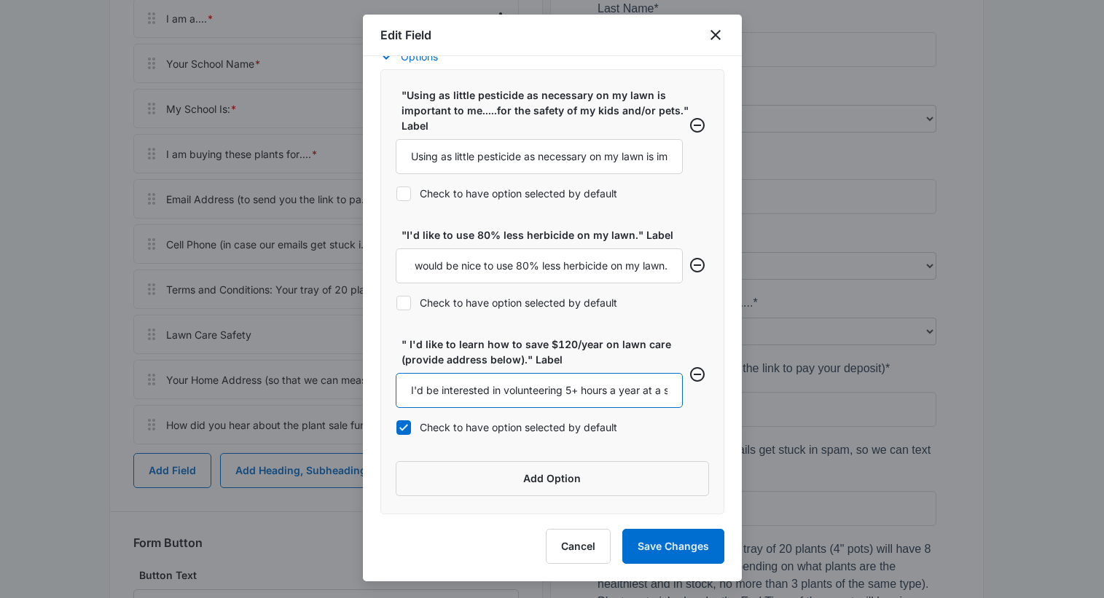
click at [494, 388] on input "I'd be interested in volunteering 5+ hours a year at a school garden, and joini…" at bounding box center [539, 390] width 287 height 35
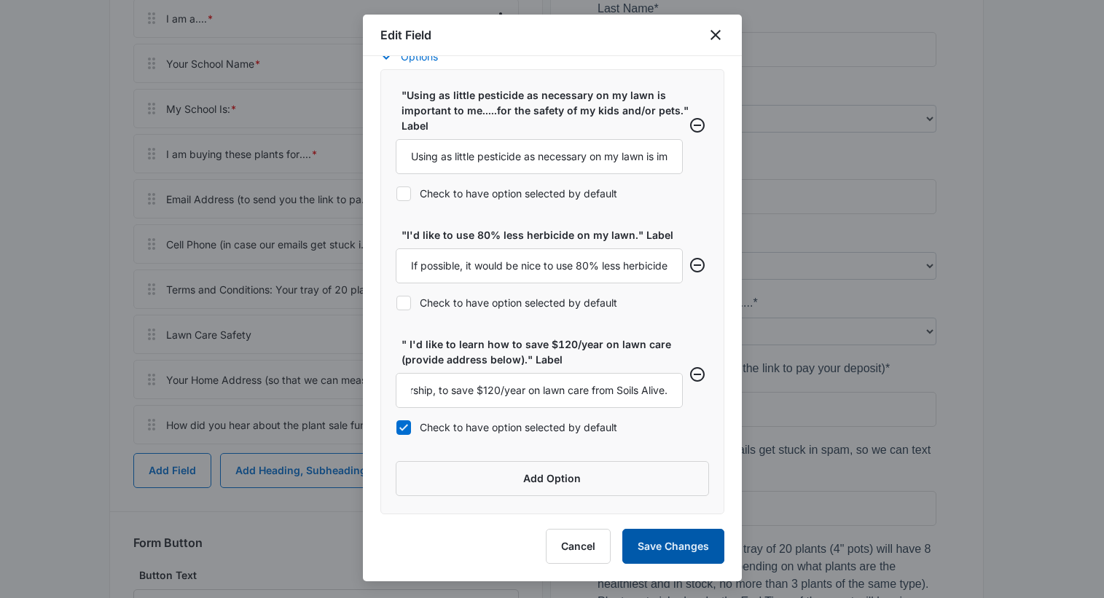
click at [675, 546] on button "Save Changes" at bounding box center [673, 546] width 102 height 35
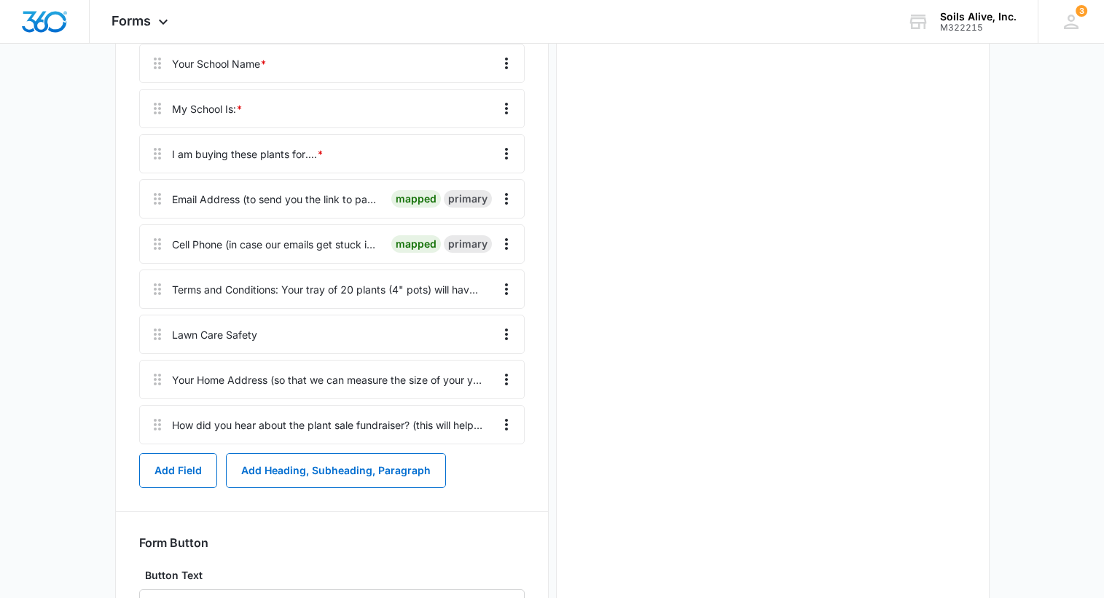
scroll to position [0, 0]
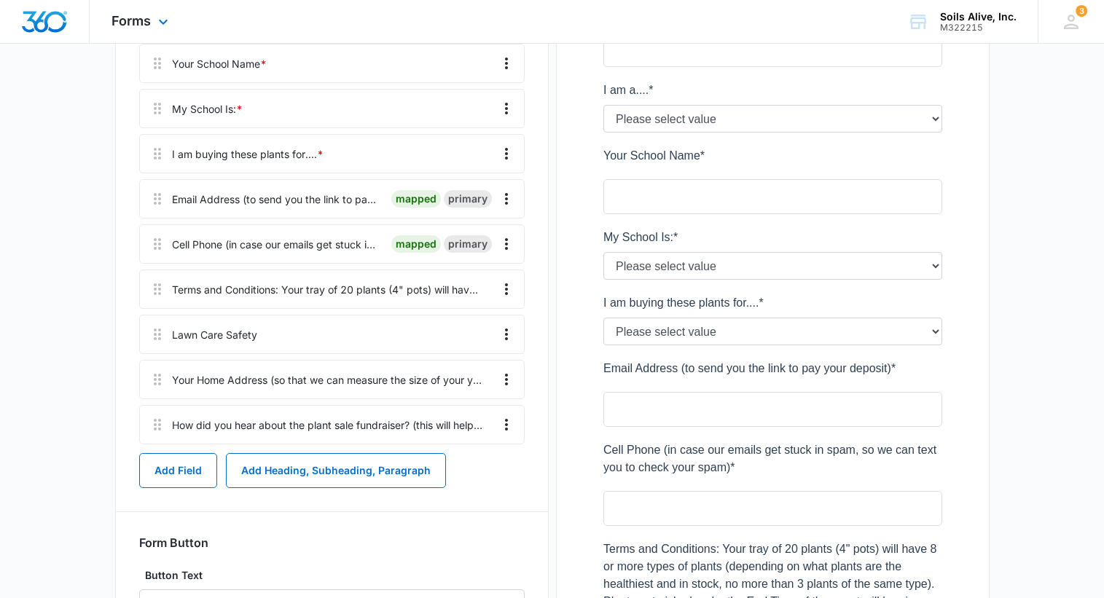
click at [730, 34] on div "Forms Apps Reputation Websites Forms CRM Email Social POS Content Ads Intellige…" at bounding box center [552, 22] width 1104 height 44
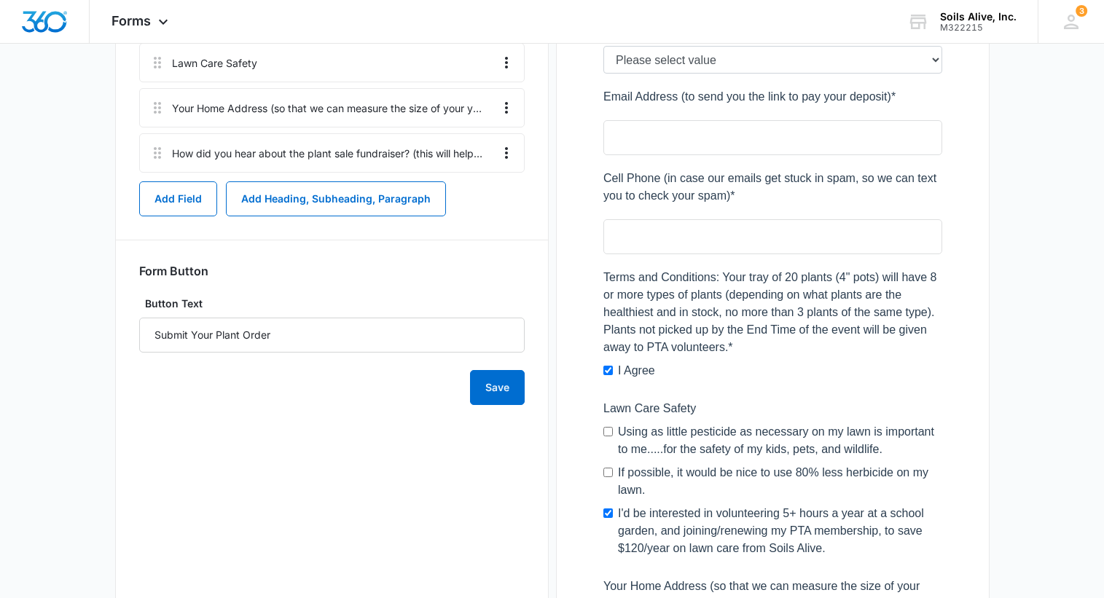
scroll to position [795, 0]
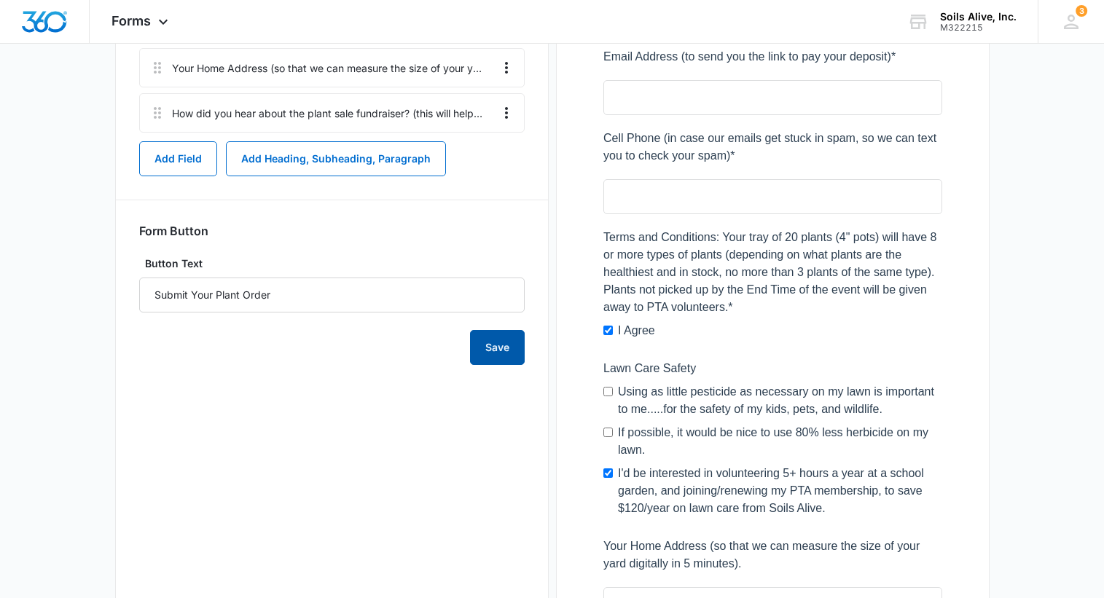
click at [511, 345] on button "Save" at bounding box center [497, 347] width 55 height 35
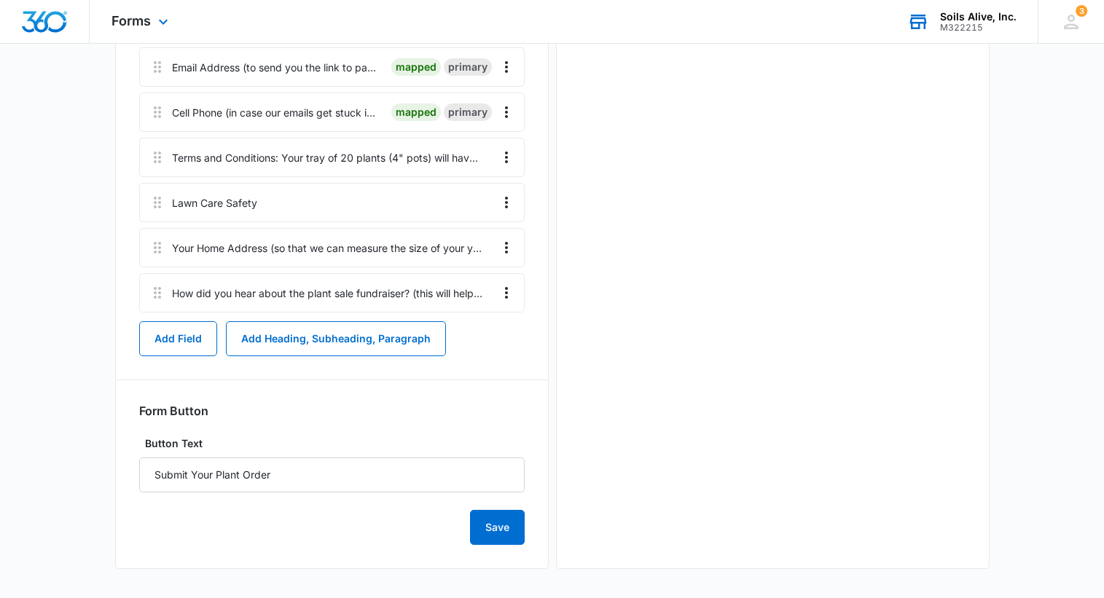
scroll to position [0, 0]
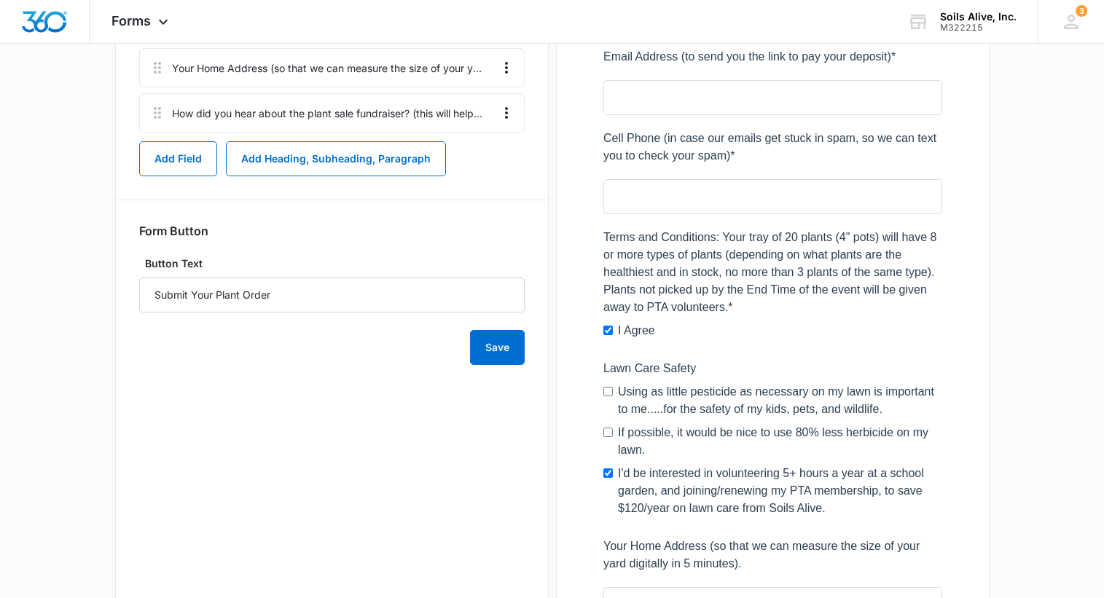
click at [592, 141] on div at bounding box center [772, 148] width 385 height 1322
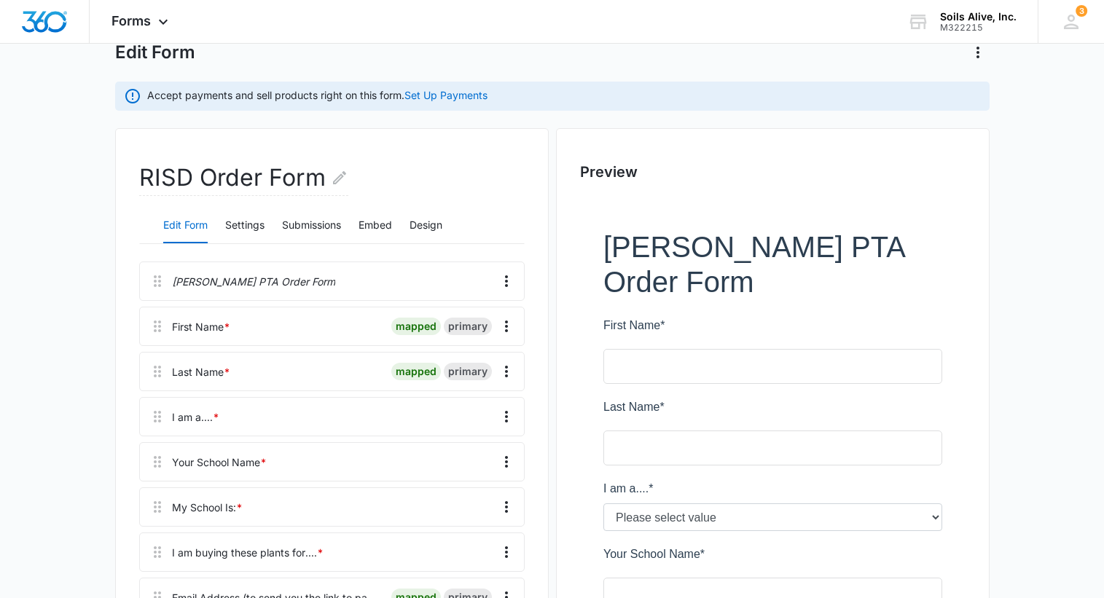
scroll to position [80, 0]
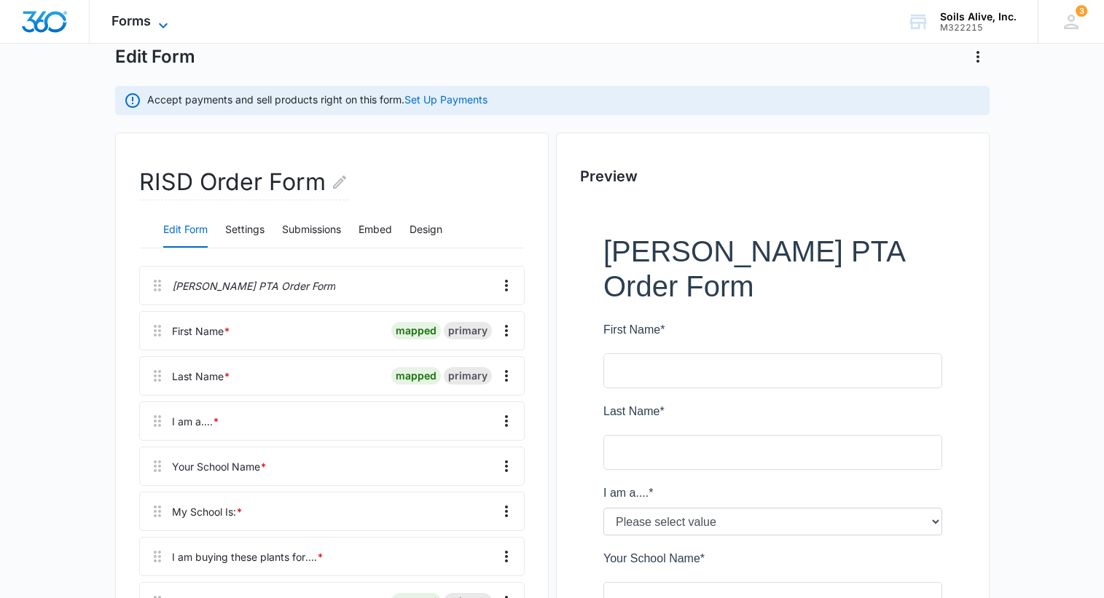
click at [139, 22] on span "Forms" at bounding box center [130, 20] width 39 height 15
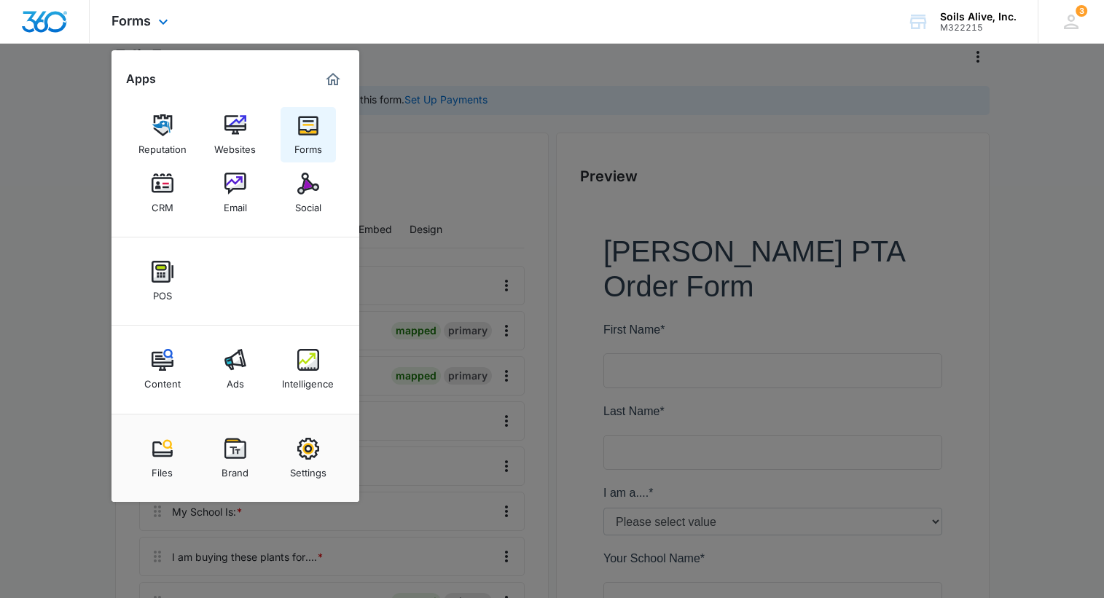
click at [305, 123] on img at bounding box center [308, 125] width 22 height 22
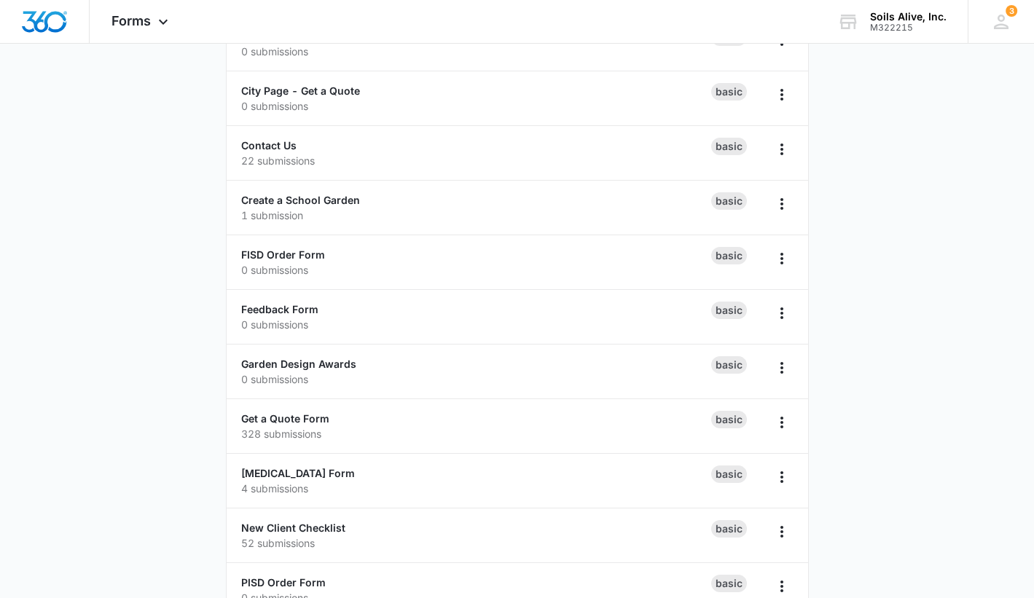
scroll to position [170, 0]
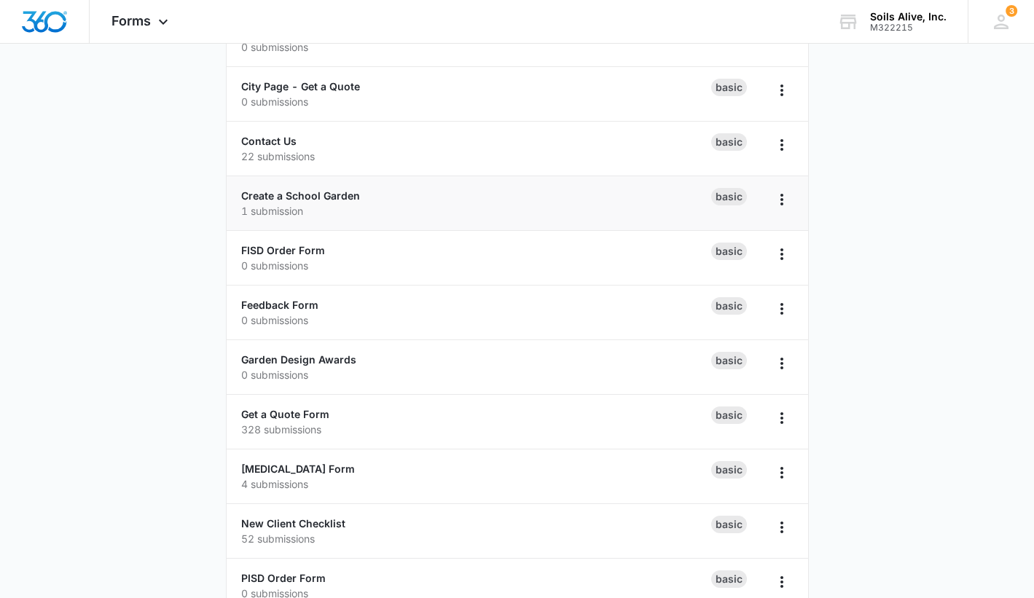
click at [308, 202] on div "Create a School Garden 1 submission" at bounding box center [476, 203] width 470 height 31
click at [306, 197] on link "Create a School Garden" at bounding box center [300, 195] width 119 height 12
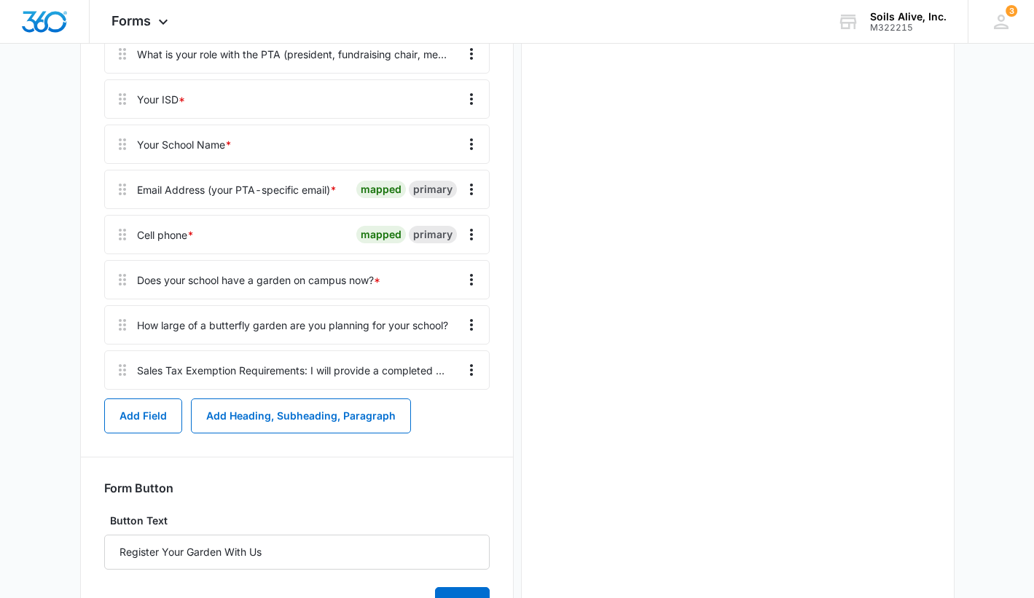
scroll to position [462, 0]
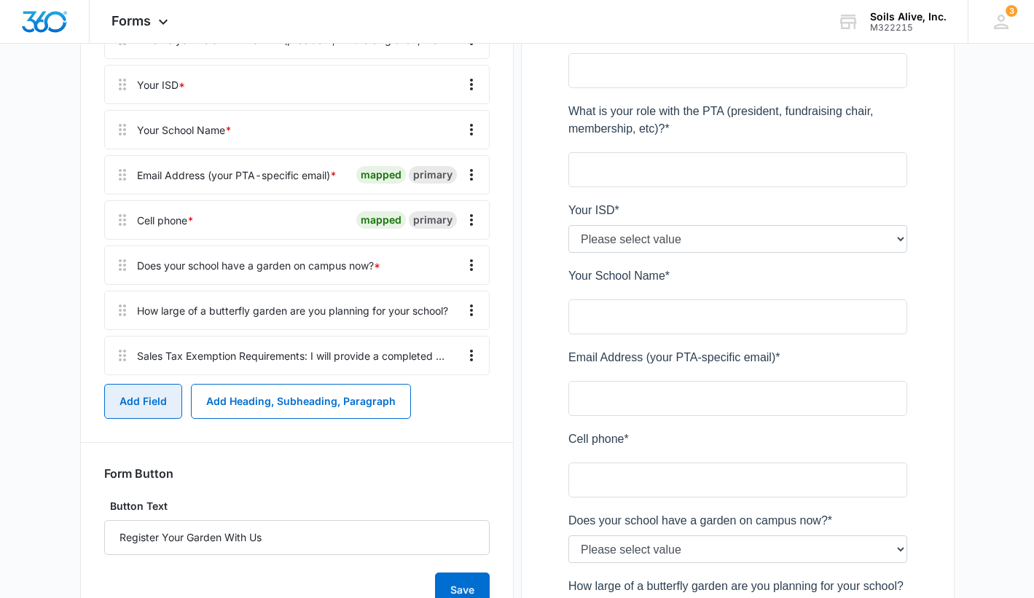
click at [159, 408] on button "Add Field" at bounding box center [143, 401] width 78 height 35
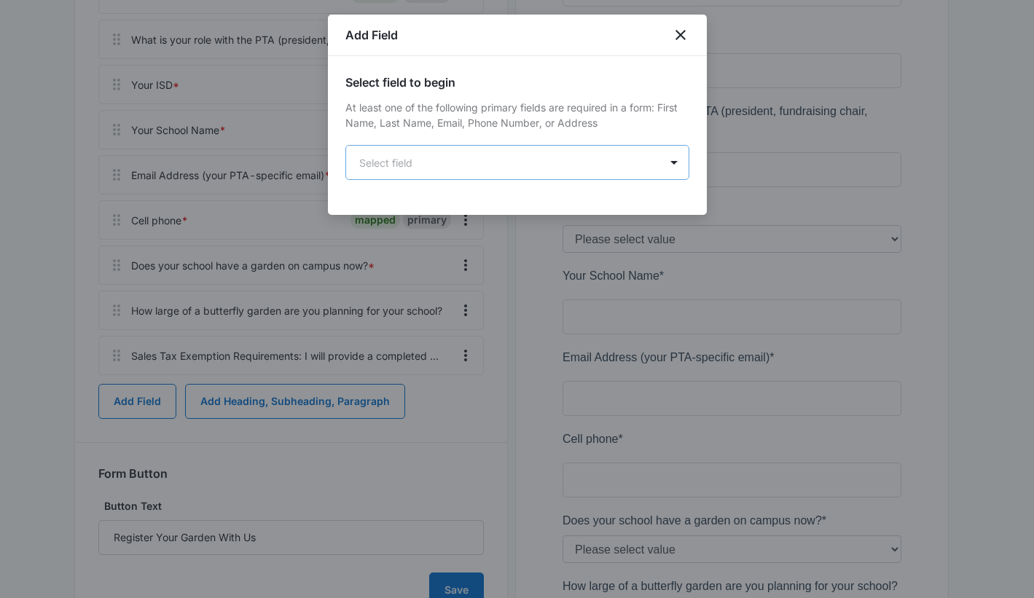
click at [672, 174] on body "Forms Apps Reputation Websites Forms CRM Email Social POS Content Ads Intellige…" at bounding box center [517, 201] width 1034 height 1327
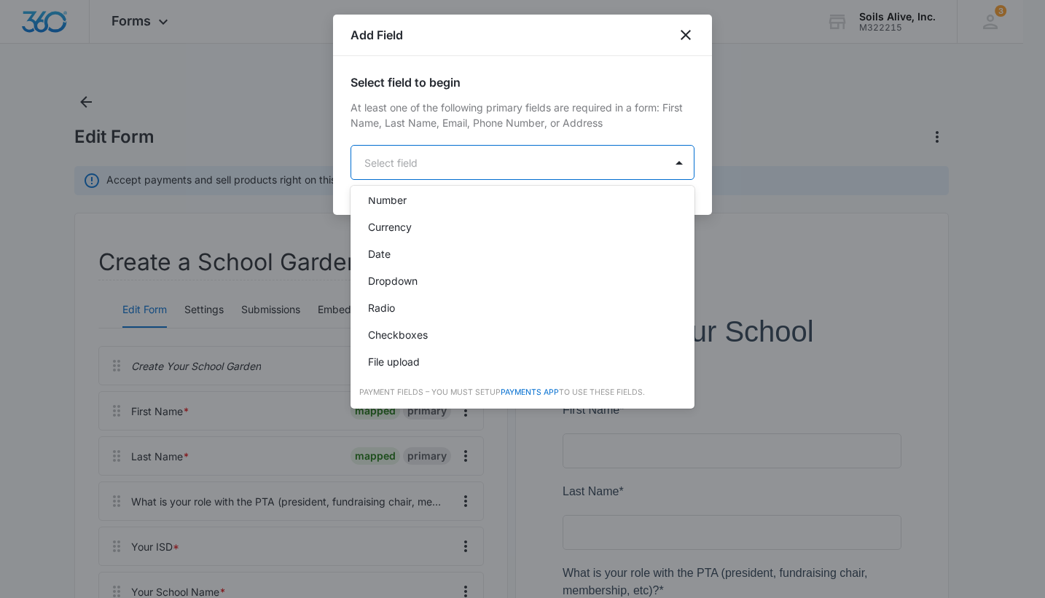
scroll to position [285, 0]
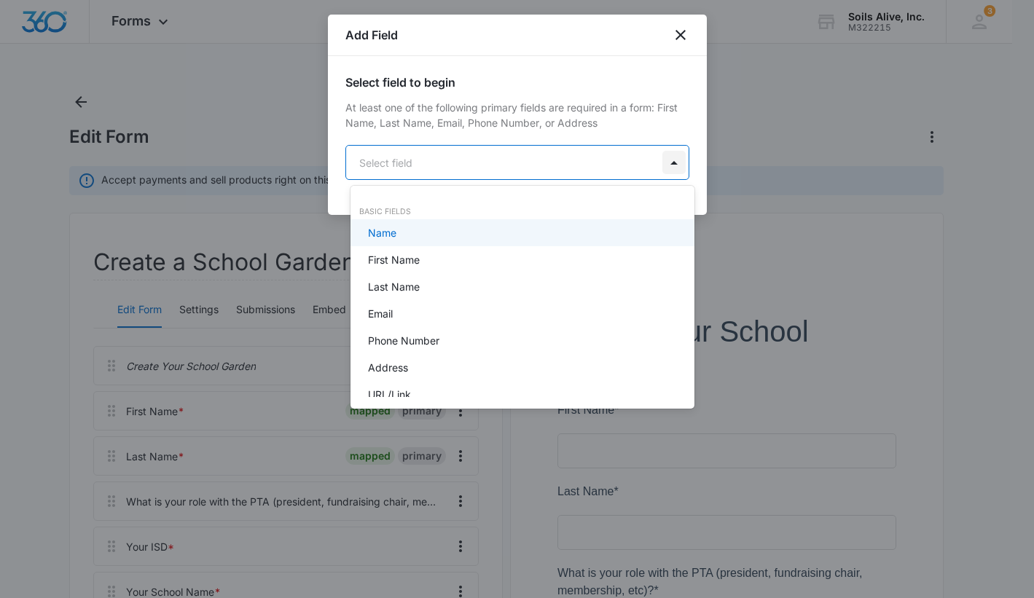
click at [666, 159] on body "Forms Apps Reputation Websites Forms CRM Email Social POS Content Ads Intellige…" at bounding box center [517, 299] width 1034 height 598
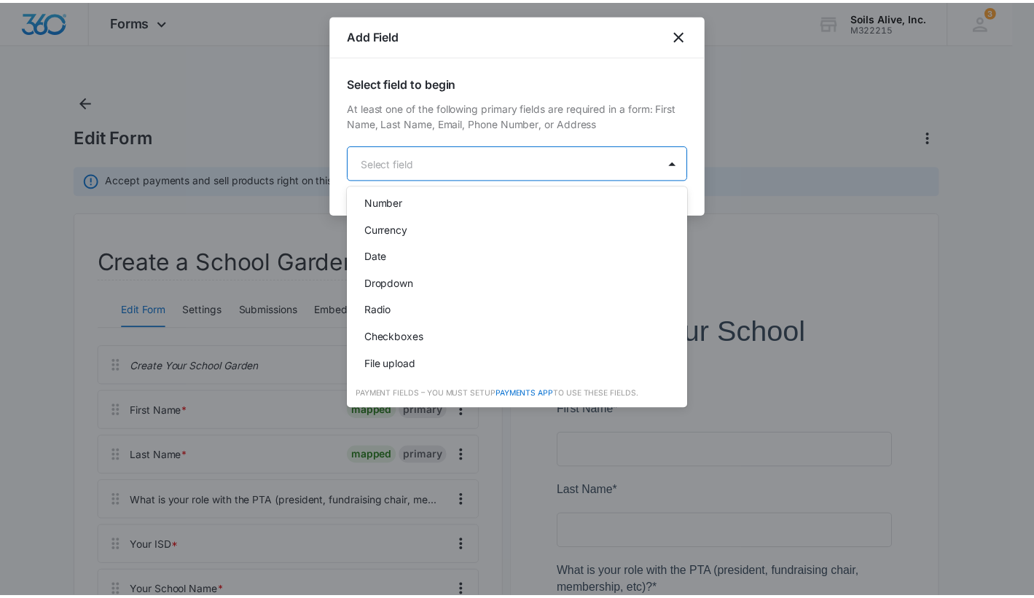
scroll to position [266, 0]
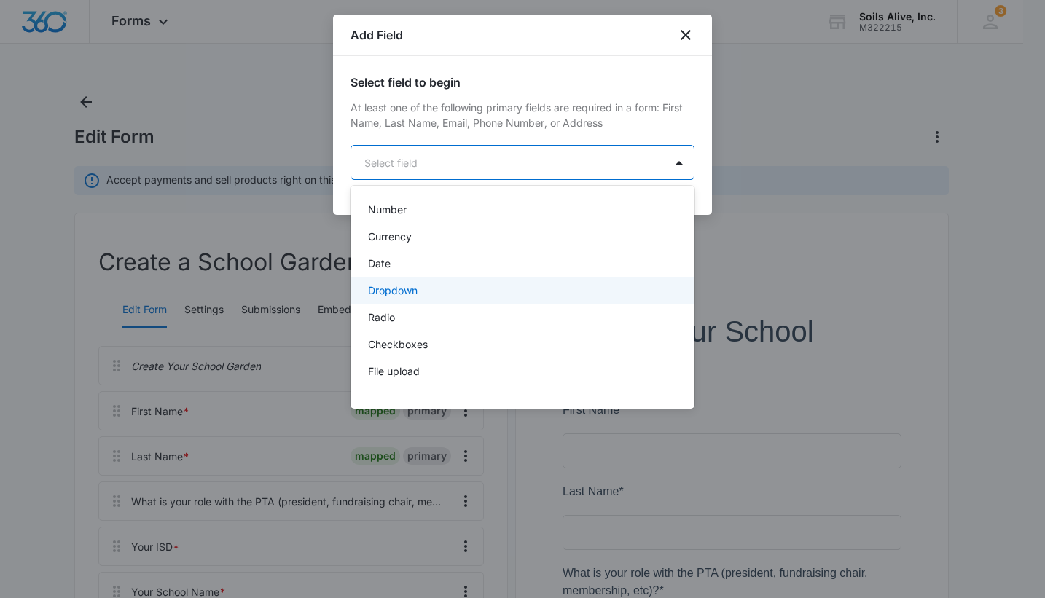
click at [482, 291] on div "Dropdown" at bounding box center [521, 290] width 306 height 15
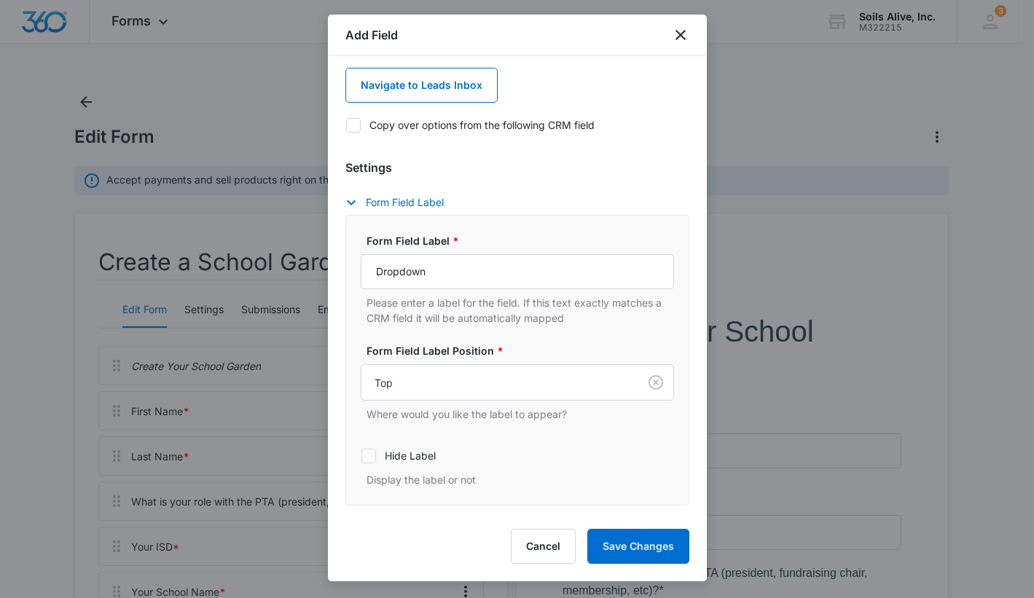
scroll to position [189, 0]
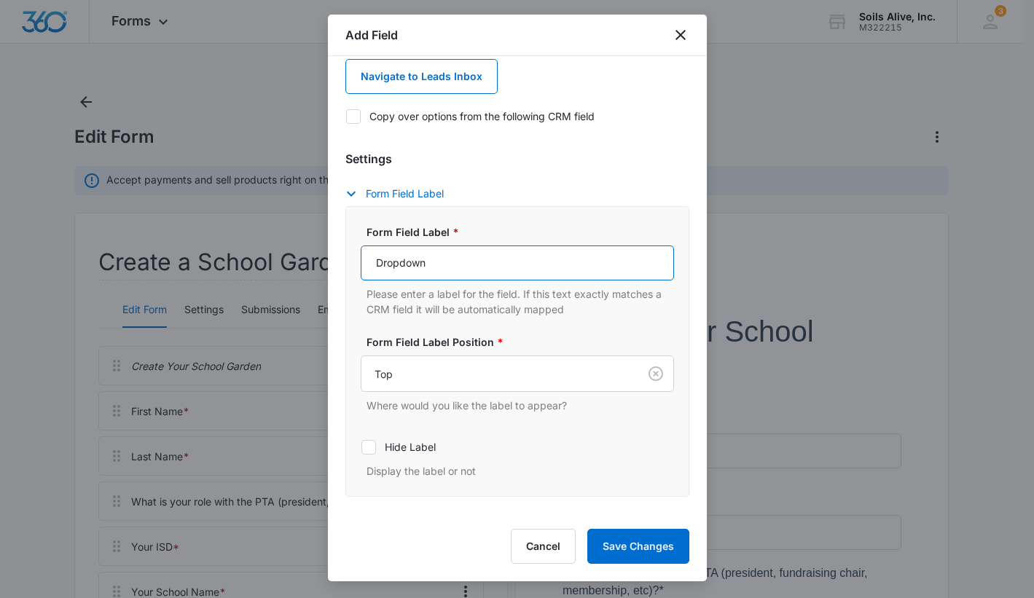
click at [556, 269] on input "Dropdown" at bounding box center [517, 263] width 313 height 35
type input "Who will be paying for the plants?"
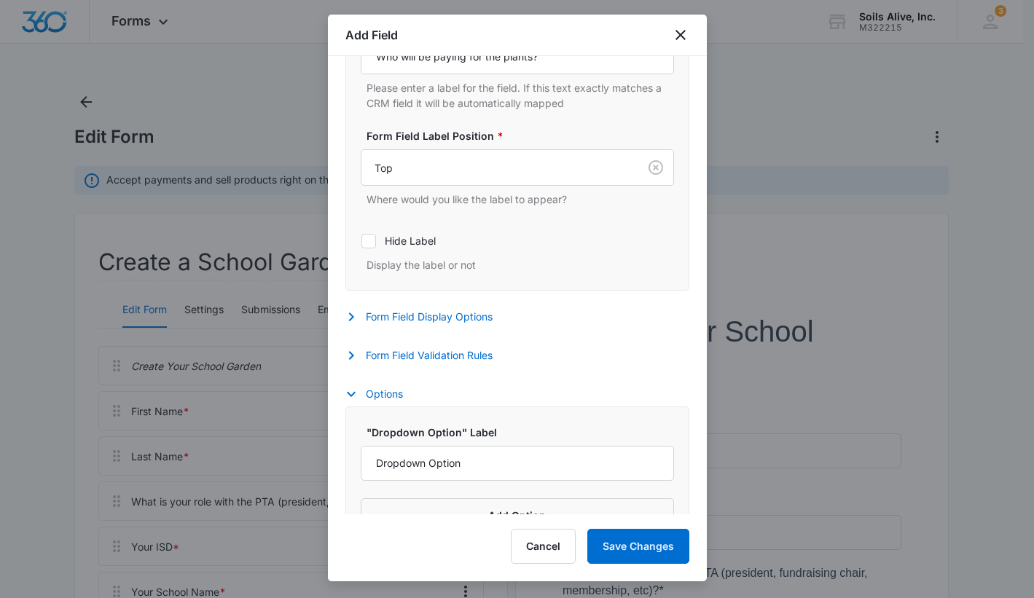
scroll to position [432, 0]
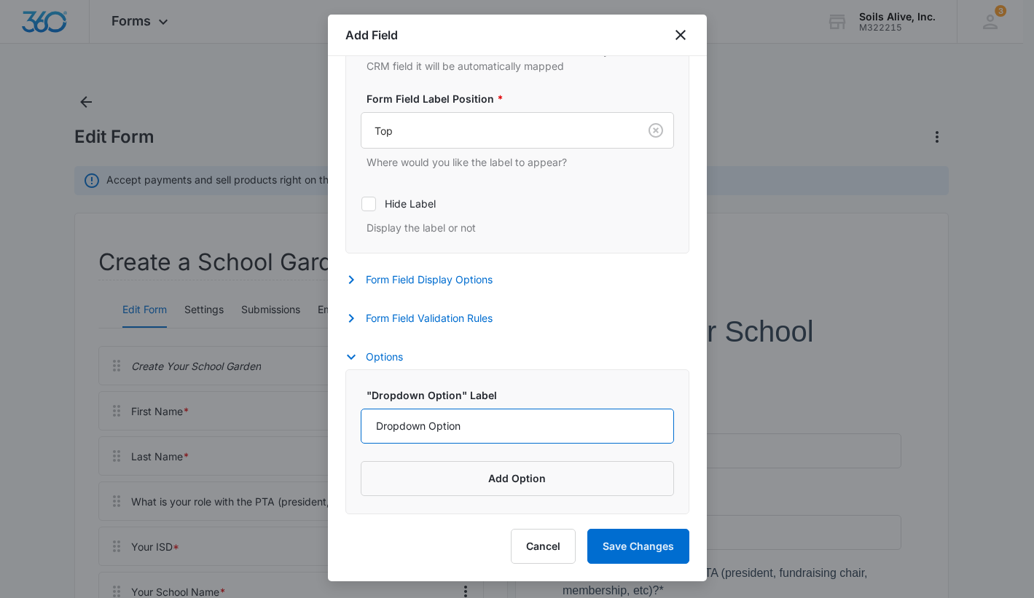
click at [549, 415] on input "Dropdown Option" at bounding box center [517, 426] width 313 height 35
type input "The PTA from its budget"
click at [506, 477] on button "Add Option" at bounding box center [517, 478] width 313 height 35
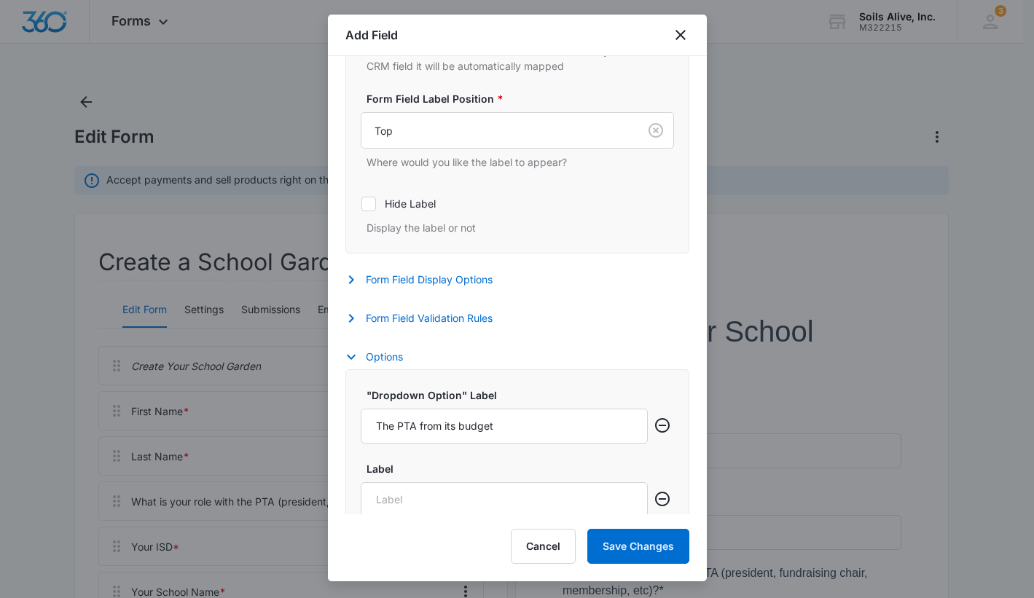
scroll to position [506, 0]
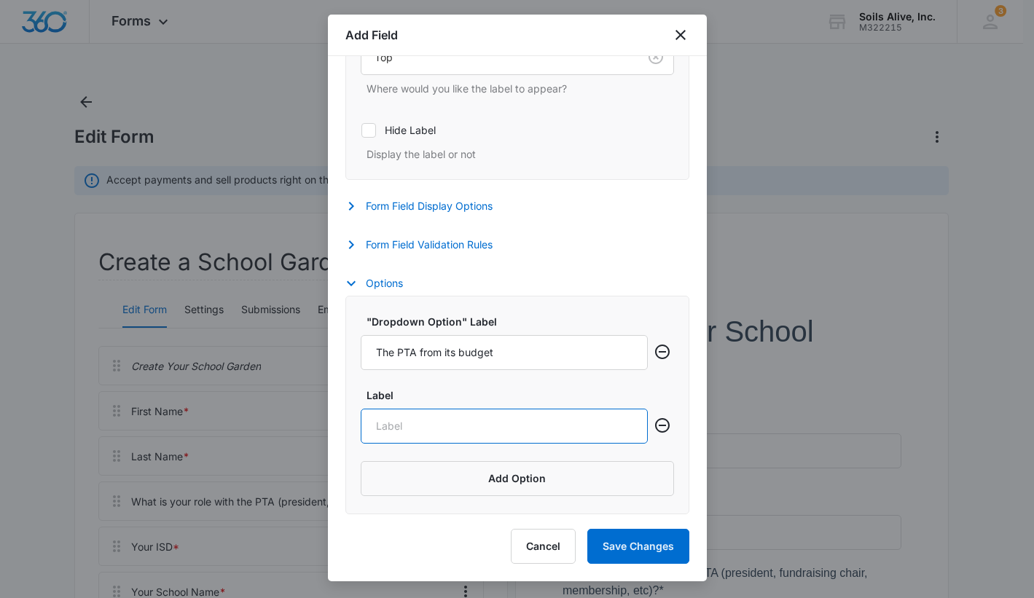
click at [521, 426] on input "Label" at bounding box center [504, 426] width 287 height 35
drag, startPoint x: 499, startPoint y: 425, endPoint x: 337, endPoint y: 419, distance: 161.9
click at [337, 419] on div "Select field to begin At least one of the following primary fields are required…" at bounding box center [517, 285] width 379 height 458
click at [541, 428] on input "I'd like to invite PTA members to contribute ($75 each)" at bounding box center [504, 426] width 287 height 35
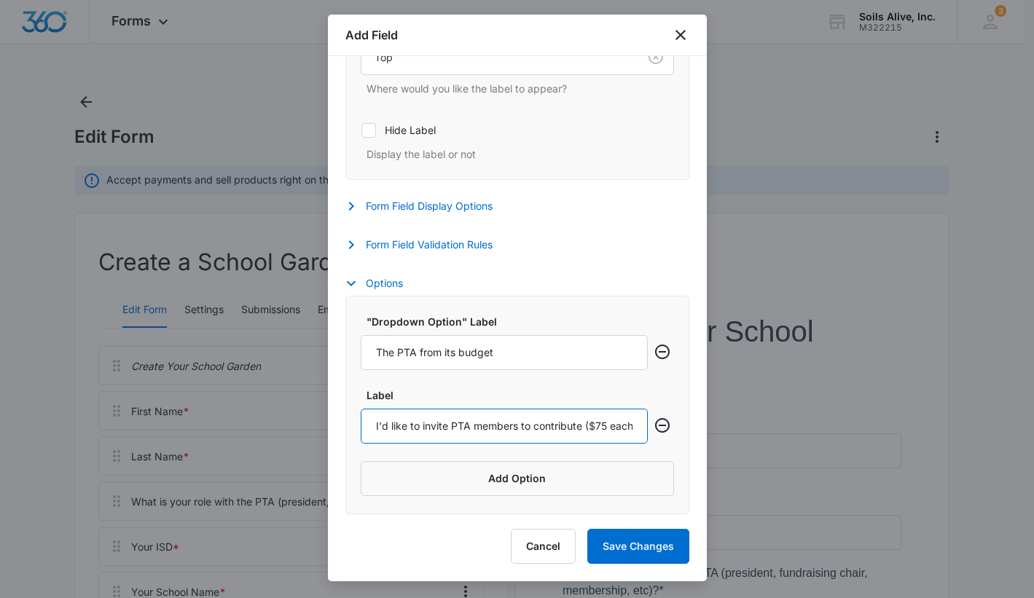
type input "I'd like to invite PTA members to contribute ($75 each)"
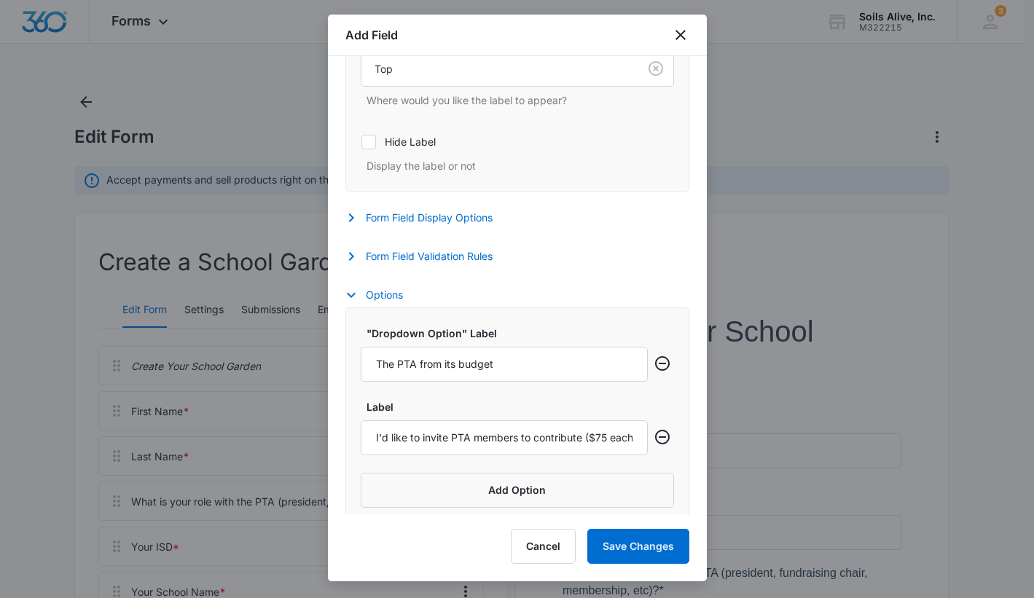
scroll to position [506, 0]
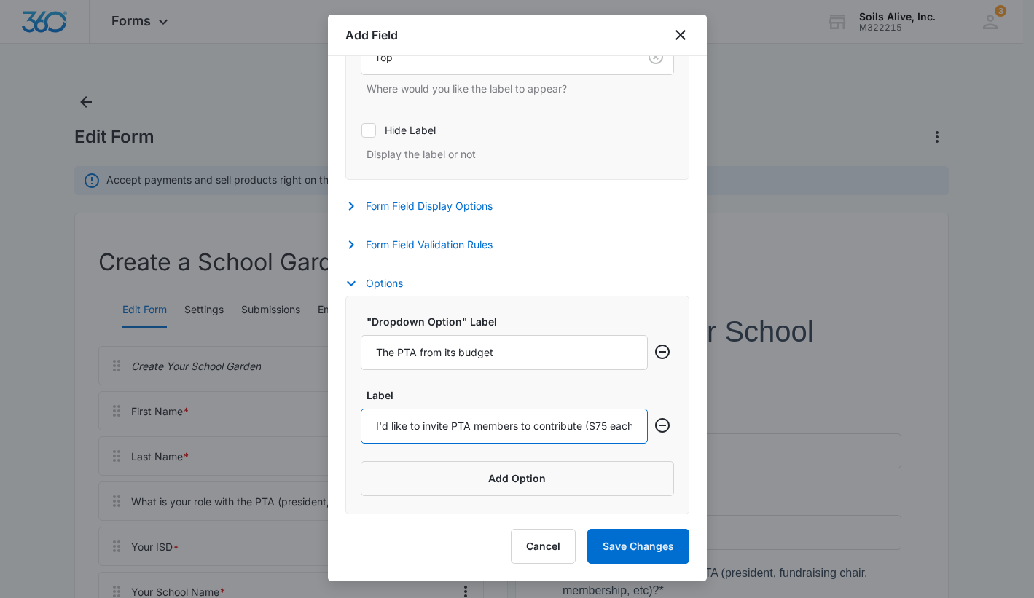
click at [523, 431] on input "I'd like to invite PTA members to contribute ($75 each)" at bounding box center [504, 426] width 287 height 35
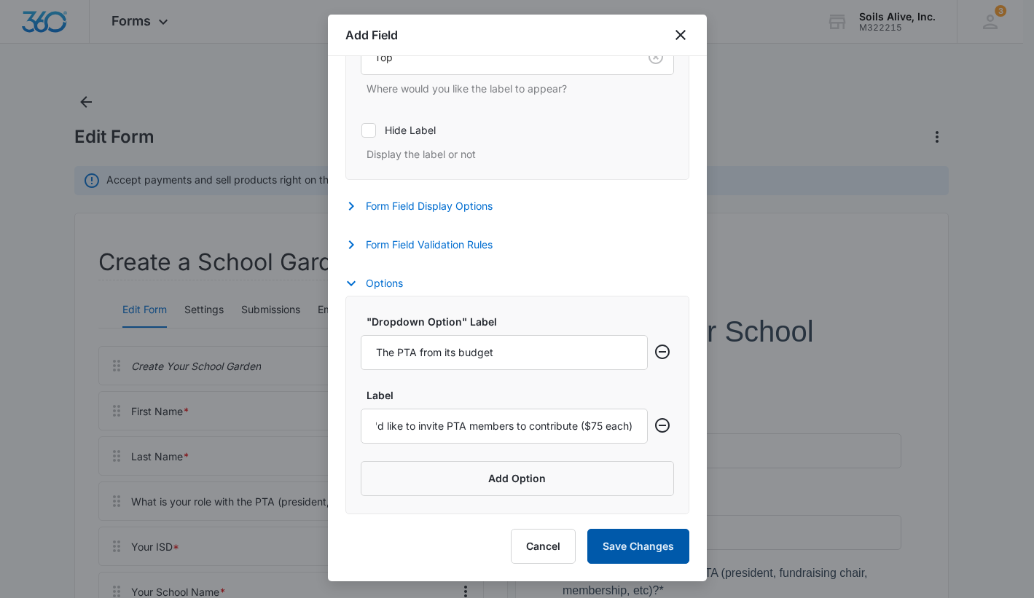
click at [622, 540] on button "Save Changes" at bounding box center [638, 546] width 102 height 35
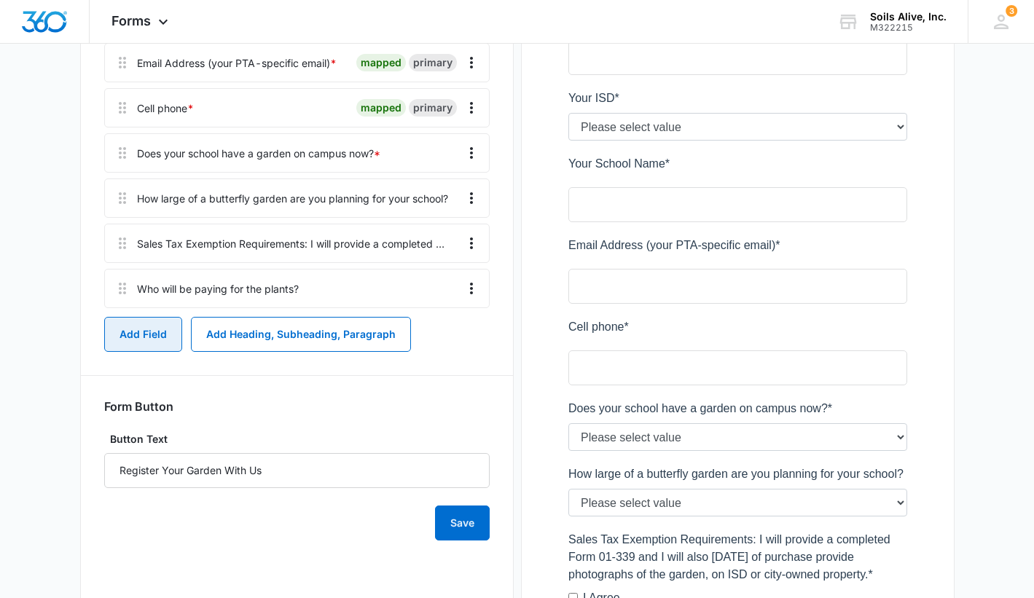
scroll to position [537, 0]
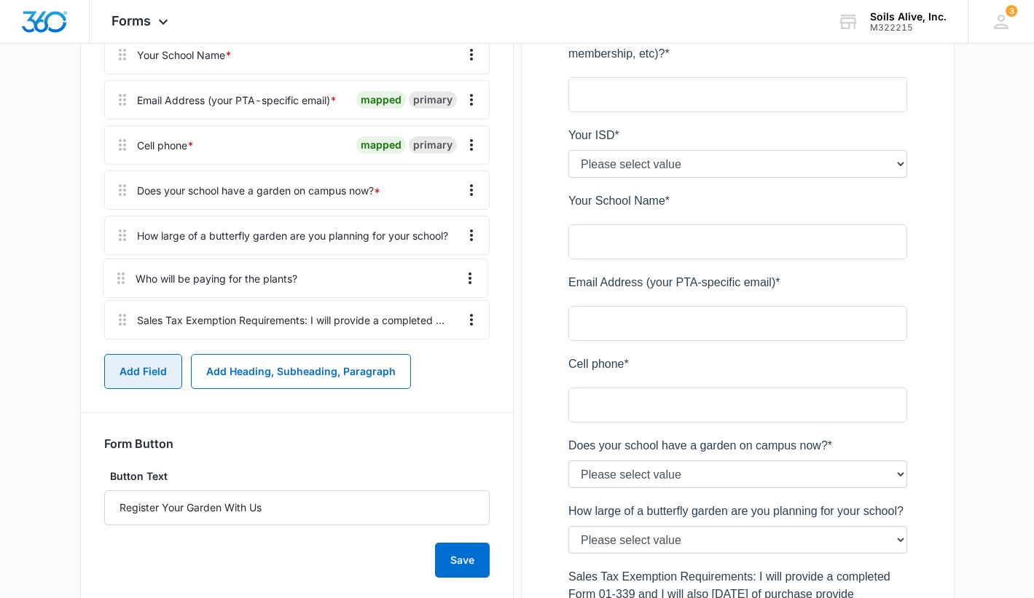
drag, startPoint x: 124, startPoint y: 328, endPoint x: 122, endPoint y: 268, distance: 59.8
click at [122, 268] on div "Create Your School Garden First Name * mapped primary Last Name * mapped primar…" at bounding box center [296, 77] width 385 height 536
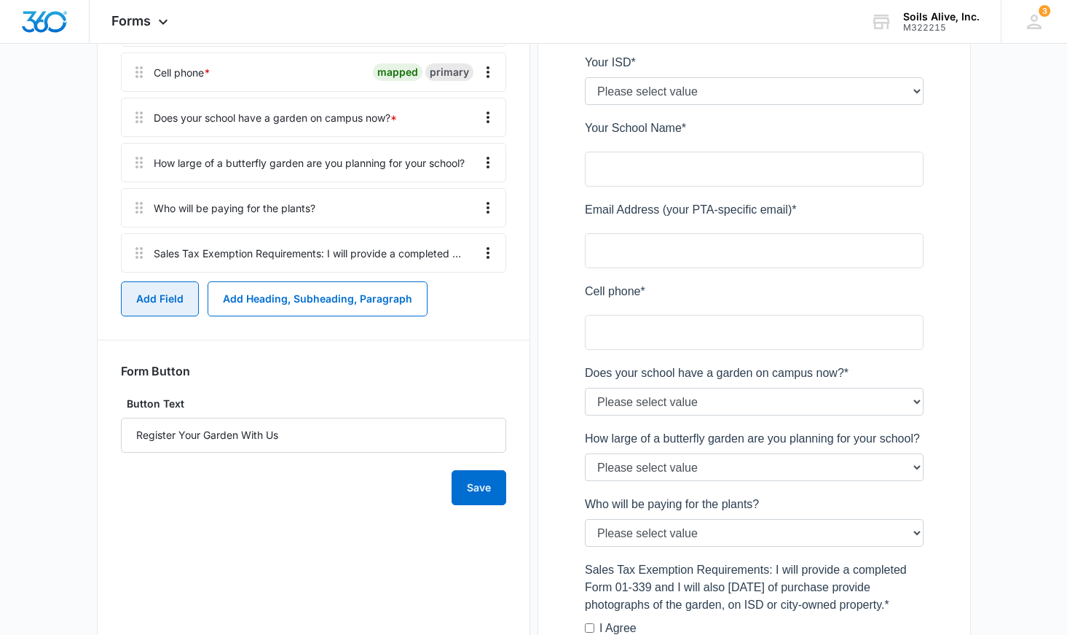
scroll to position [608, 0]
click at [488, 207] on icon "Overflow Menu" at bounding box center [487, 208] width 17 height 17
click at [453, 248] on div "Edit" at bounding box center [448, 250] width 31 height 10
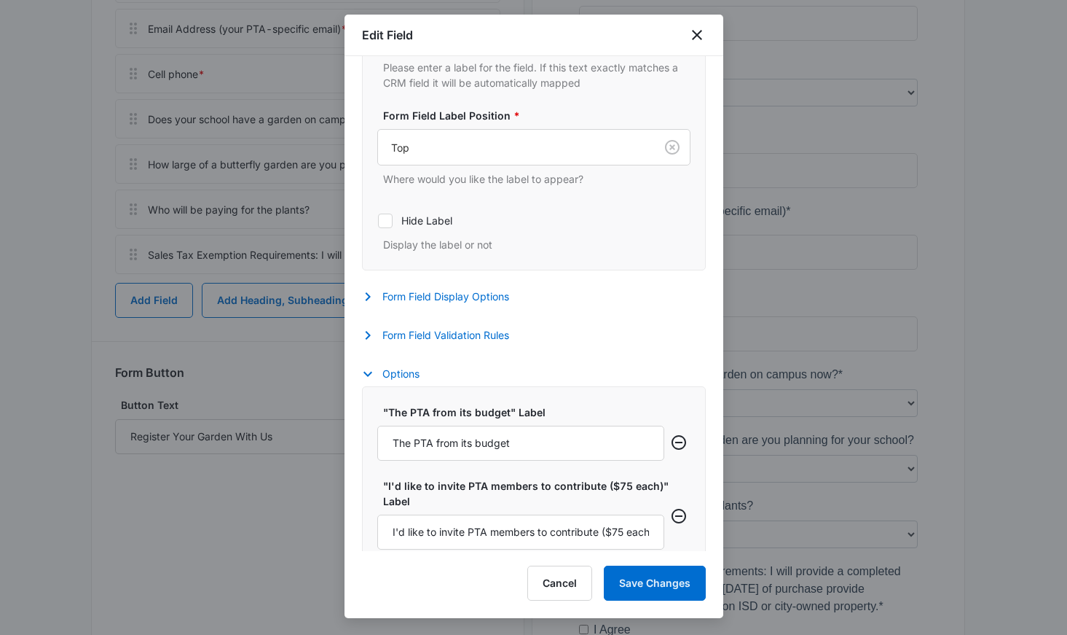
scroll to position [359, 0]
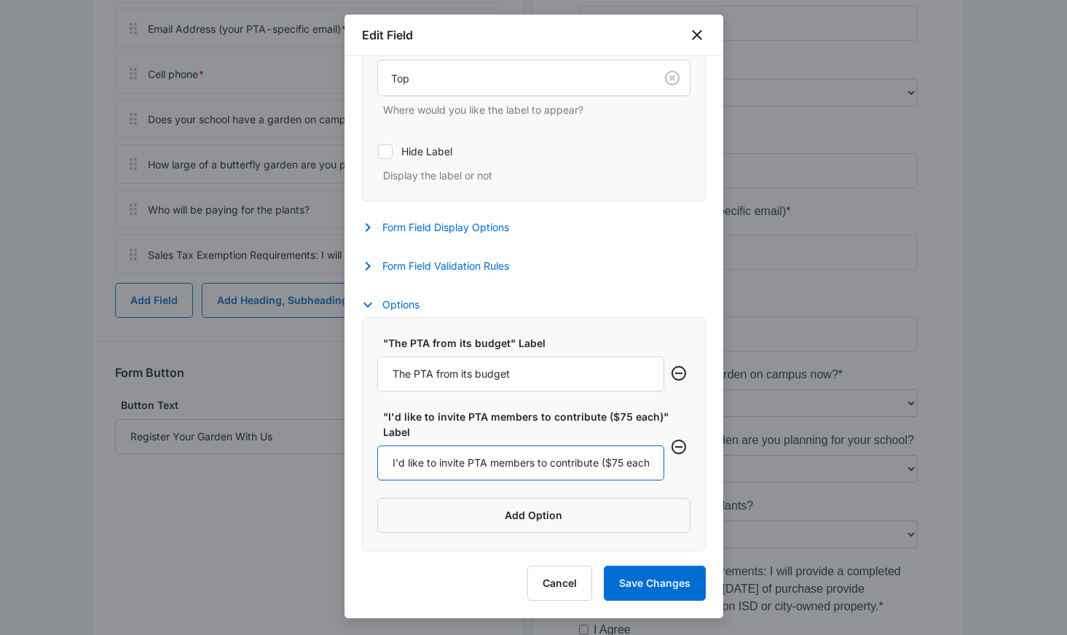
click at [607, 456] on input "I'd like to invite PTA members to contribute ($75 each)" at bounding box center [520, 462] width 287 height 35
type input "I'd like to invite PTA members to contribute ($75 each, 4-8 people)"
click at [638, 580] on button "Save Changes" at bounding box center [655, 582] width 102 height 35
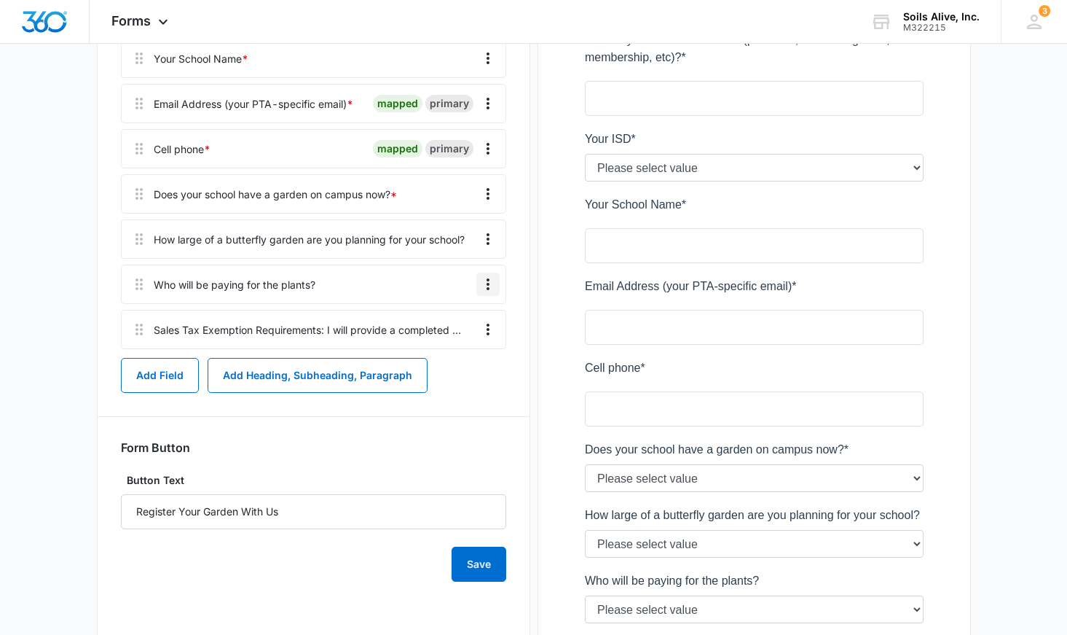
click at [482, 286] on icon "Overflow Menu" at bounding box center [487, 283] width 17 height 17
click at [455, 323] on div "Edit" at bounding box center [448, 325] width 31 height 10
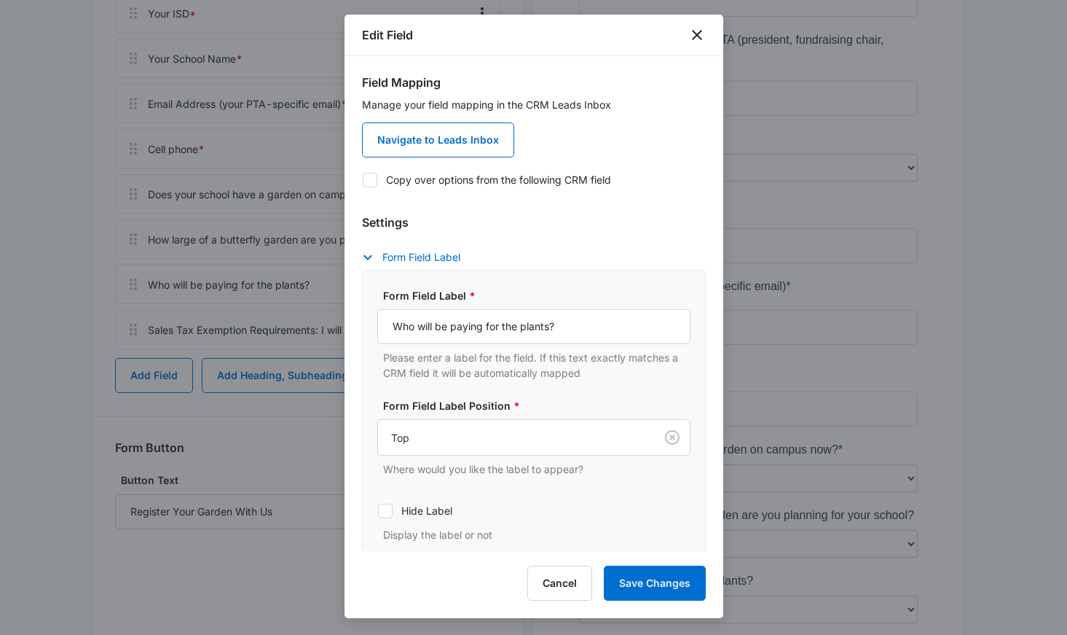
scroll to position [359, 0]
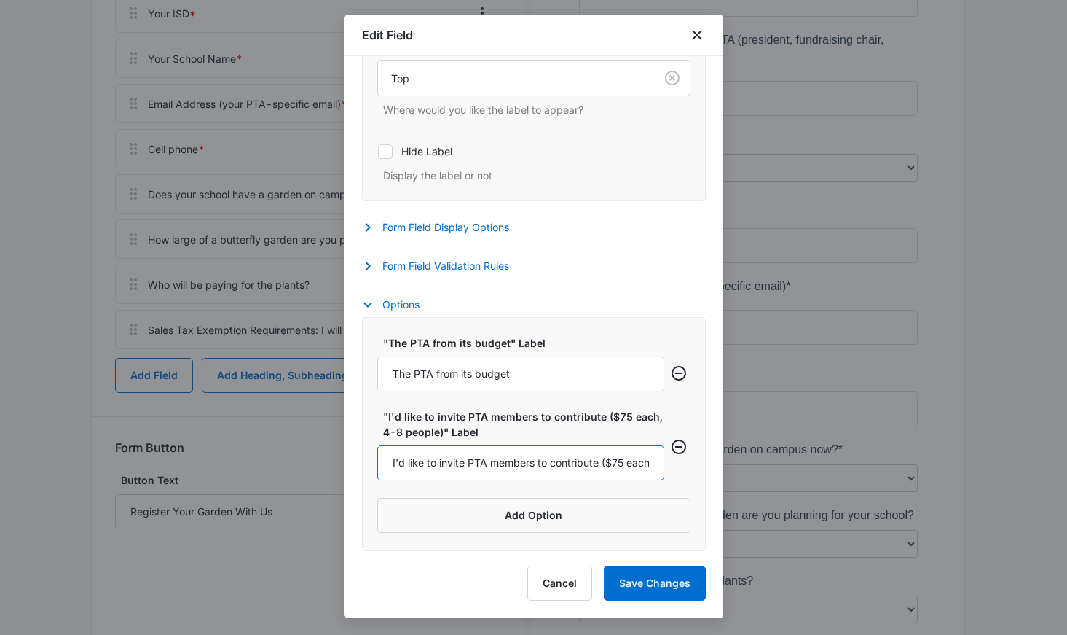
click at [622, 460] on input "I'd like to invite PTA members to contribute ($75 each, 4-8 people)" at bounding box center [520, 462] width 287 height 35
click at [636, 460] on input "I'd like to invite PTA members to contribute ($70 each, 4-8 people)" at bounding box center [520, 462] width 287 height 35
click at [590, 461] on input "I'd like to invite PTA members to contribute ($70 each, 4-8 people)" at bounding box center [520, 462] width 287 height 35
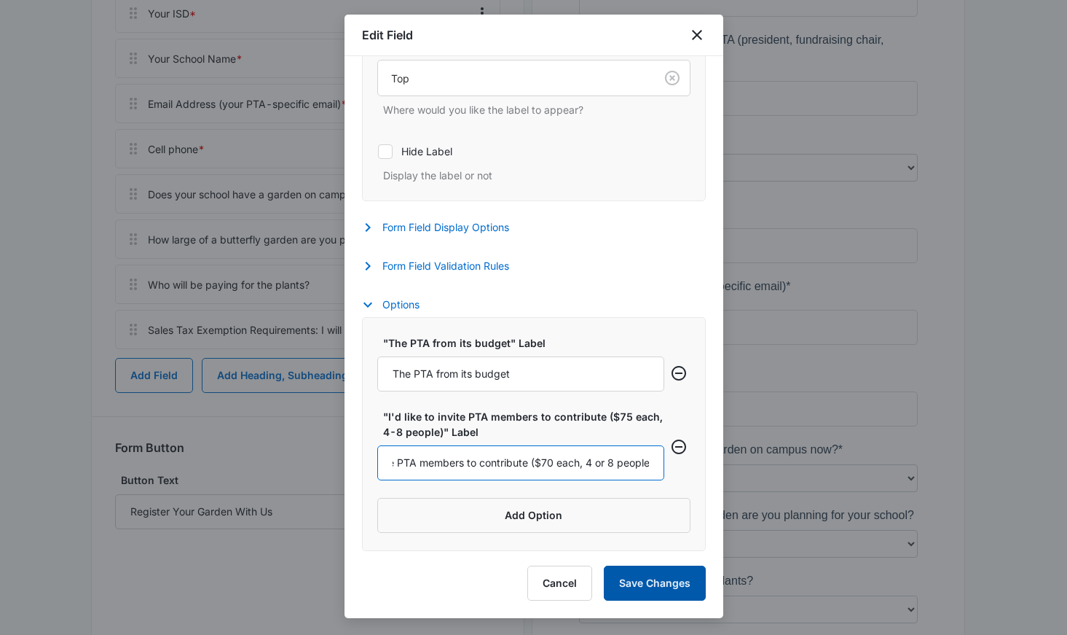
type input "I'd like to invite PTA members to contribute ($70 each, 4 or 8 people)"
click at [660, 575] on button "Save Changes" at bounding box center [655, 582] width 102 height 35
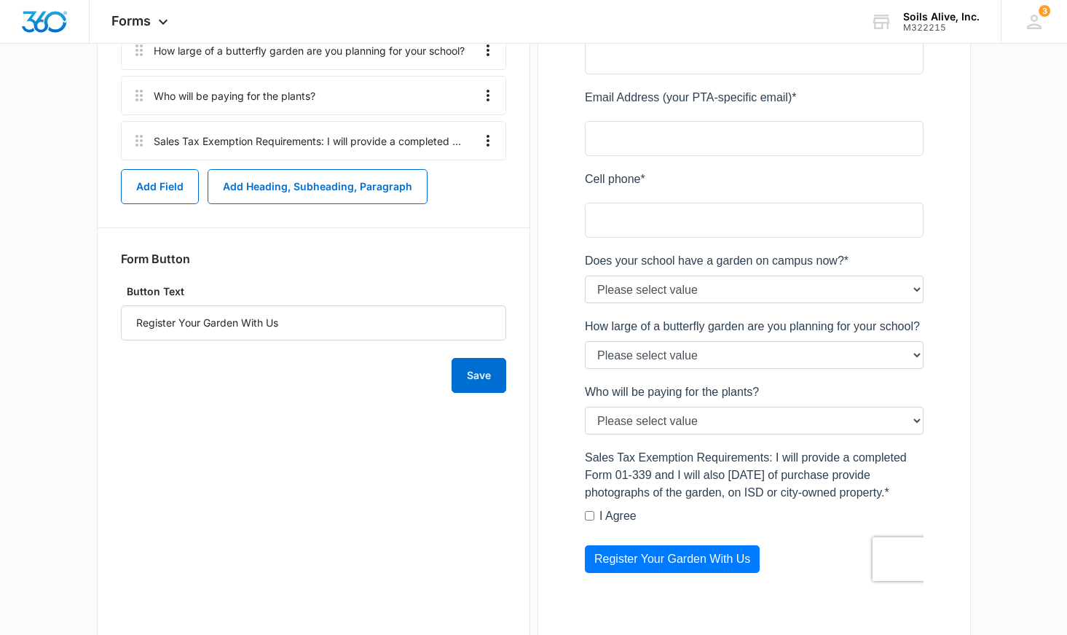
scroll to position [758, 0]
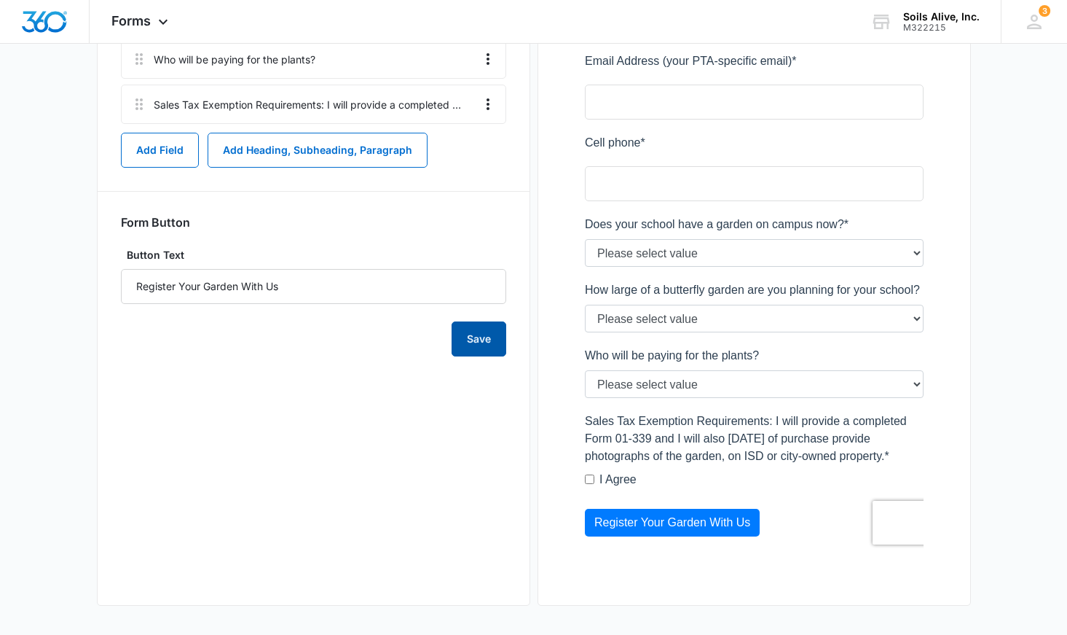
click at [474, 344] on button "Save" at bounding box center [479, 338] width 55 height 35
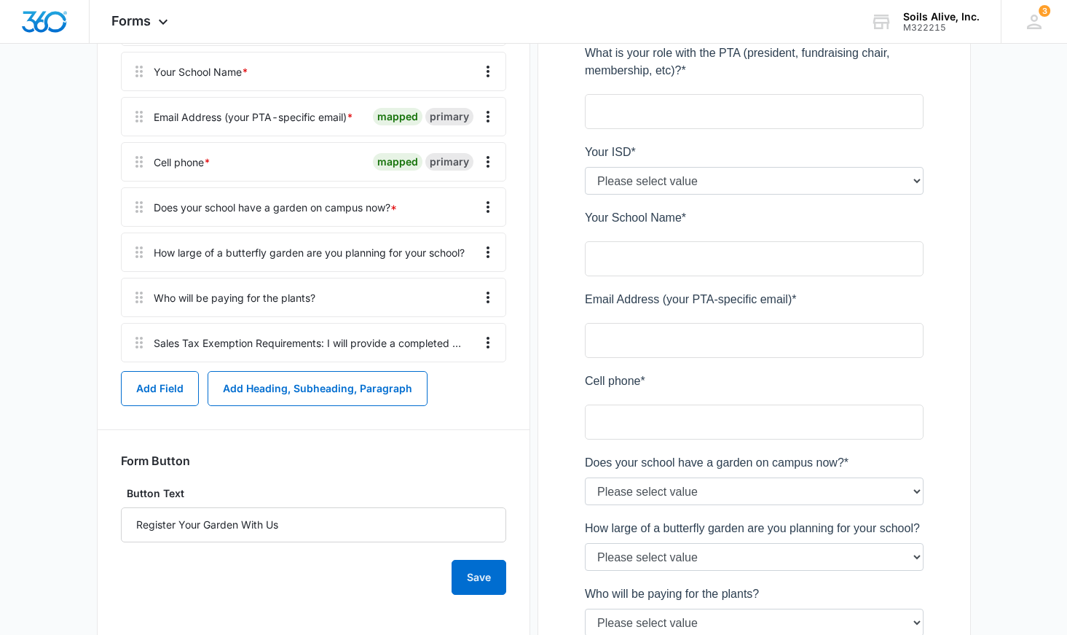
scroll to position [503, 0]
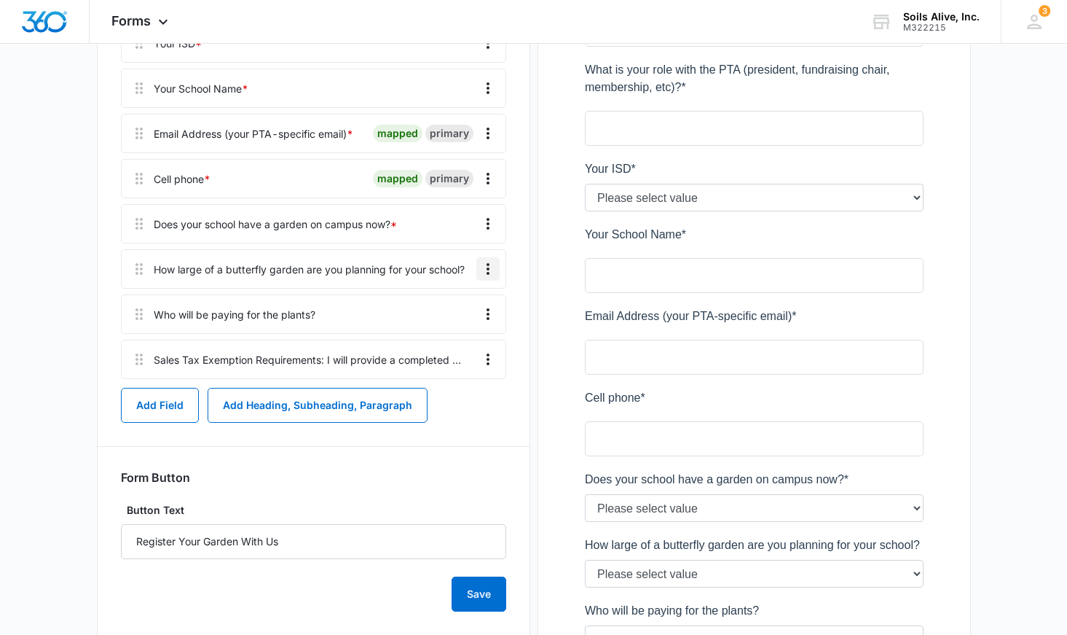
click at [491, 265] on icon "Overflow Menu" at bounding box center [487, 268] width 17 height 17
click at [455, 304] on button "Edit" at bounding box center [457, 310] width 83 height 22
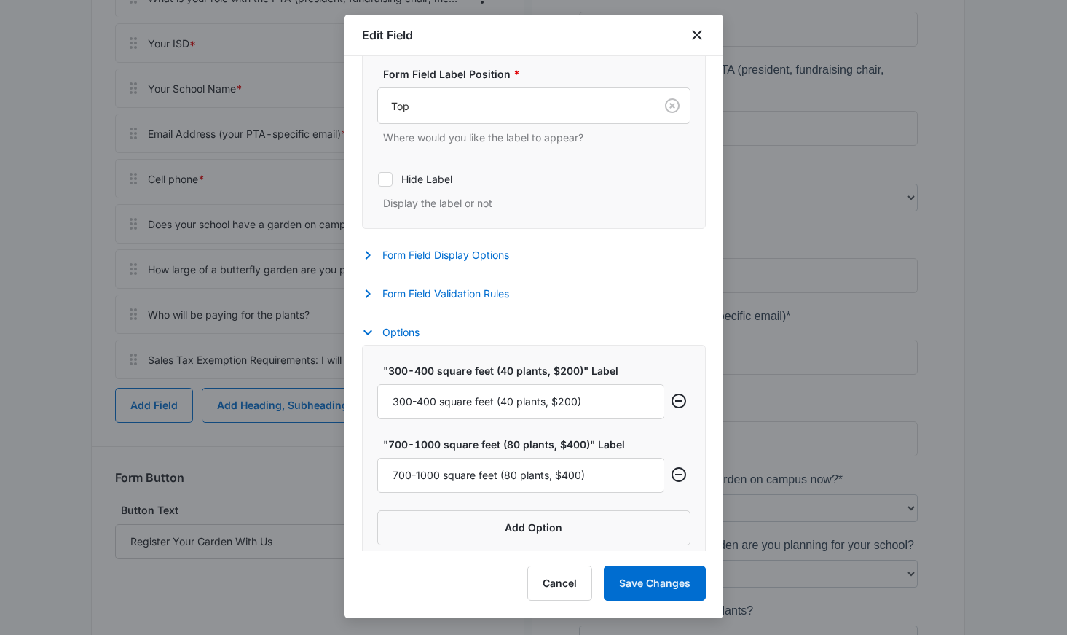
scroll to position [344, 0]
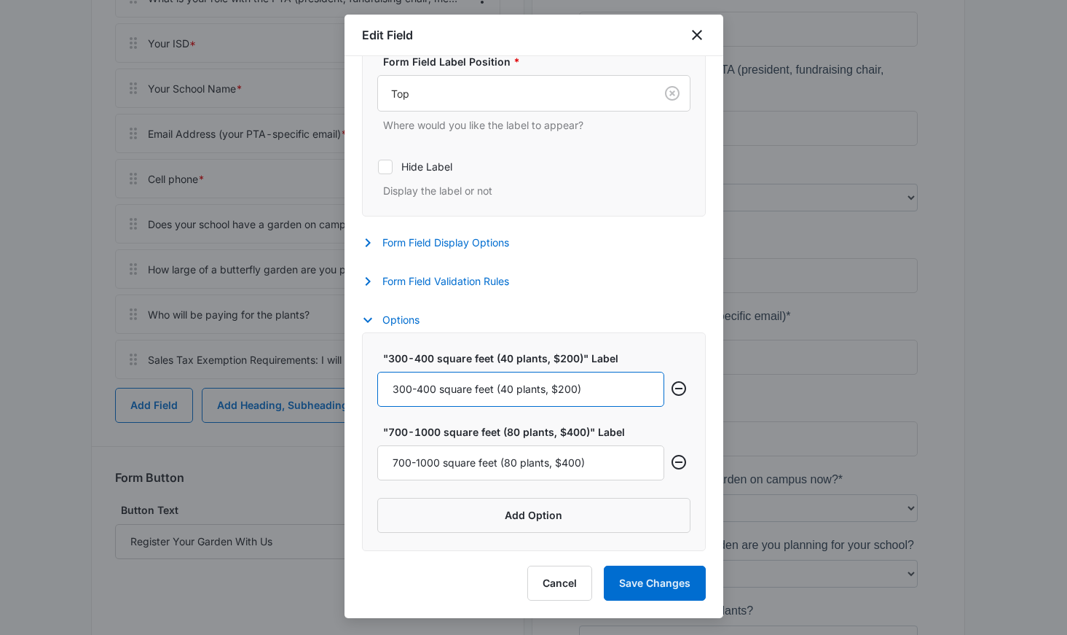
click at [608, 393] on input "300-400 square feet (40 plants, $200)" at bounding box center [520, 389] width 287 height 35
click at [570, 388] on input "300-400 square feet (40 plants, $200 + $80 materials)" at bounding box center [520, 389] width 287 height 35
type input "300-400 square feet (40 plants, $200 + $80 materials)"
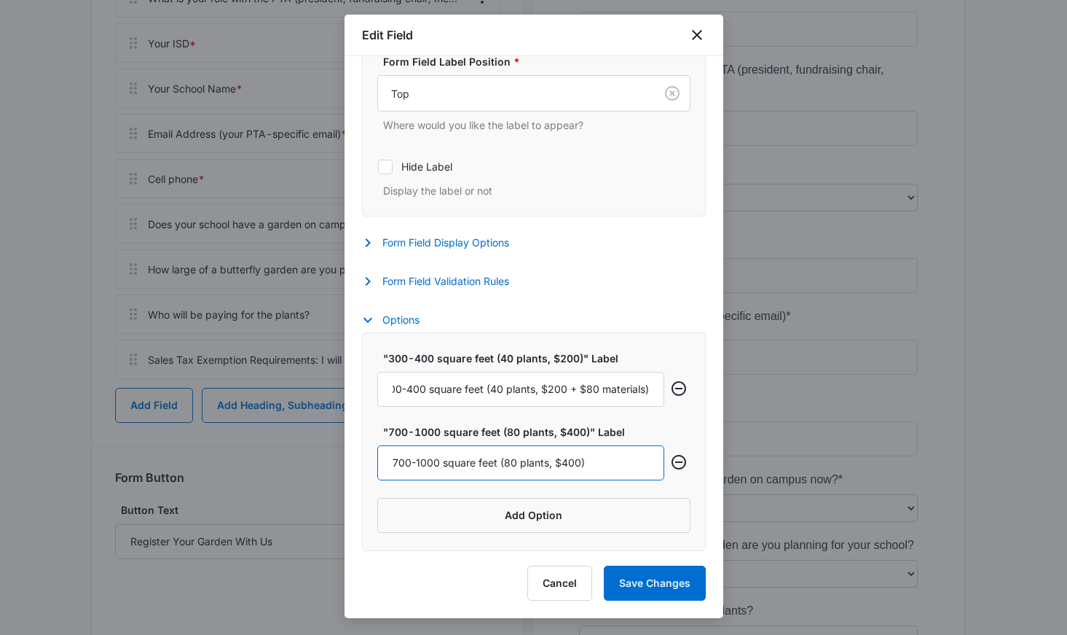
click at [595, 455] on input "700-1000 square feet (80 plants, $400)" at bounding box center [520, 462] width 287 height 35
paste input "+ $80 materials"
click at [586, 459] on input "700-1000 square feet (80 plants, $400 + + $80 materials)" at bounding box center [520, 462] width 287 height 35
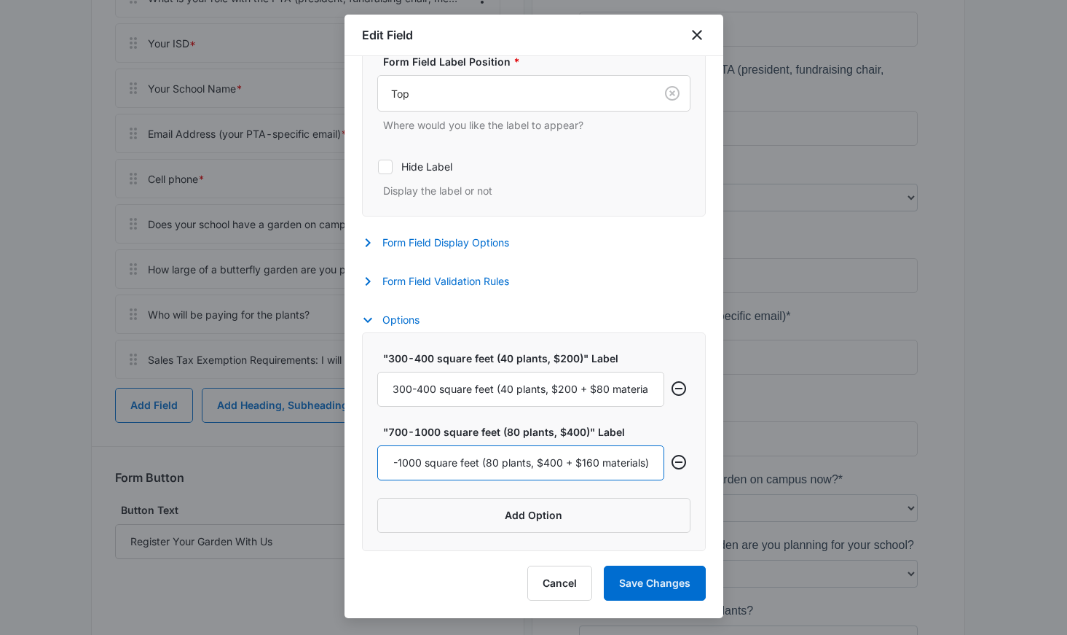
scroll to position [0, 28]
type input "700-1000 square feet (80 plants, $400 + $160 materials)"
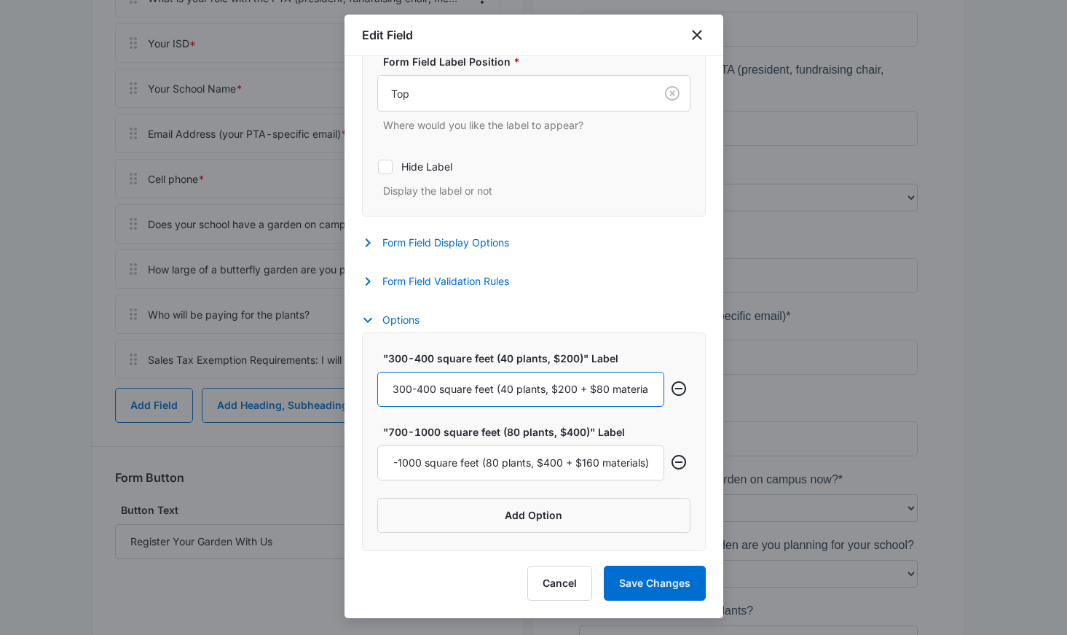
click at [622, 393] on input "300-400 square feet (40 plants, $200 + $80 materials)" at bounding box center [520, 389] width 287 height 35
click at [533, 388] on input "300-400 square feet (40 plants, $200 + $80 materials)" at bounding box center [520, 389] width 287 height 35
type input "300-400 square feet (40 plants for $200 + $80 materials)"
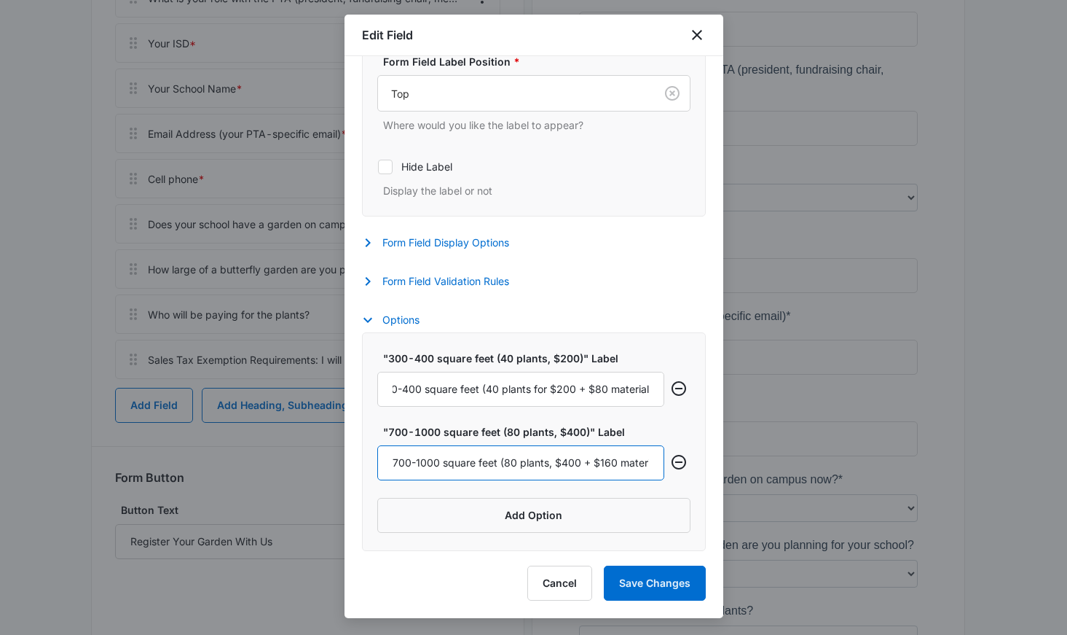
click at [551, 455] on input "700-1000 square feet (80 plants, $400 + $160 materials)" at bounding box center [520, 462] width 287 height 35
type input "700-1000 square feet (80 plants for $400 + $160 materials)"
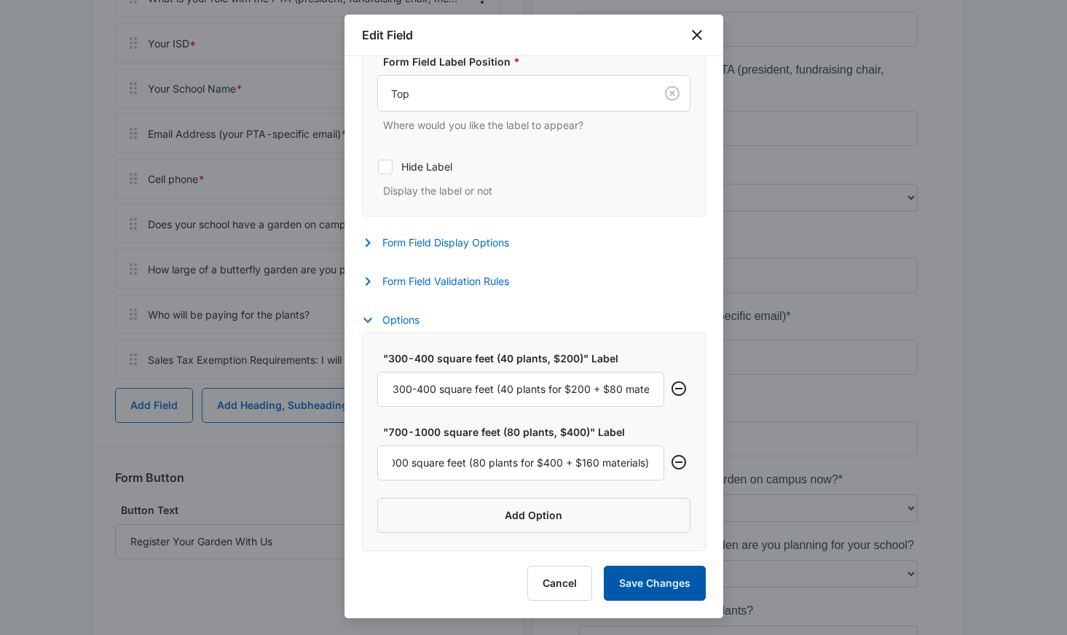
click at [645, 581] on button "Save Changes" at bounding box center [655, 582] width 102 height 35
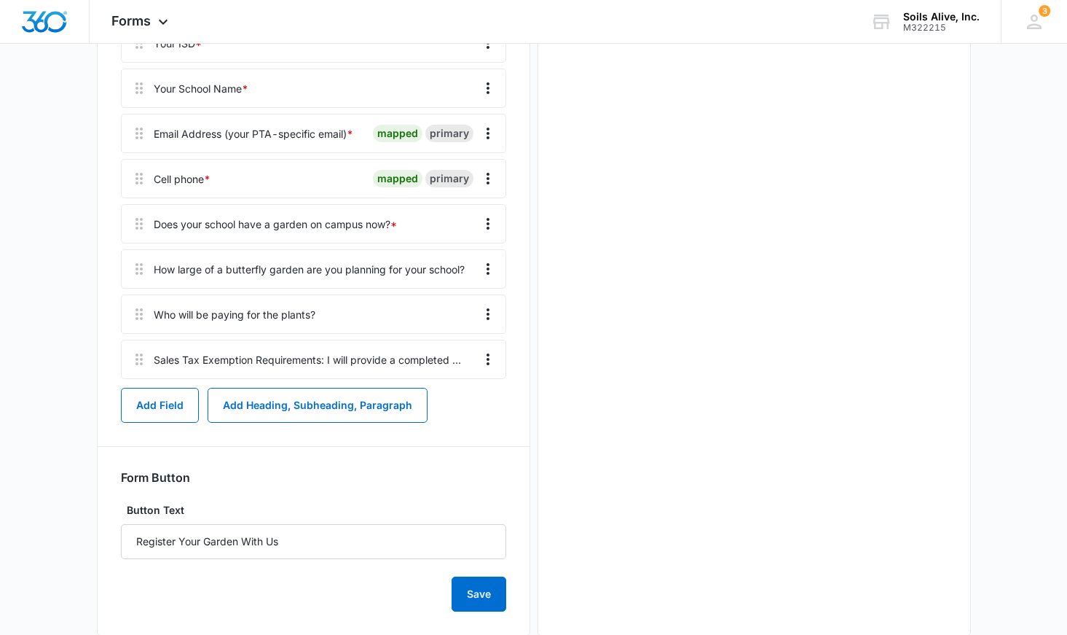
scroll to position [0, 0]
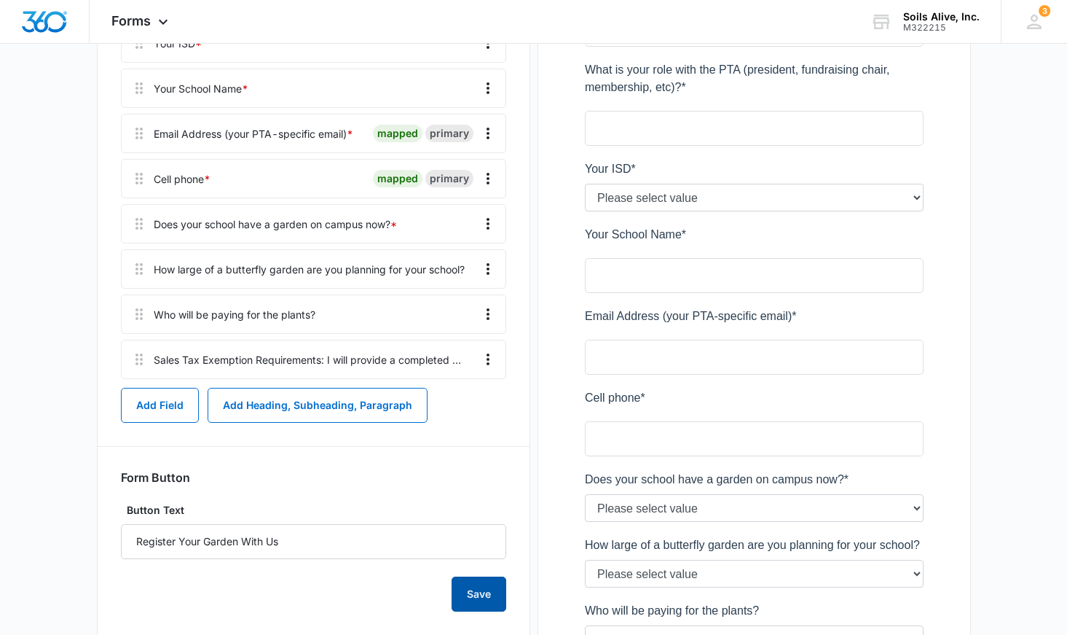
click at [480, 595] on button "Save" at bounding box center [479, 593] width 55 height 35
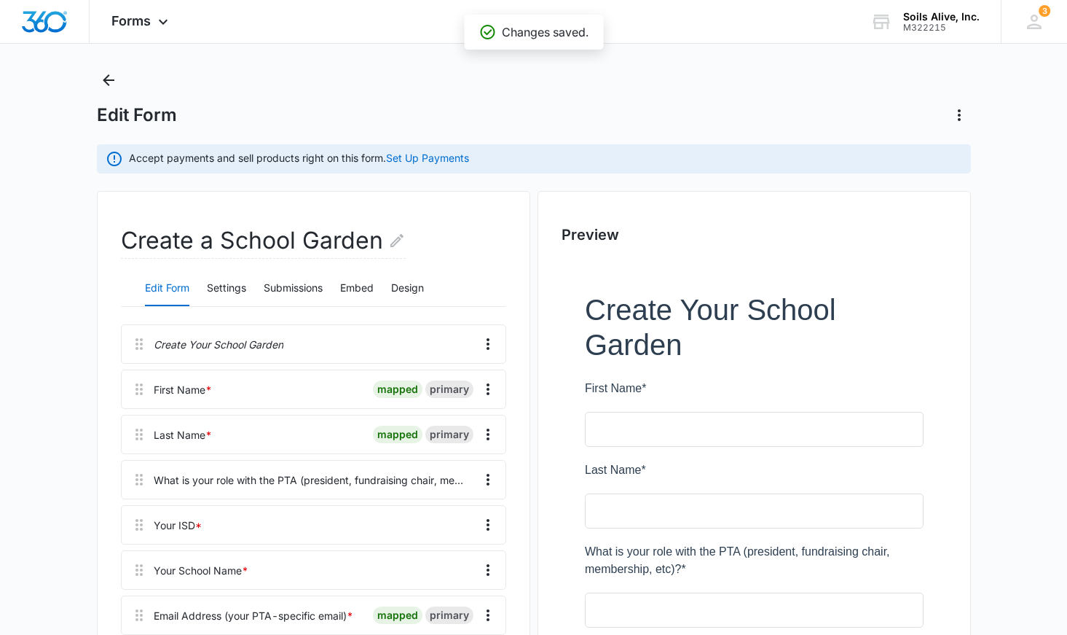
scroll to position [20, 0]
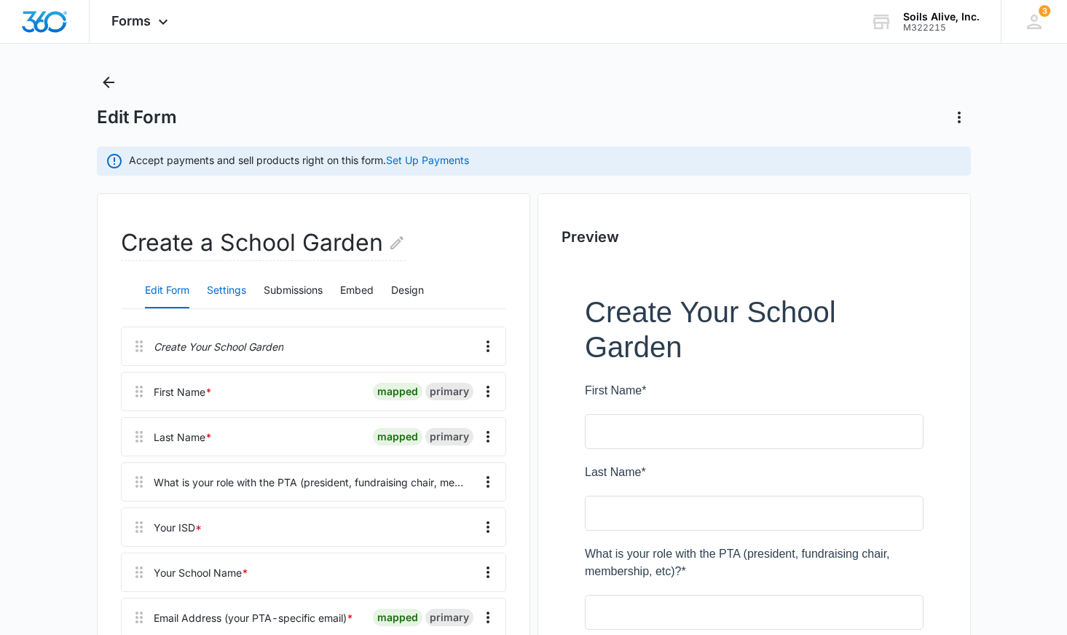
click at [232, 279] on button "Settings" at bounding box center [226, 290] width 39 height 35
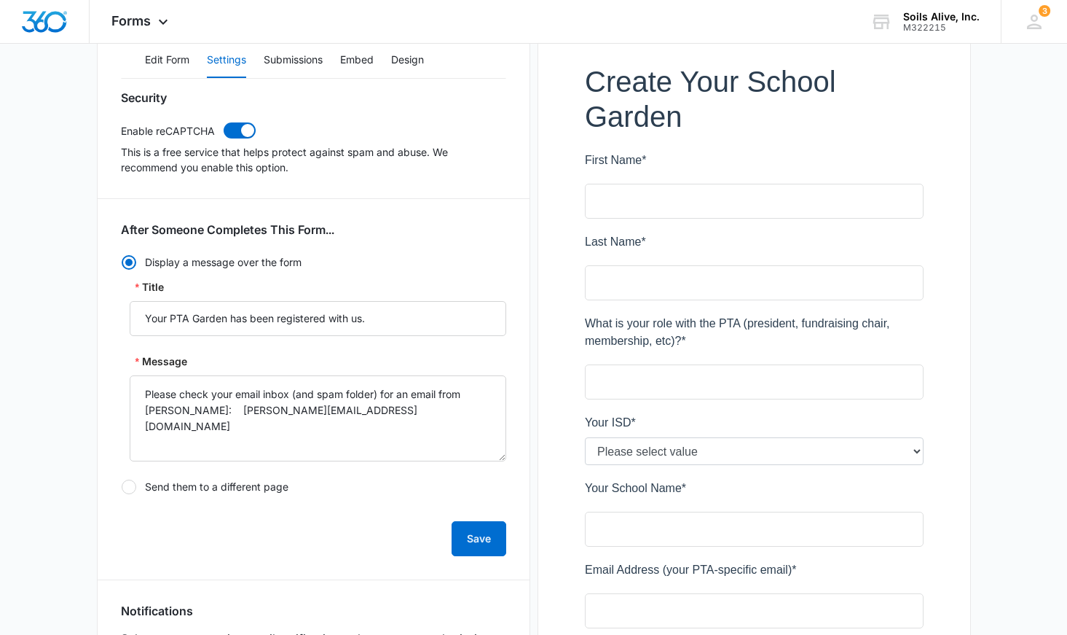
scroll to position [270, 0]
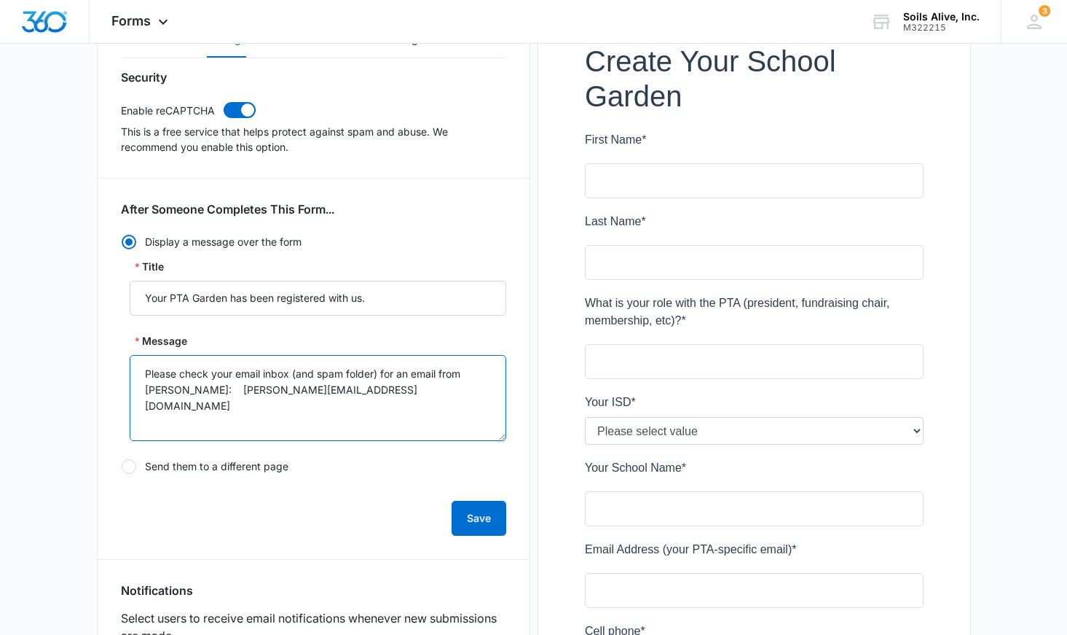
click at [337, 380] on textarea "Please check your email inbox (and spam folder) for an email from [PERSON_NAME]…" at bounding box center [318, 398] width 377 height 86
click at [295, 390] on textarea "Please check your email inbox (and spam folder) for an email from [PERSON_NAME]…" at bounding box center [318, 398] width 377 height 86
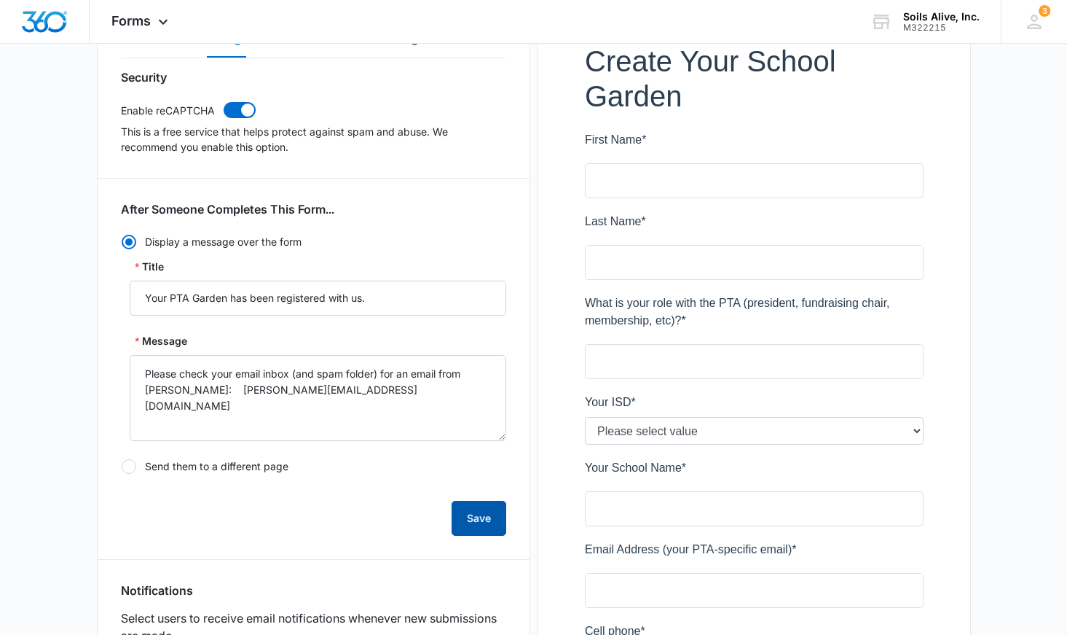
click at [468, 518] on button "Save" at bounding box center [479, 518] width 55 height 35
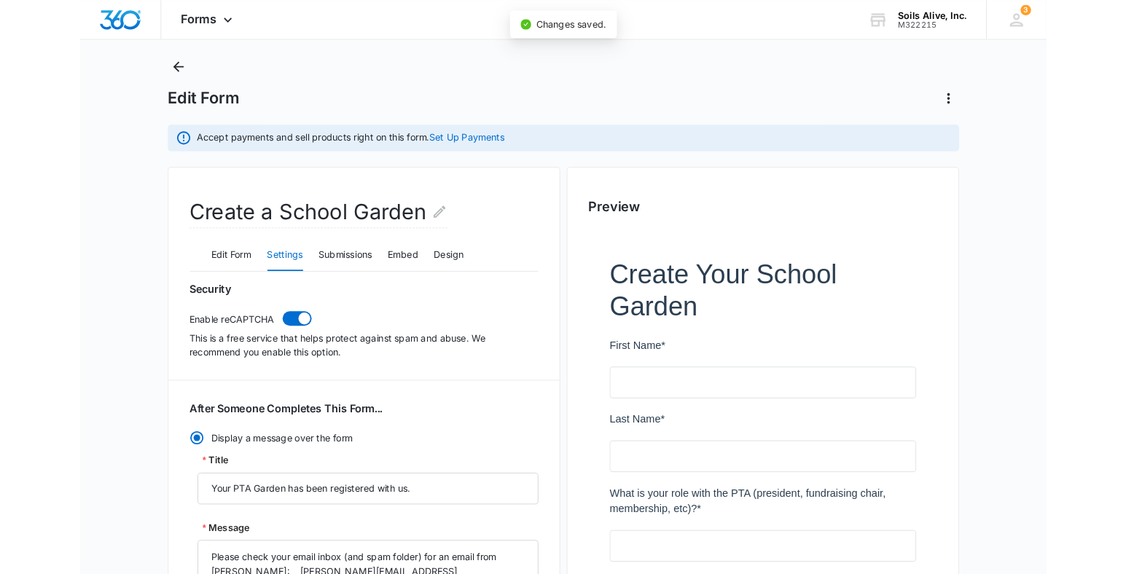
scroll to position [0, 0]
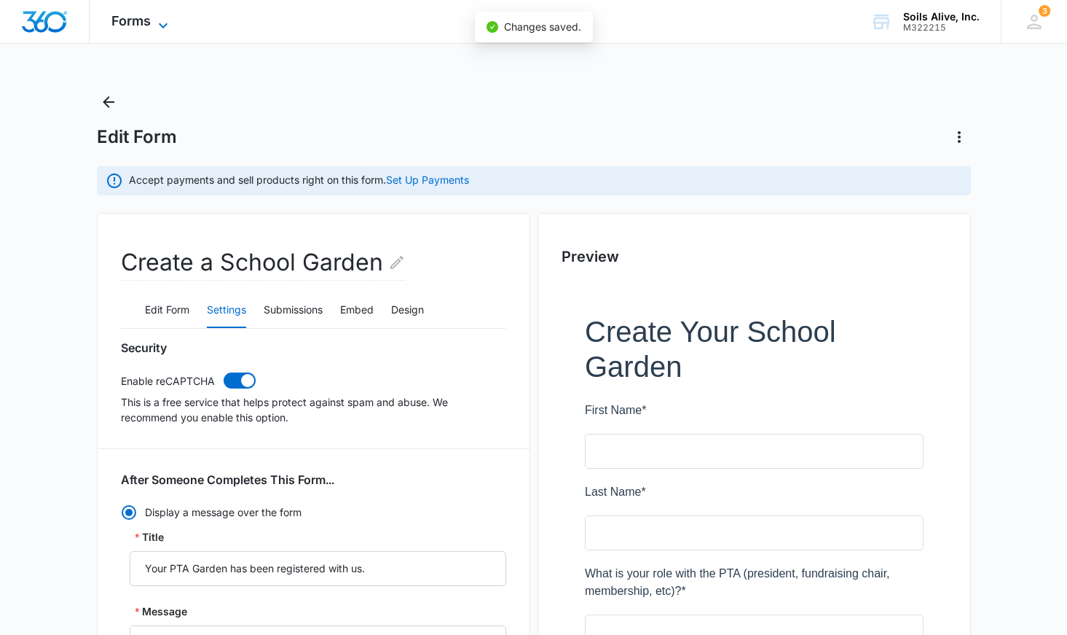
click at [148, 21] on span "Forms" at bounding box center [130, 20] width 39 height 15
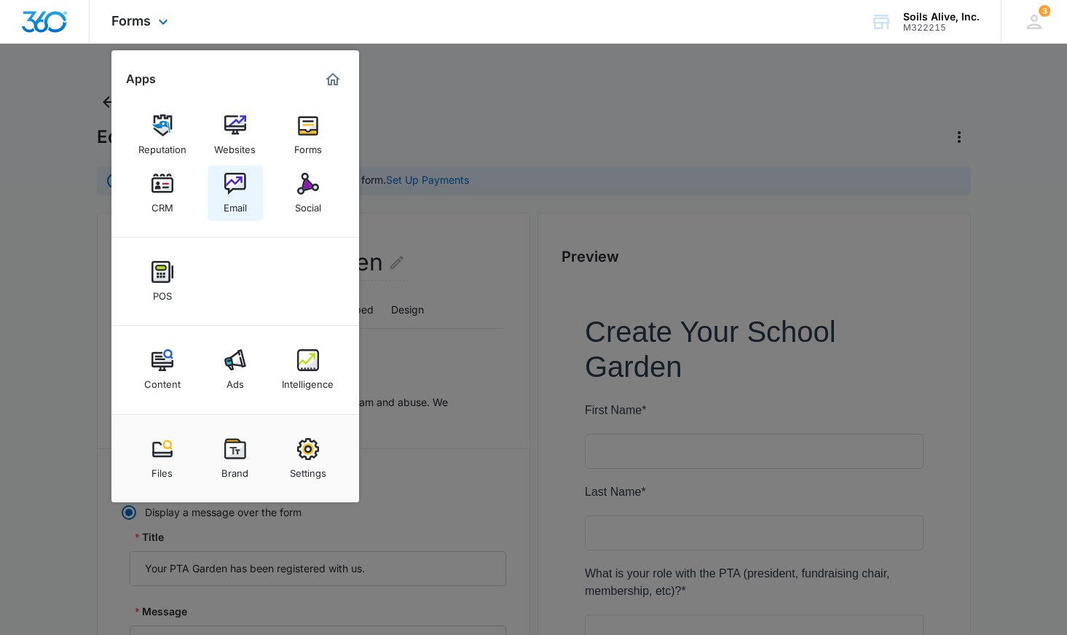
click at [242, 195] on div "Email" at bounding box center [235, 204] width 23 height 19
